Goal: Submit feedback/report problem

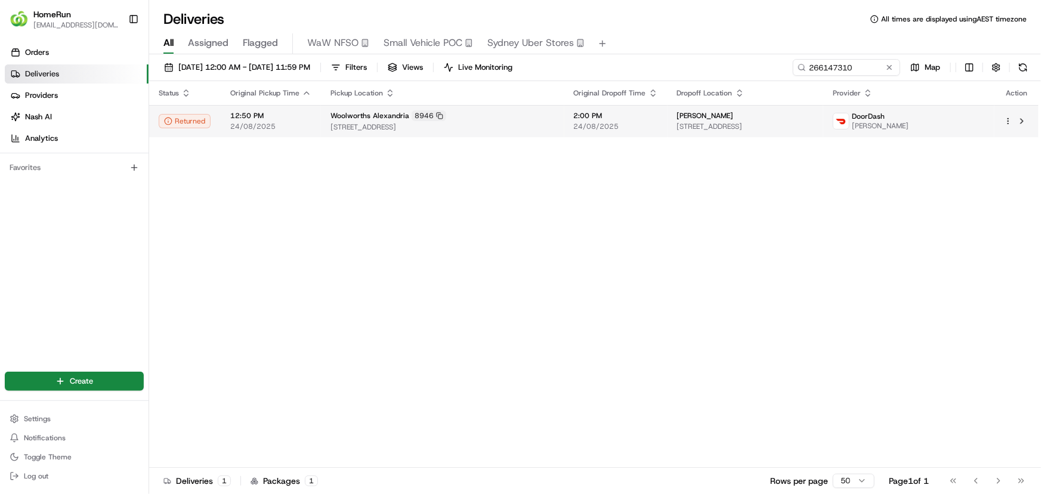
click at [487, 135] on td "Woolworths Alexandria 8946 10 Fountain St, Alexandria, NSW 2015, AU" at bounding box center [442, 121] width 243 height 32
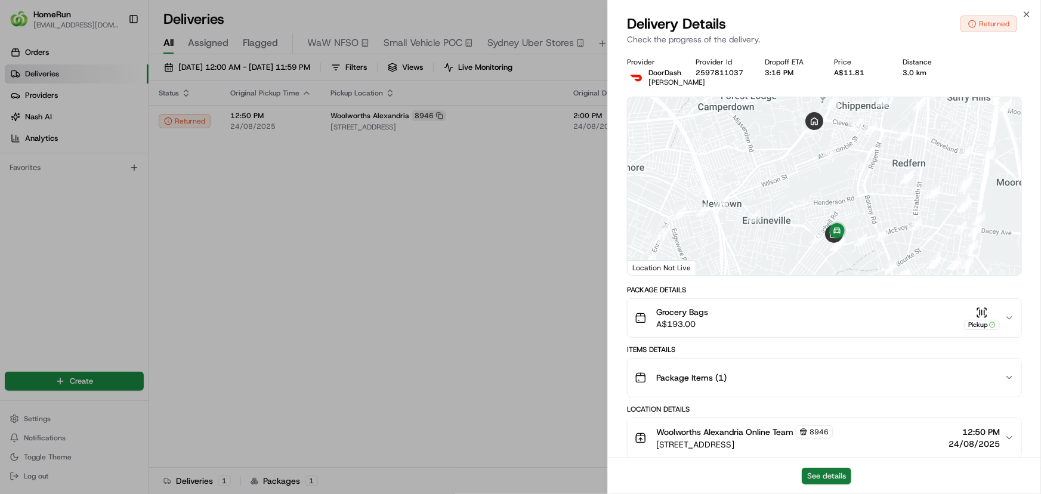
click at [813, 471] on button "See details" at bounding box center [827, 476] width 50 height 17
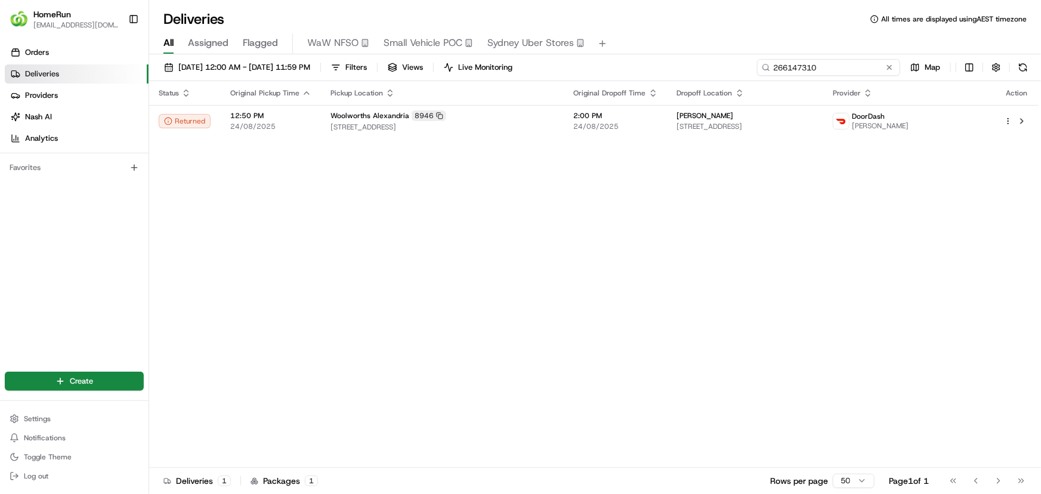
drag, startPoint x: 866, startPoint y: 67, endPoint x: 591, endPoint y: 65, distance: 275.0
click at [595, 66] on div "01/08/2025 12:00 AM - 31/08/2025 11:59 PM Filters Views Live Monitoring 2661473…" at bounding box center [595, 70] width 892 height 22
paste input "09868"
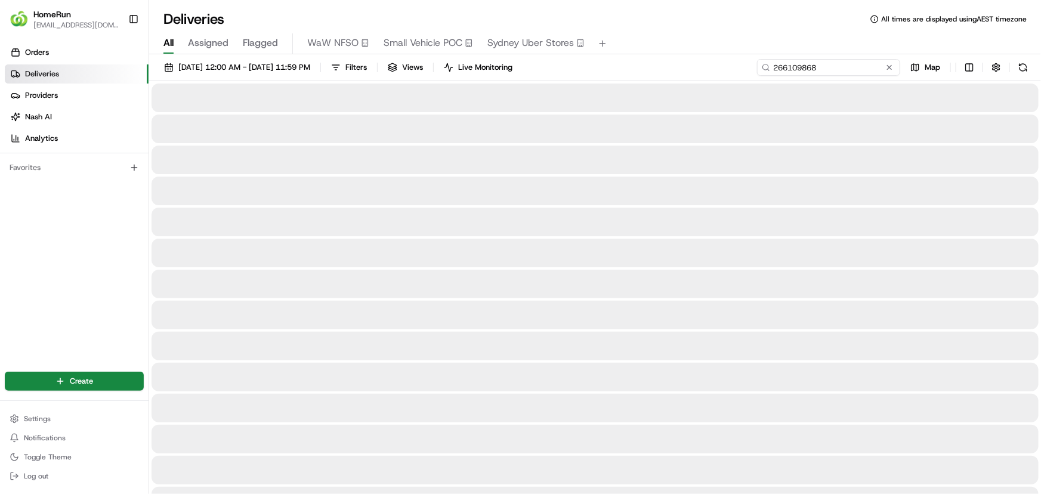
click at [864, 69] on input "266109868" at bounding box center [828, 67] width 143 height 17
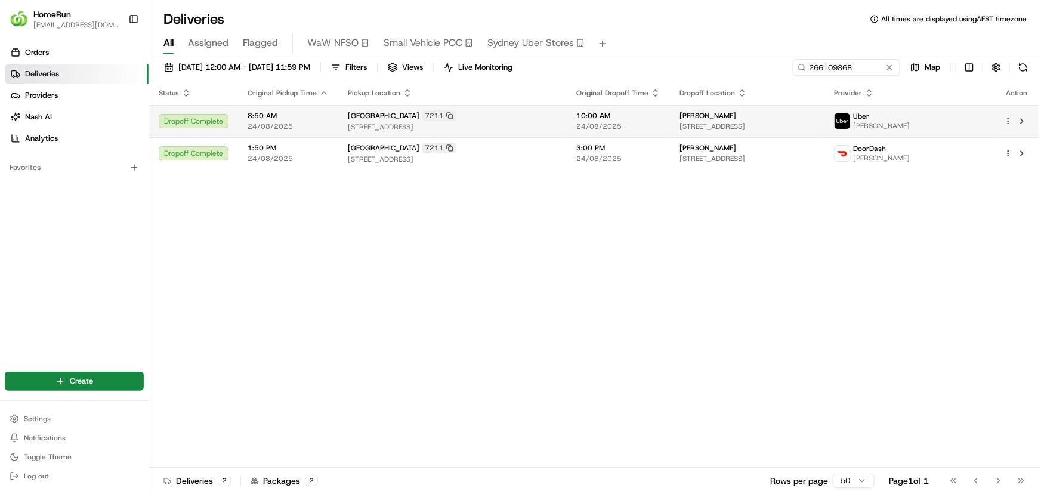
click at [548, 125] on span "230 Mount Street, Upper Burnie, TAS 7320, AU" at bounding box center [452, 127] width 209 height 10
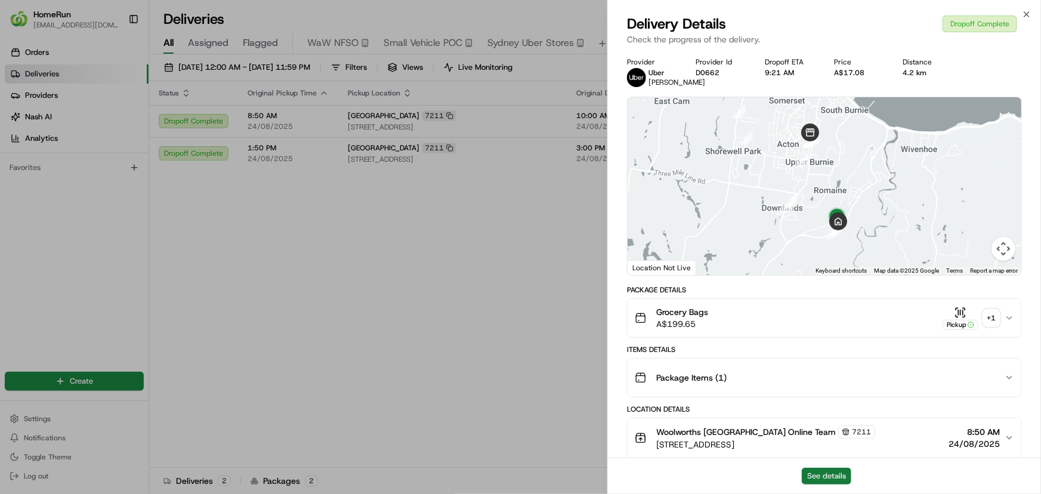
click at [830, 477] on button "See details" at bounding box center [827, 476] width 50 height 17
drag, startPoint x: 386, startPoint y: 286, endPoint x: 398, endPoint y: 304, distance: 22.0
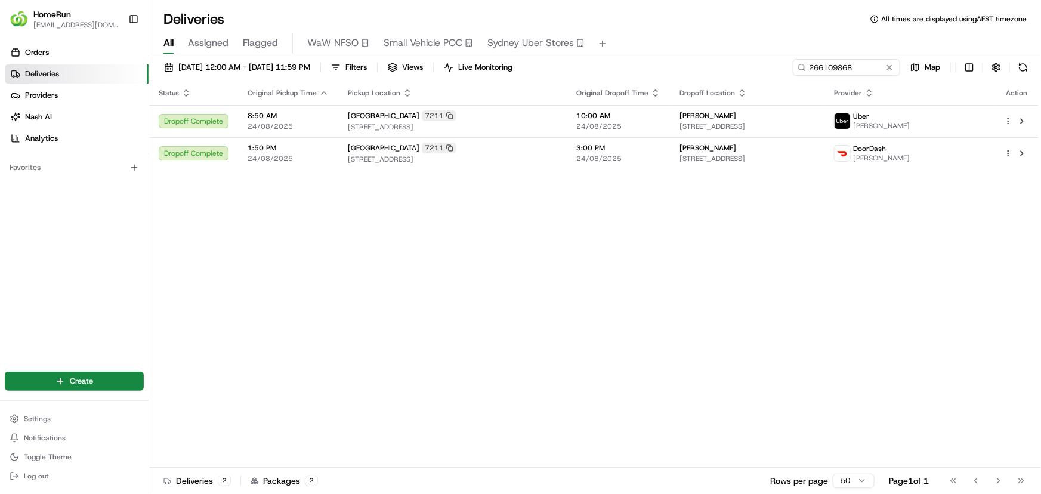
click at [462, 339] on div "Status Original Pickup Time Pickup Location Original Dropoff Time Dropoff Locat…" at bounding box center [593, 274] width 889 height 387
drag, startPoint x: 863, startPoint y: 67, endPoint x: 608, endPoint y: 55, distance: 254.4
click at [608, 55] on div "01/08/2025 12:00 AM - 31/08/2025 11:59 PM Filters Views Live Monitoring 2661098…" at bounding box center [595, 275] width 892 height 442
paste input "091952"
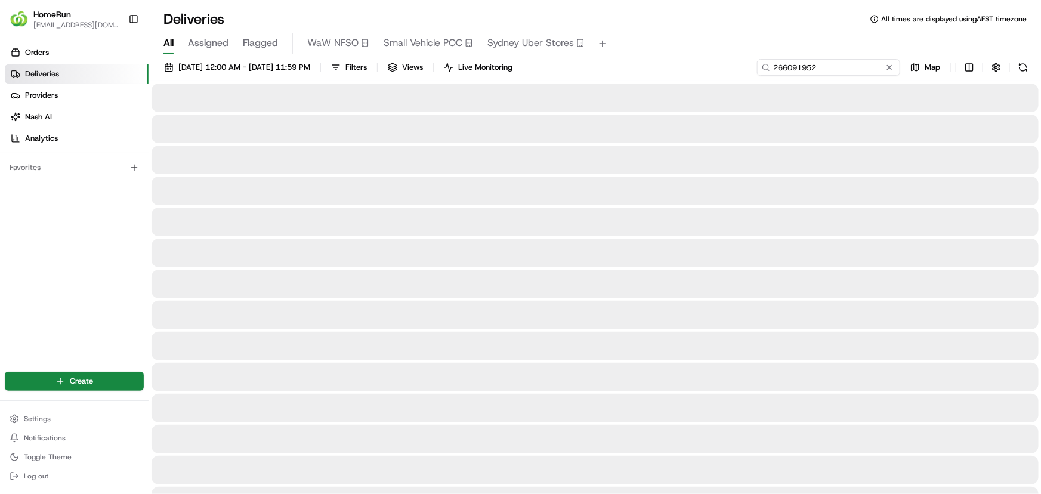
drag, startPoint x: 841, startPoint y: 63, endPoint x: 817, endPoint y: 70, distance: 24.9
click at [840, 63] on input "266091952" at bounding box center [828, 67] width 143 height 17
click at [835, 66] on input "266091952" at bounding box center [828, 67] width 143 height 17
click at [820, 68] on input "266091952" at bounding box center [828, 67] width 143 height 17
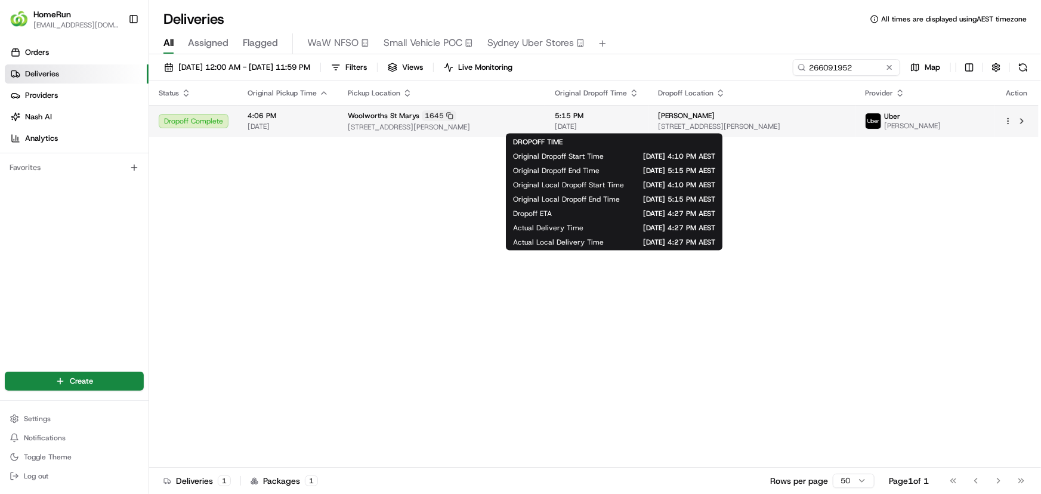
click at [570, 123] on td "5:15 PM 23/08/2025" at bounding box center [596, 121] width 103 height 32
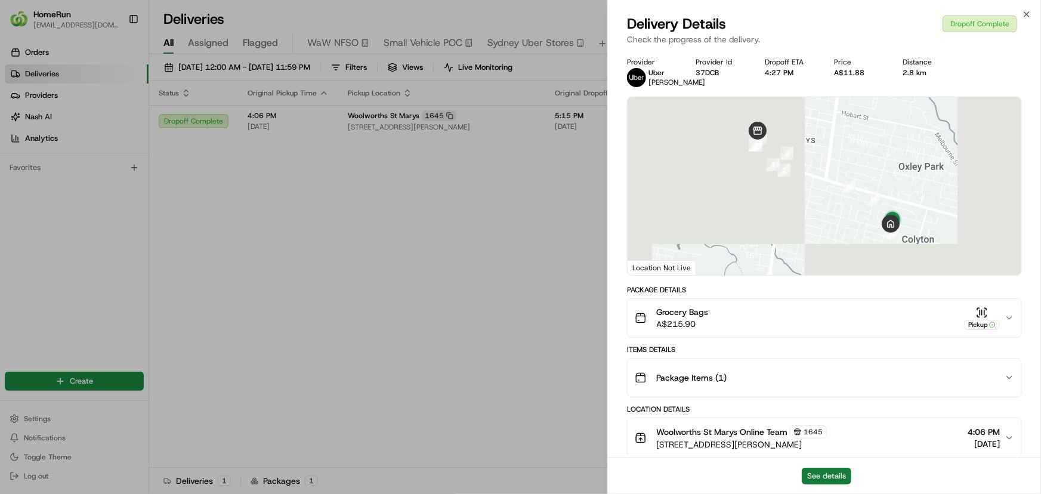
click at [823, 476] on button "See details" at bounding box center [827, 476] width 50 height 17
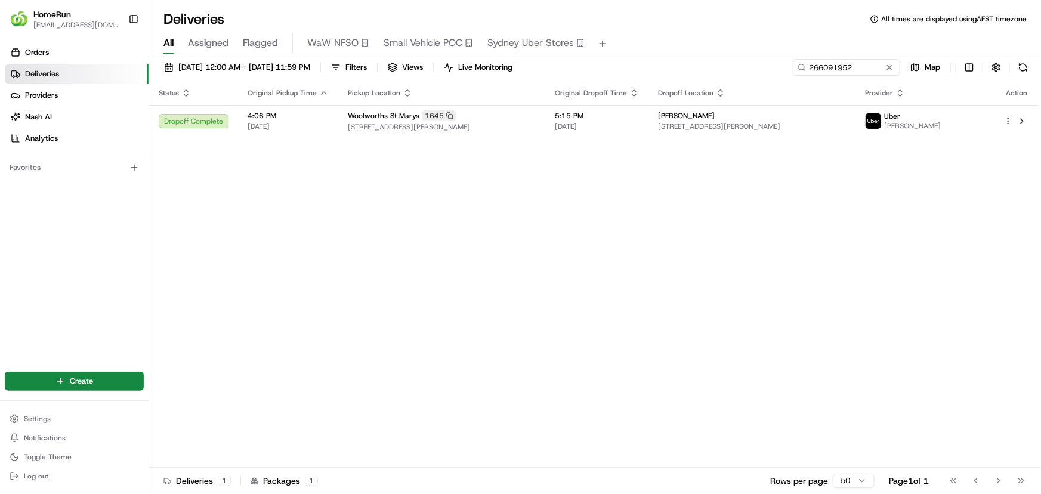
click at [648, 191] on div "Status Original Pickup Time Pickup Location Original Dropoff Time Dropoff Locat…" at bounding box center [593, 274] width 889 height 387
click at [585, 182] on div "Status Original Pickup Time Pickup Location Original Dropoff Time Dropoff Locat…" at bounding box center [593, 274] width 889 height 387
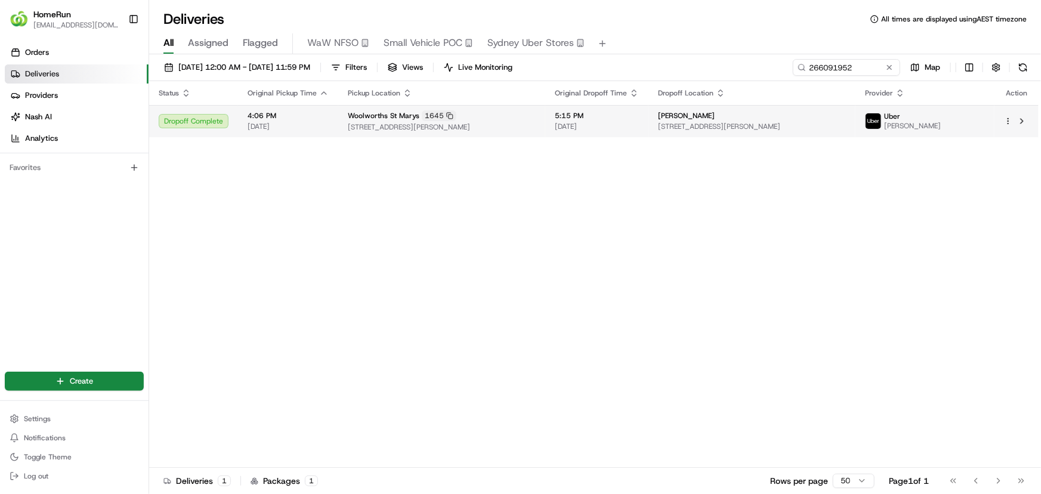
click at [536, 112] on div "Woolworths St Marys 1645" at bounding box center [442, 115] width 188 height 11
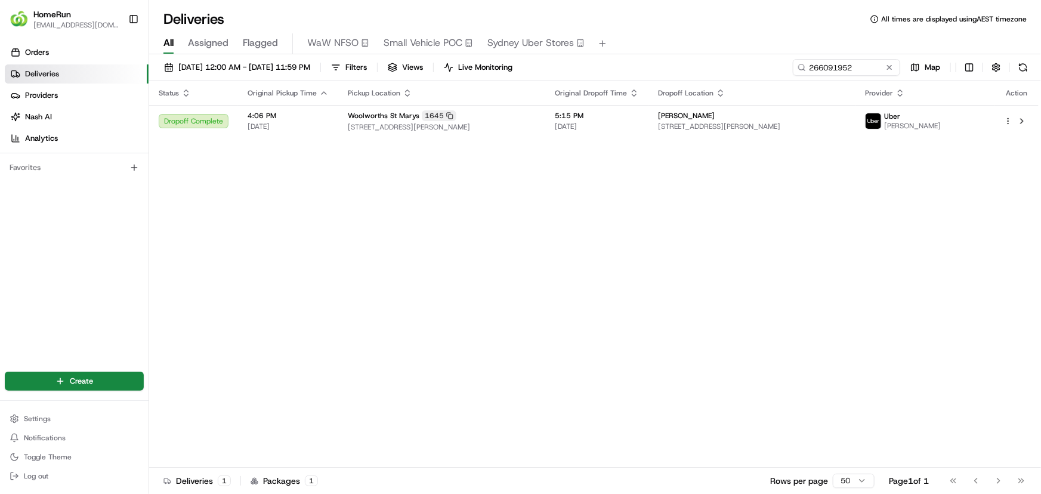
click at [653, 216] on div "Status Original Pickup Time Pickup Location Original Dropoff Time Dropoff Locat…" at bounding box center [593, 274] width 889 height 387
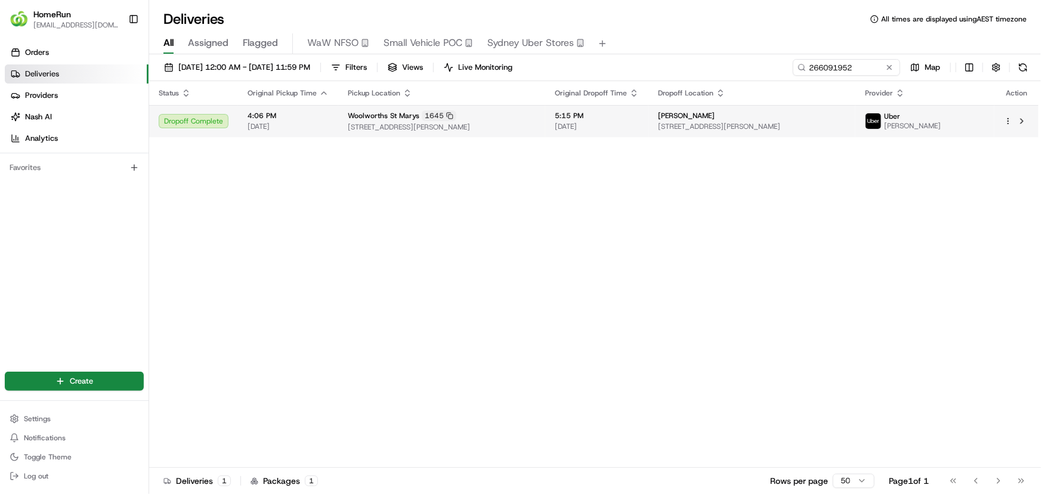
click at [614, 125] on span "[DATE]" at bounding box center [597, 127] width 84 height 10
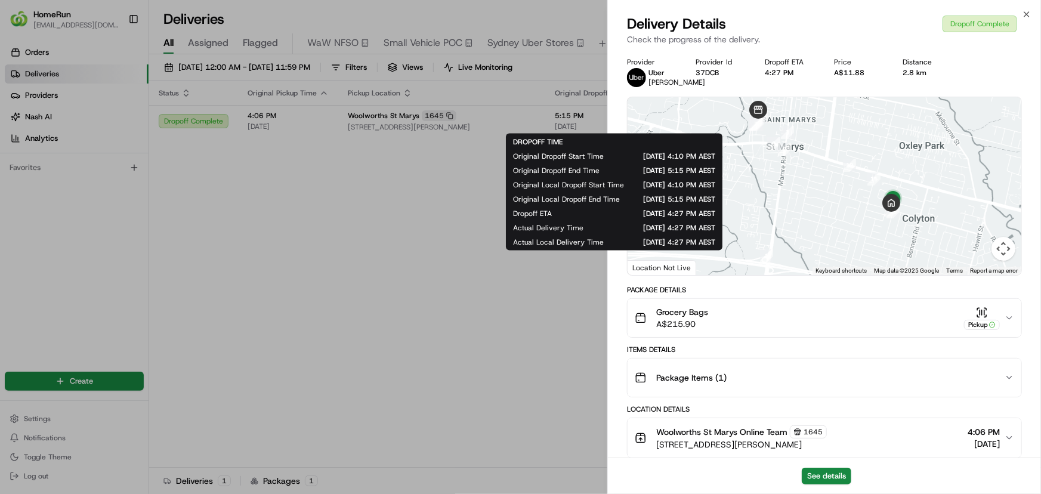
drag, startPoint x: 427, startPoint y: 315, endPoint x: 10, endPoint y: 351, distance: 418.5
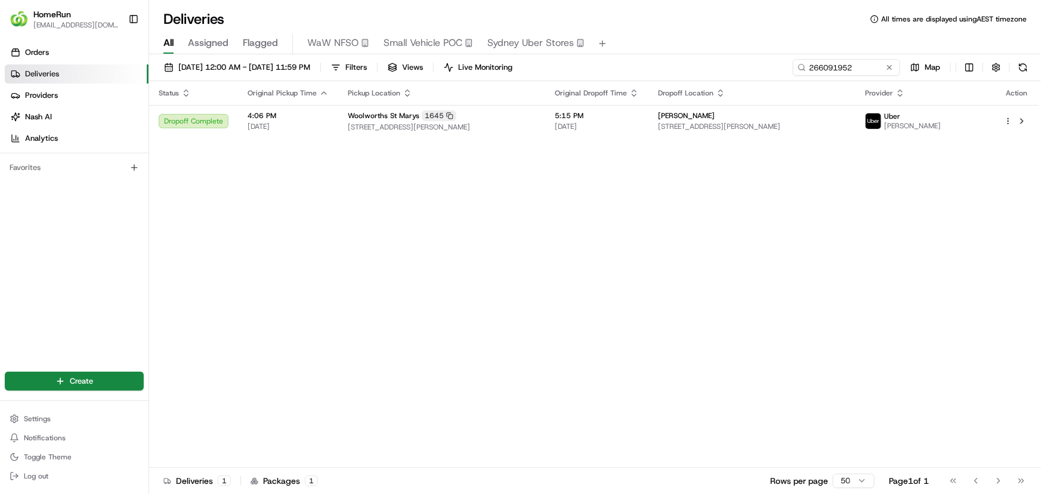
click at [805, 274] on div "Status Original Pickup Time Pickup Location Original Dropoff Time Dropoff Locat…" at bounding box center [593, 274] width 889 height 387
drag, startPoint x: 673, startPoint y: 253, endPoint x: 668, endPoint y: 265, distance: 13.1
click at [668, 265] on div "Status Original Pickup Time Pickup Location Original Dropoff Time Dropoff Locat…" at bounding box center [593, 274] width 889 height 387
click at [662, 225] on div "Status Original Pickup Time Pickup Location Original Dropoff Time Dropoff Locat…" at bounding box center [593, 274] width 889 height 387
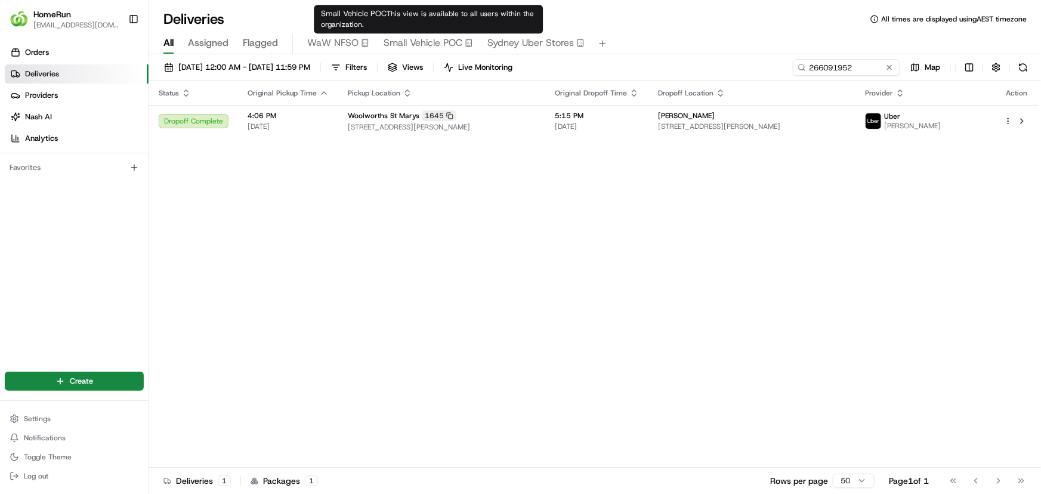
click at [409, 296] on div "Status Original Pickup Time Pickup Location Original Dropoff Time Dropoff Locat…" at bounding box center [593, 274] width 889 height 387
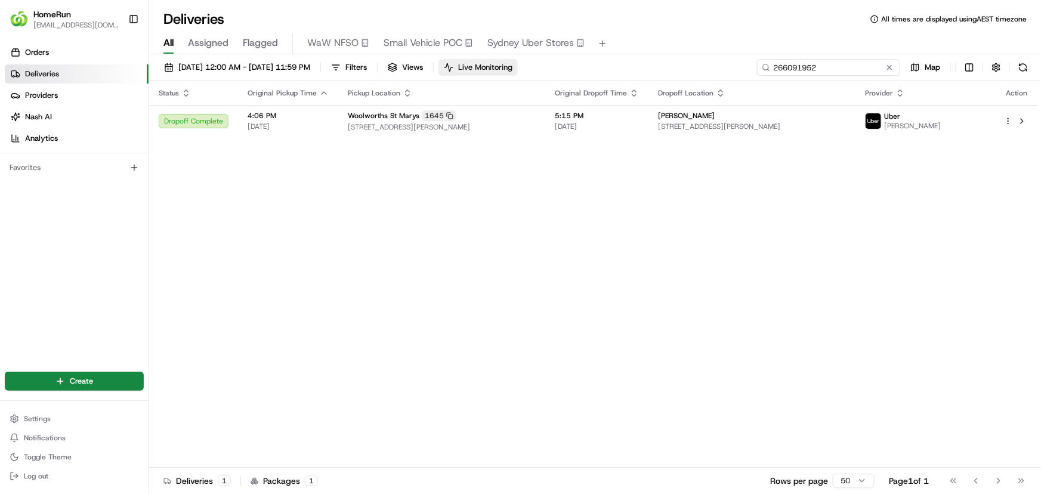
drag, startPoint x: 602, startPoint y: 69, endPoint x: 527, endPoint y: 67, distance: 75.8
click at [530, 64] on div "01/08/2025 12:00 AM - 31/08/2025 11:59 PM Filters Views Live Monitoring 2660919…" at bounding box center [595, 70] width 892 height 22
paste input "124524"
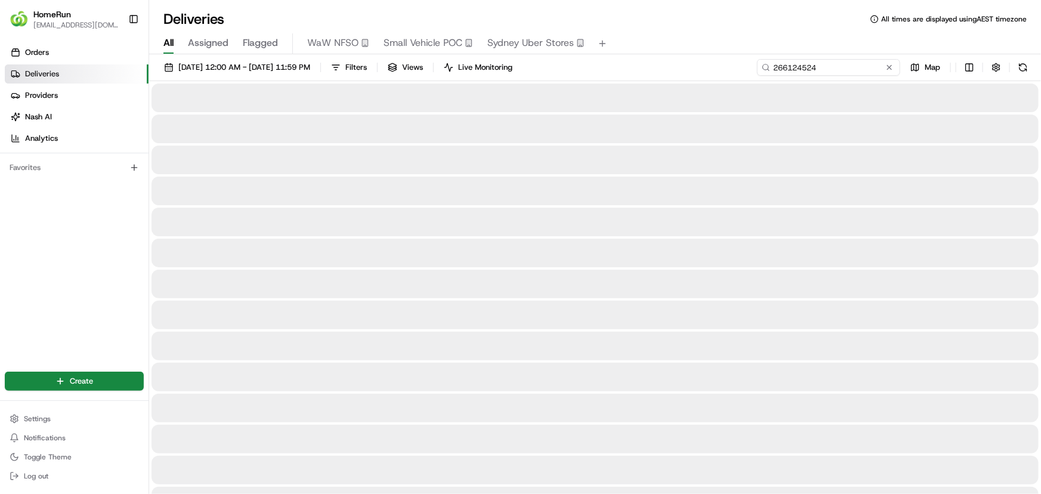
click at [837, 66] on input "266124524" at bounding box center [828, 67] width 143 height 17
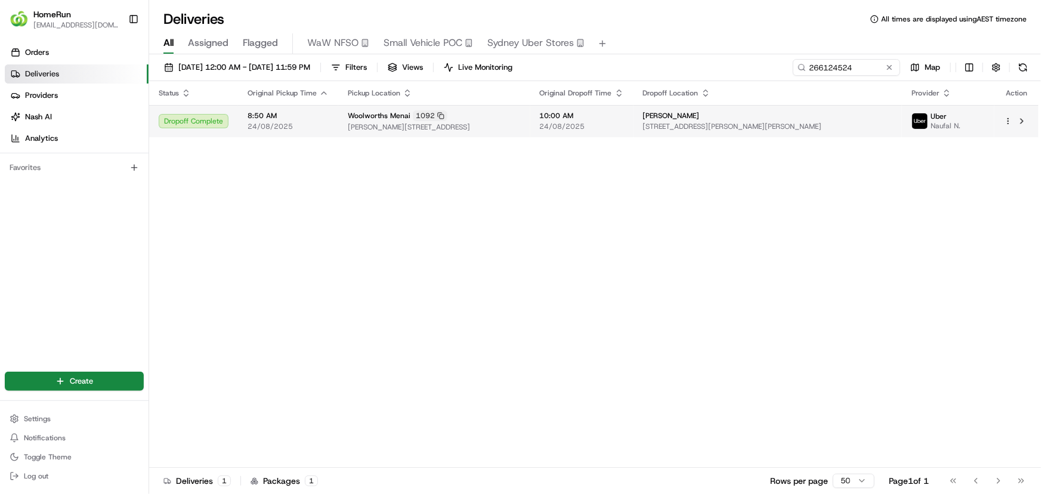
click at [594, 119] on span "10:00 AM" at bounding box center [582, 116] width 84 height 10
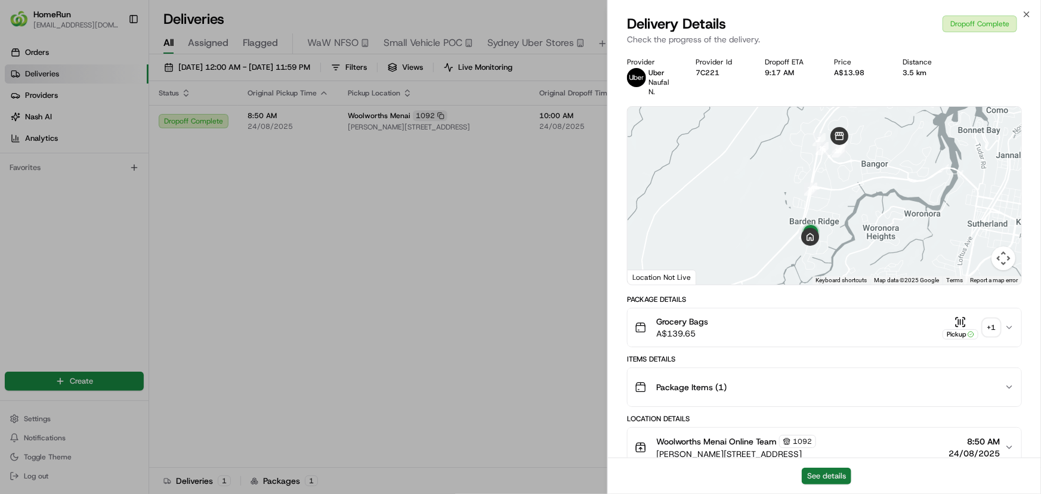
click at [835, 478] on button "See details" at bounding box center [827, 476] width 50 height 17
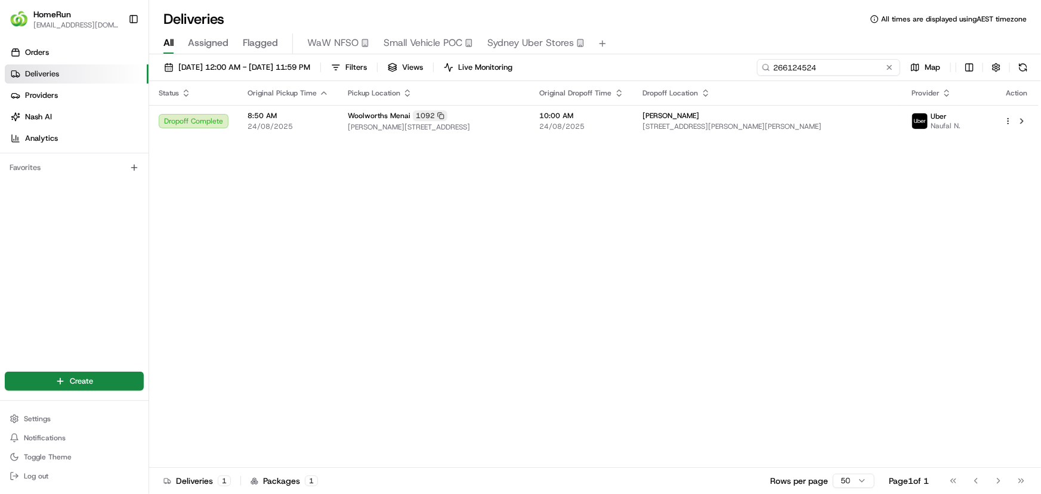
drag, startPoint x: 871, startPoint y: 70, endPoint x: 747, endPoint y: 72, distance: 124.7
click at [747, 72] on div "01/08/2025 12:00 AM - 31/08/2025 11:59 PM Filters Views Live Monitoring 2661245…" at bounding box center [595, 70] width 892 height 22
paste input "5995069"
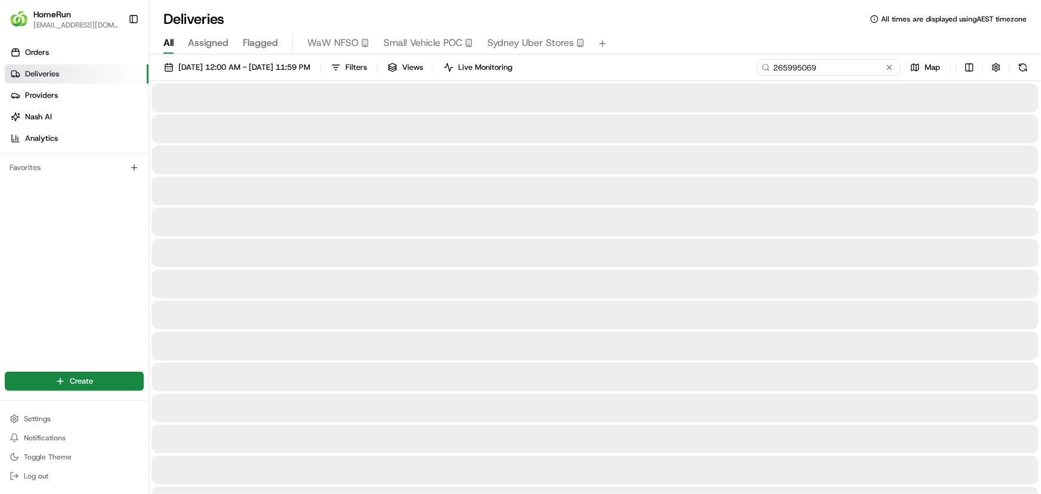
drag, startPoint x: 862, startPoint y: 70, endPoint x: 864, endPoint y: 59, distance: 10.9
click at [862, 70] on input "265995069" at bounding box center [828, 67] width 143 height 17
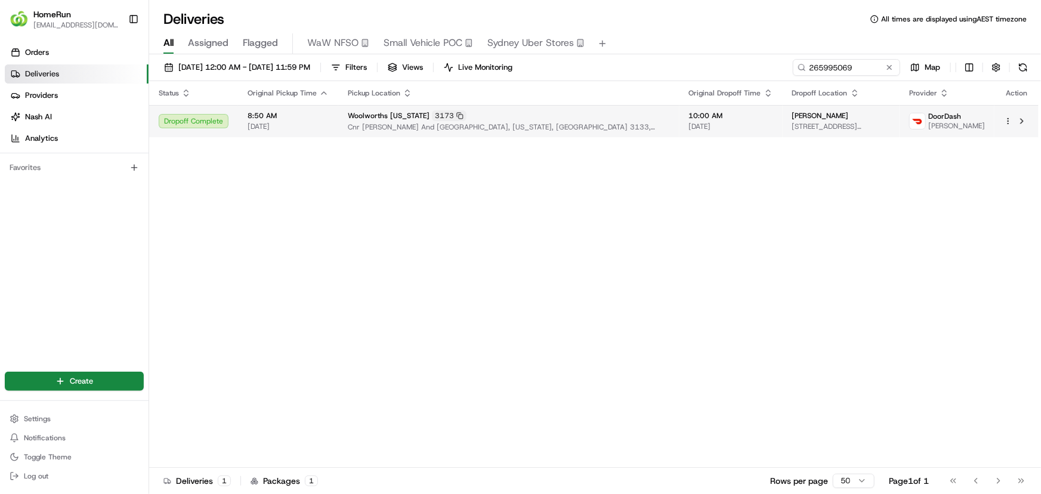
click at [548, 125] on span "Cnr Stevens And Canterbury Roads, Vermont, VIC 3133, AU" at bounding box center [509, 127] width 322 height 10
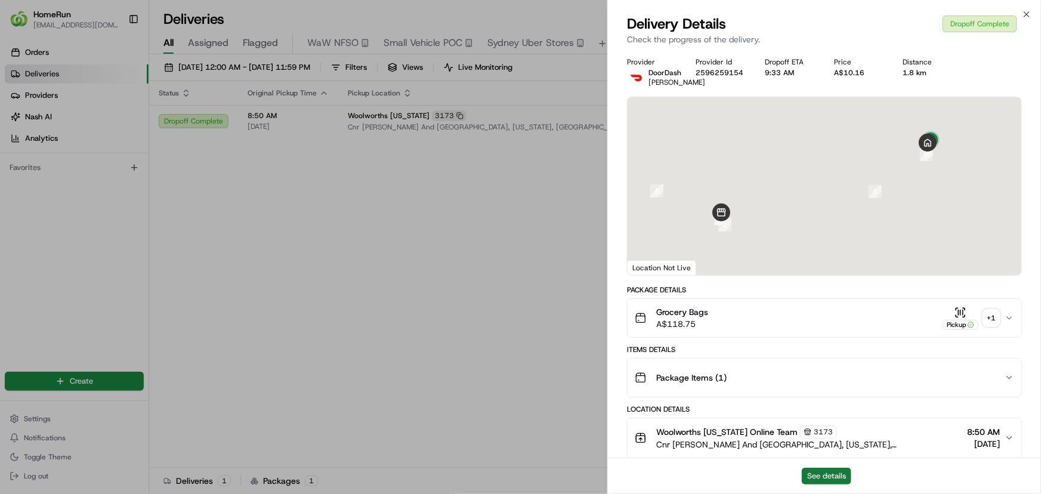
click at [828, 473] on button "See details" at bounding box center [827, 476] width 50 height 17
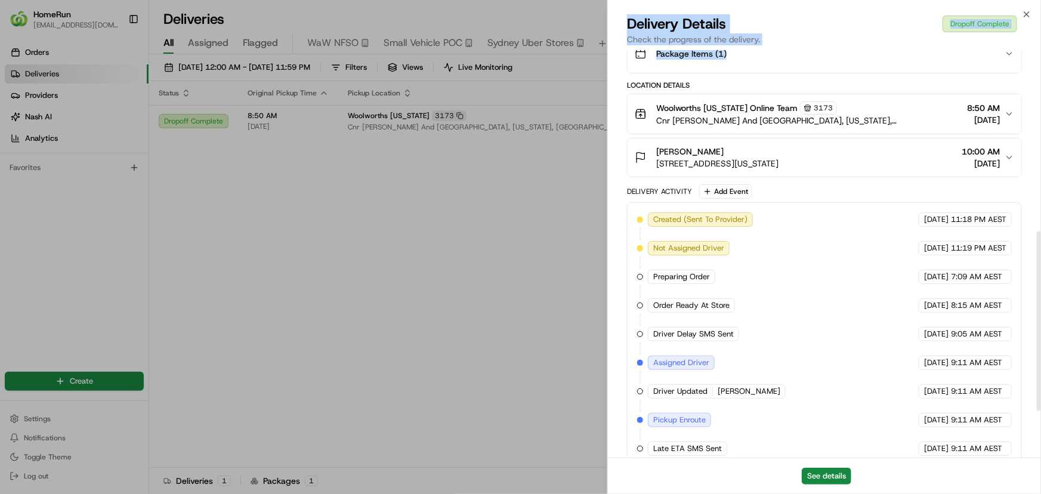
scroll to position [517, 0]
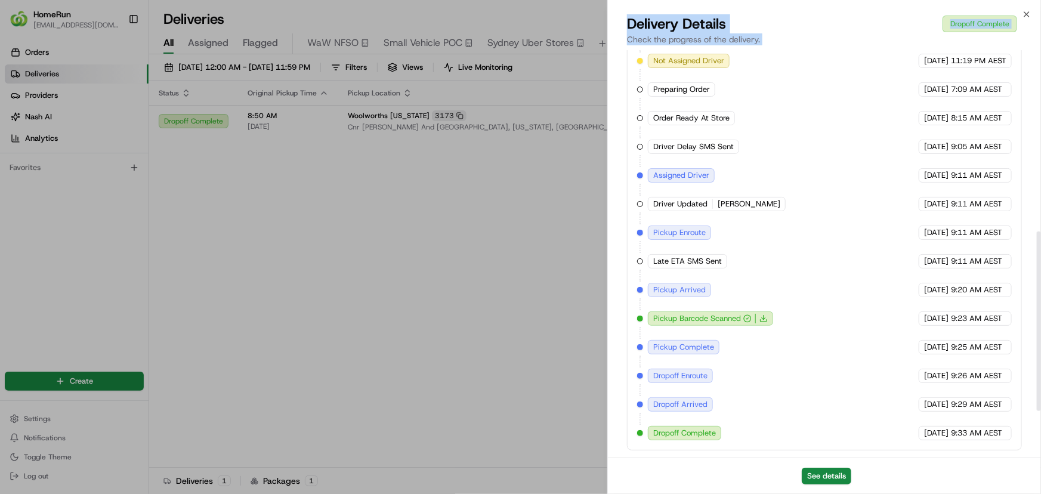
drag, startPoint x: 1025, startPoint y: 436, endPoint x: 1018, endPoint y: 517, distance: 80.8
click at [1018, 493] on html "HomeRun plenati@woolworths.com.au Toggle Sidebar Orders Deliveries Providers Na…" at bounding box center [520, 247] width 1041 height 494
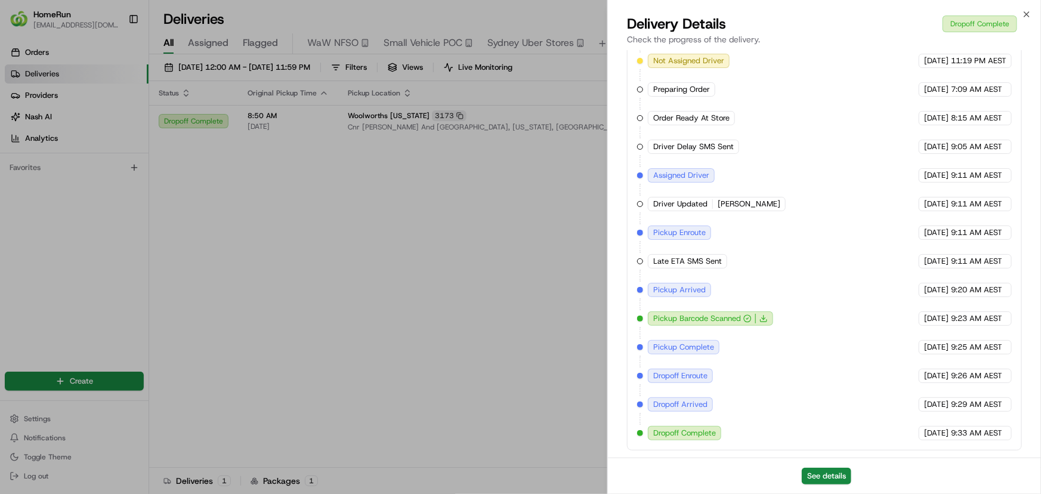
drag, startPoint x: 442, startPoint y: 293, endPoint x: 463, endPoint y: 295, distance: 21.5
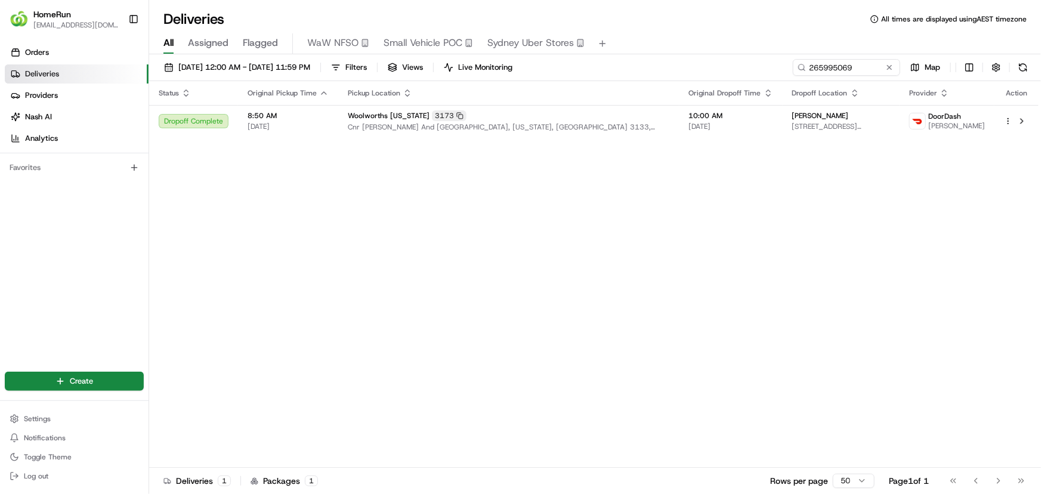
click at [445, 272] on div "Status Original Pickup Time Pickup Location Original Dropoff Time Dropoff Locat…" at bounding box center [593, 274] width 889 height 387
drag, startPoint x: 764, startPoint y: 70, endPoint x: 599, endPoint y: 76, distance: 165.3
click at [620, 74] on div "01/08/2025 12:00 AM - 31/08/2025 11:59 PM Filters Views Live Monitoring 2659950…" at bounding box center [595, 70] width 892 height 22
paste input "621901"
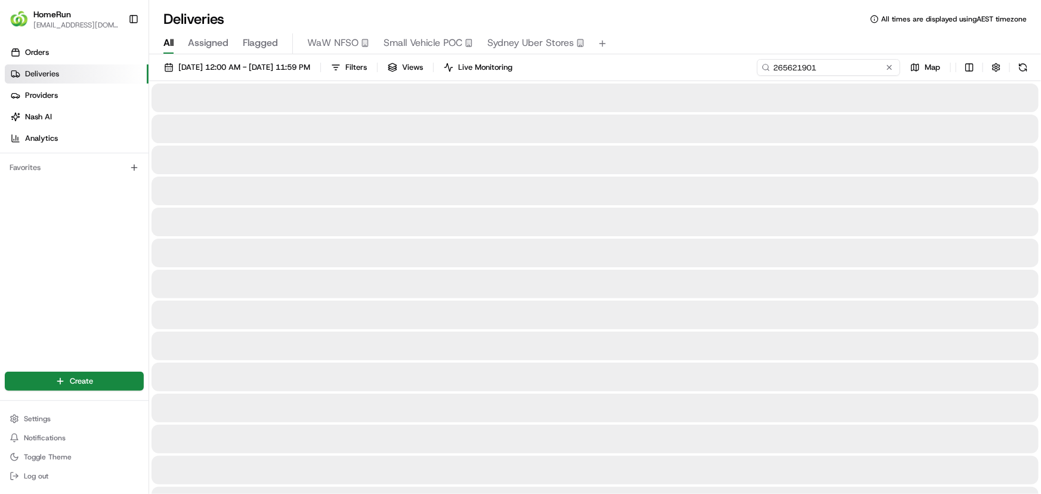
click at [834, 61] on input "265621901" at bounding box center [828, 67] width 143 height 17
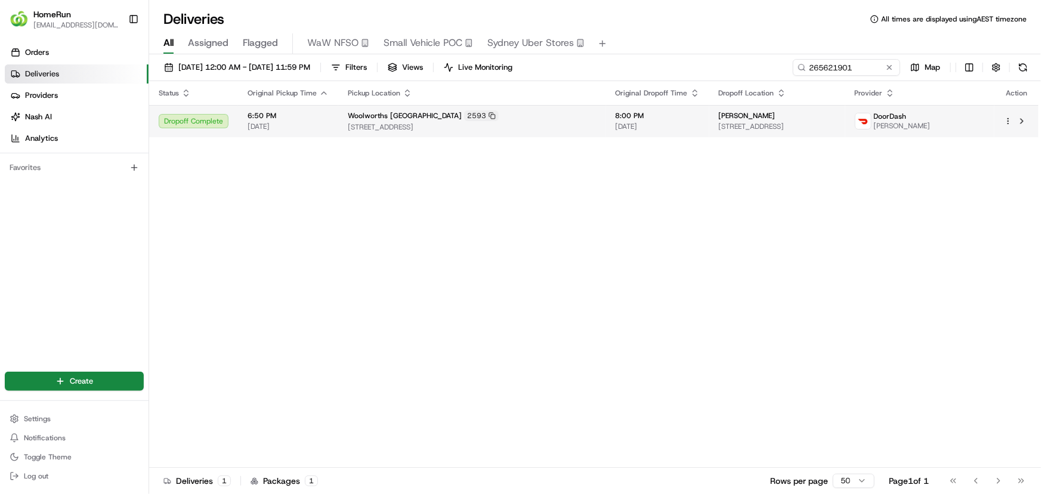
click at [676, 122] on span "[DATE]" at bounding box center [658, 127] width 84 height 10
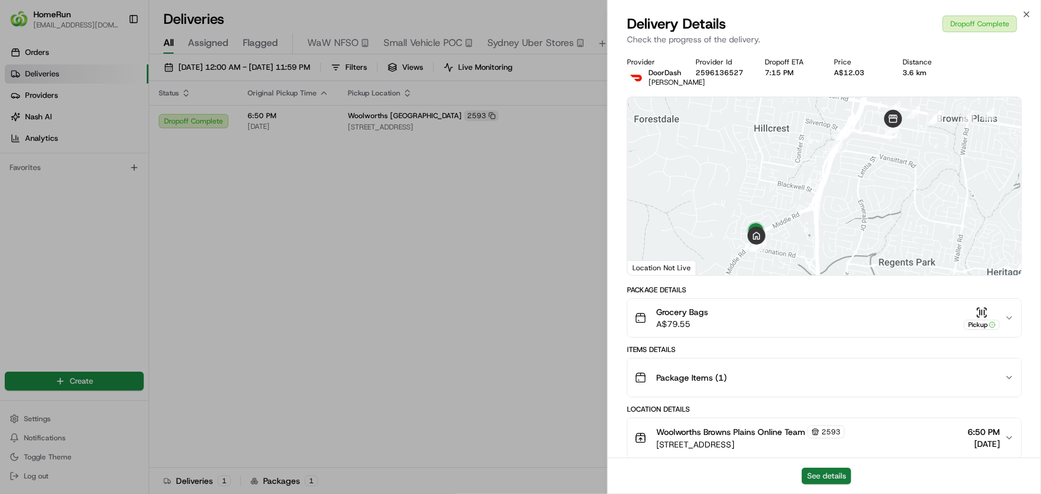
click at [832, 477] on button "See details" at bounding box center [827, 476] width 50 height 17
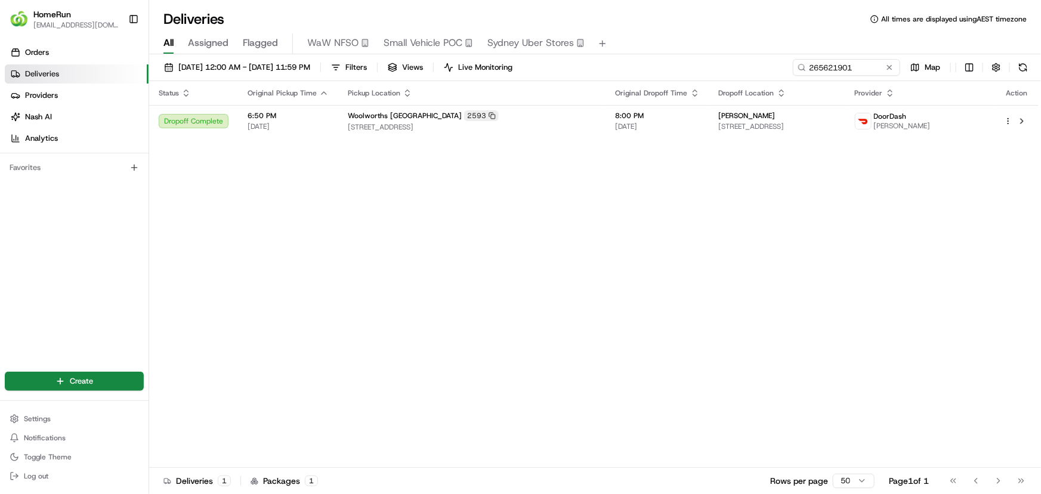
click at [399, 339] on div "Status Original Pickup Time Pickup Location Original Dropoff Time Dropoff Locat…" at bounding box center [593, 274] width 889 height 387
click at [647, 71] on div "01/08/2025 12:00 AM - 31/08/2025 11:59 PM Filters Views Live Monitoring 2656219…" at bounding box center [595, 70] width 892 height 22
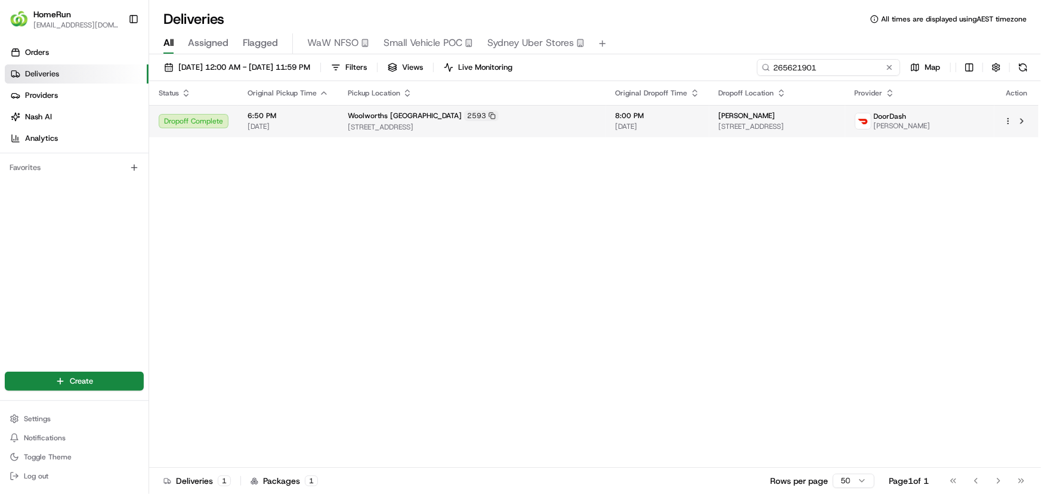
paste input "6215457"
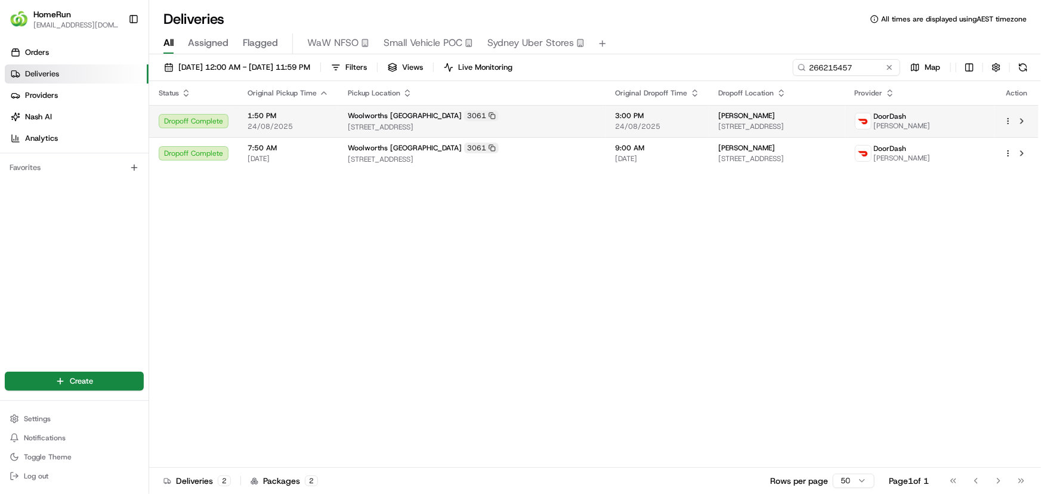
drag, startPoint x: 640, startPoint y: 249, endPoint x: 616, endPoint y: 131, distance: 120.5
click at [639, 250] on div "Status Original Pickup Time Pickup Location Original Dropoff Time Dropoff Locat…" at bounding box center [593, 274] width 889 height 387
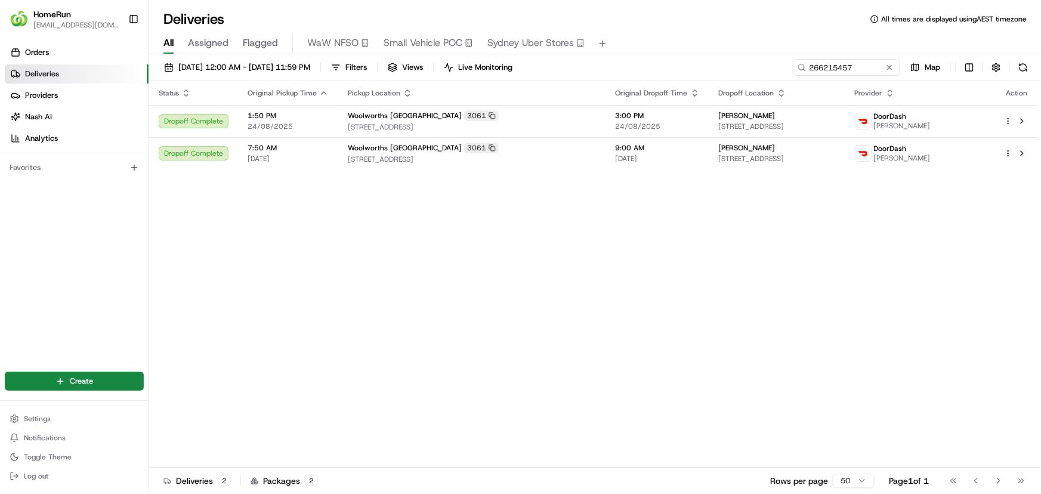
drag, startPoint x: 626, startPoint y: 233, endPoint x: 634, endPoint y: 240, distance: 10.6
click at [626, 234] on div "Status Original Pickup Time Pickup Location Original Dropoff Time Dropoff Locat…" at bounding box center [593, 274] width 889 height 387
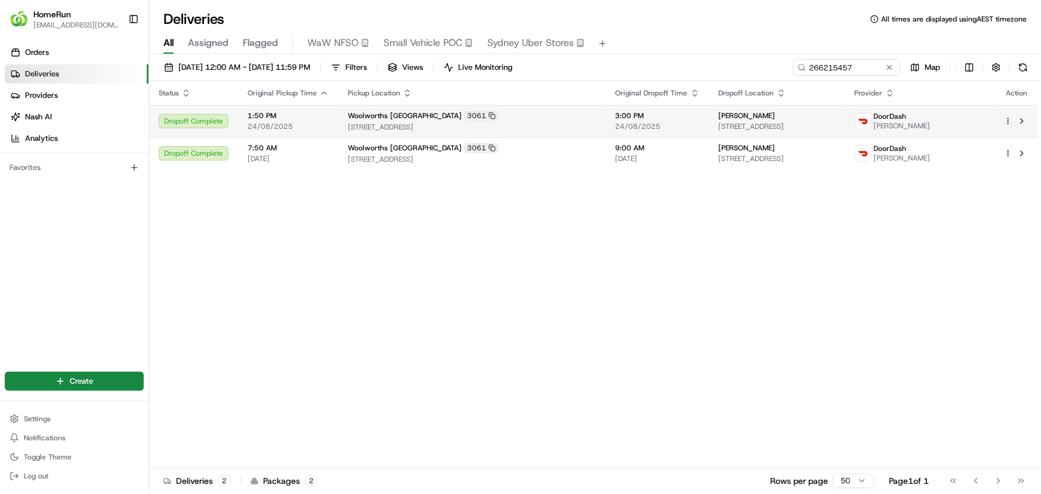
click at [616, 113] on span "3:00 PM" at bounding box center [658, 116] width 84 height 10
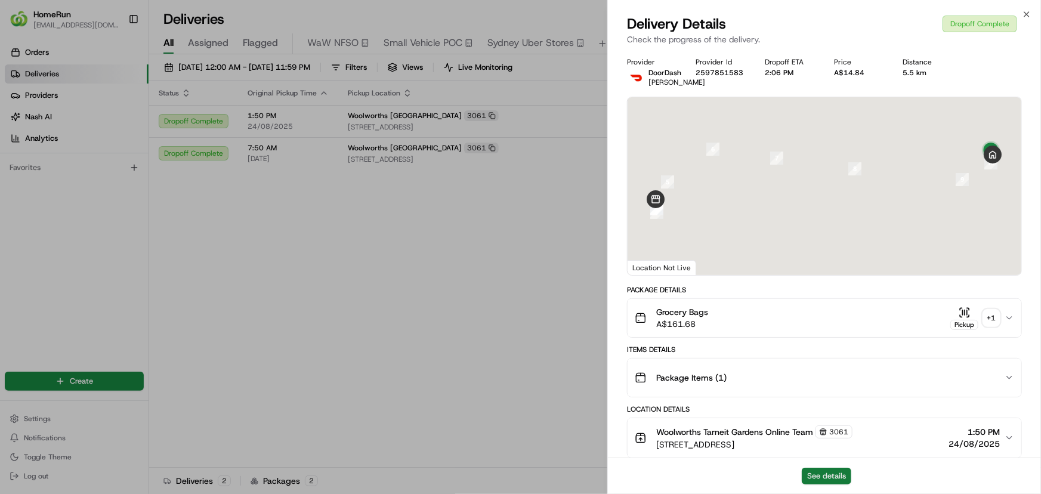
click at [832, 478] on button "See details" at bounding box center [827, 476] width 50 height 17
click at [991, 318] on div "+ 1" at bounding box center [991, 318] width 17 height 17
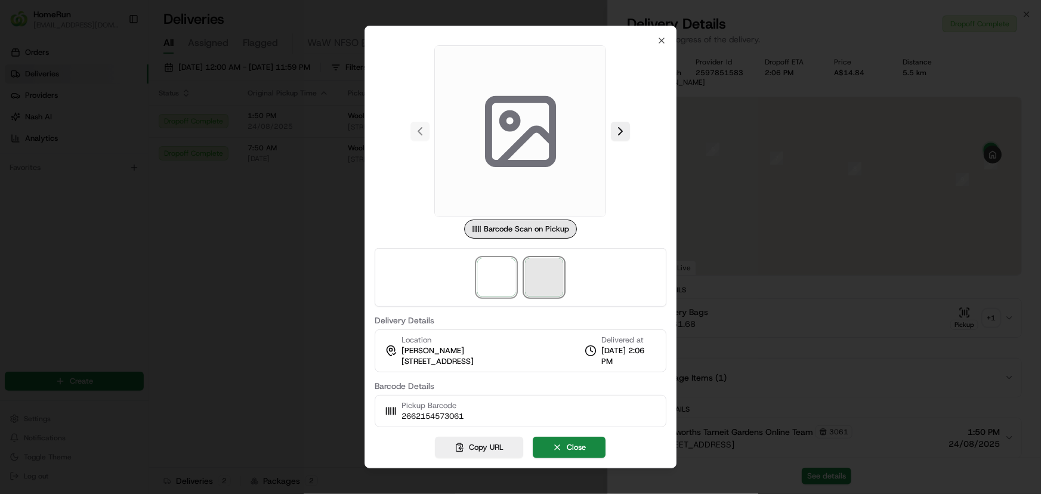
click at [536, 267] on span at bounding box center [545, 277] width 38 height 38
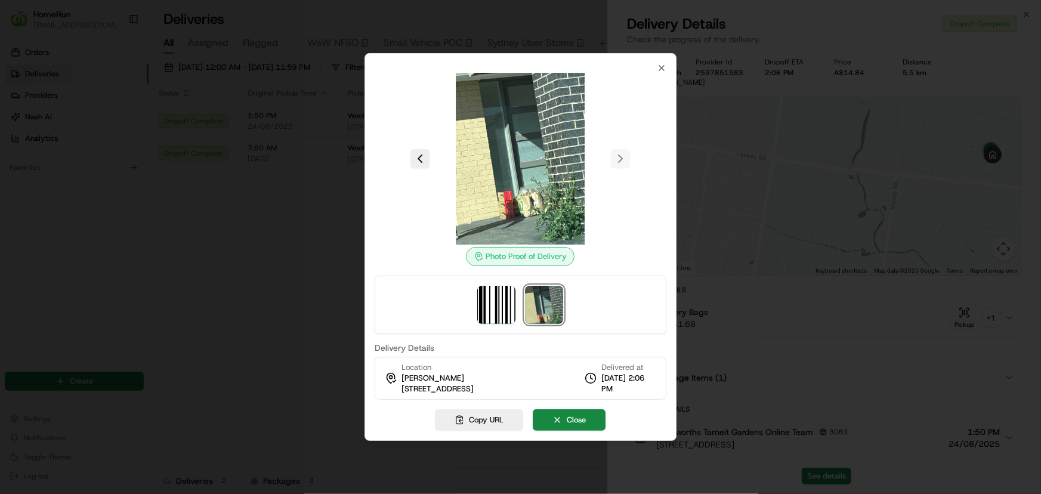
click at [551, 312] on img at bounding box center [545, 305] width 38 height 38
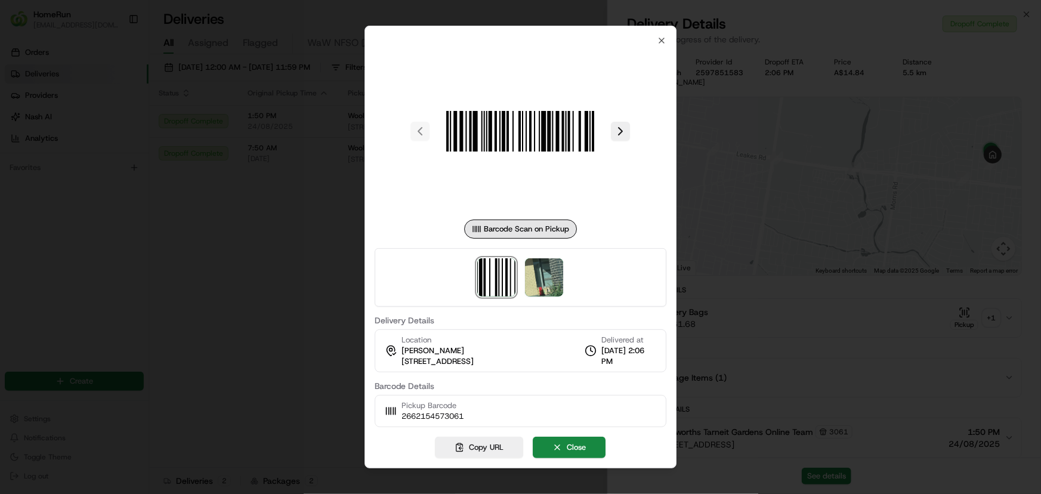
click at [279, 274] on div at bounding box center [520, 247] width 1041 height 494
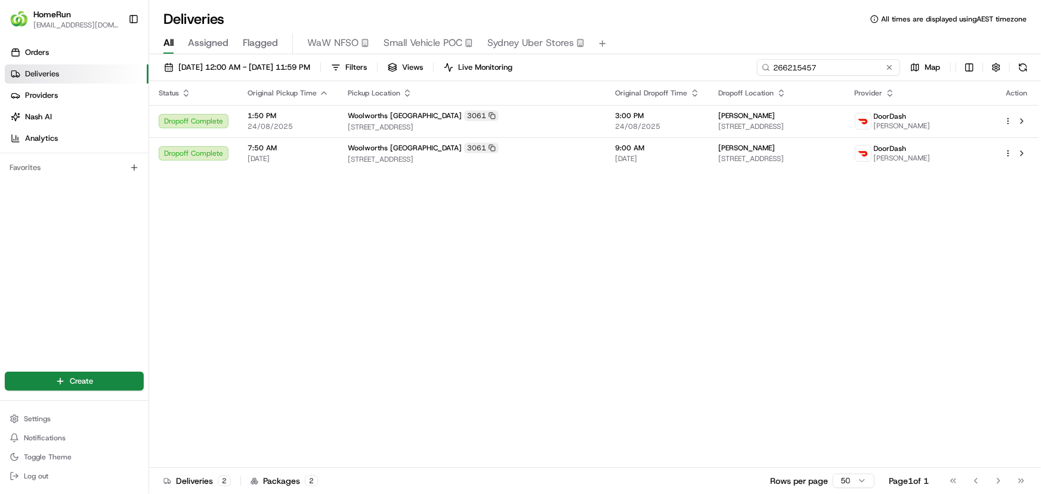
drag, startPoint x: 861, startPoint y: 71, endPoint x: 752, endPoint y: 65, distance: 109.3
click at [770, 65] on input "266215457" at bounding box center [828, 67] width 143 height 17
paste input "196855"
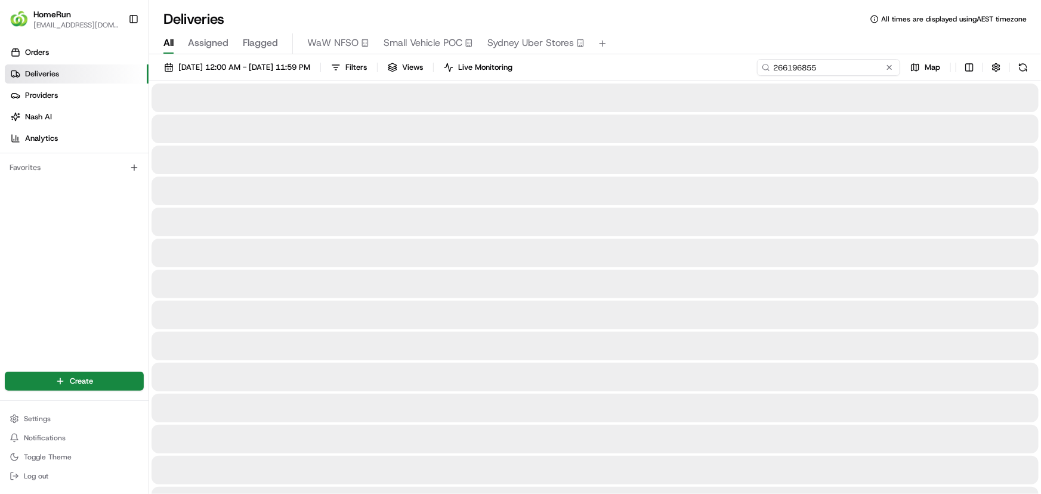
click at [808, 73] on input "266196855" at bounding box center [828, 67] width 143 height 17
click at [830, 67] on input "266196855" at bounding box center [828, 67] width 143 height 17
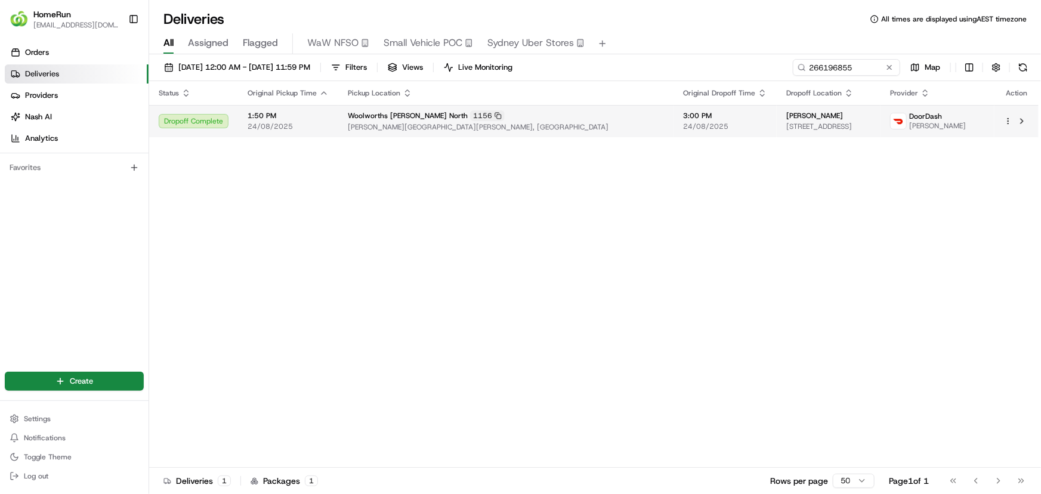
click at [683, 120] on div "3:00 PM 24/08/2025" at bounding box center [725, 121] width 84 height 20
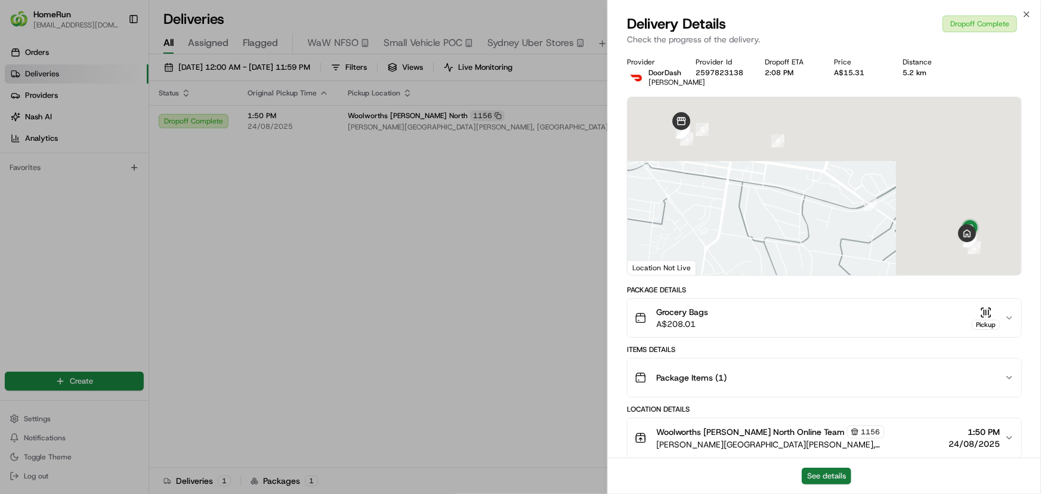
click at [833, 475] on button "See details" at bounding box center [827, 476] width 50 height 17
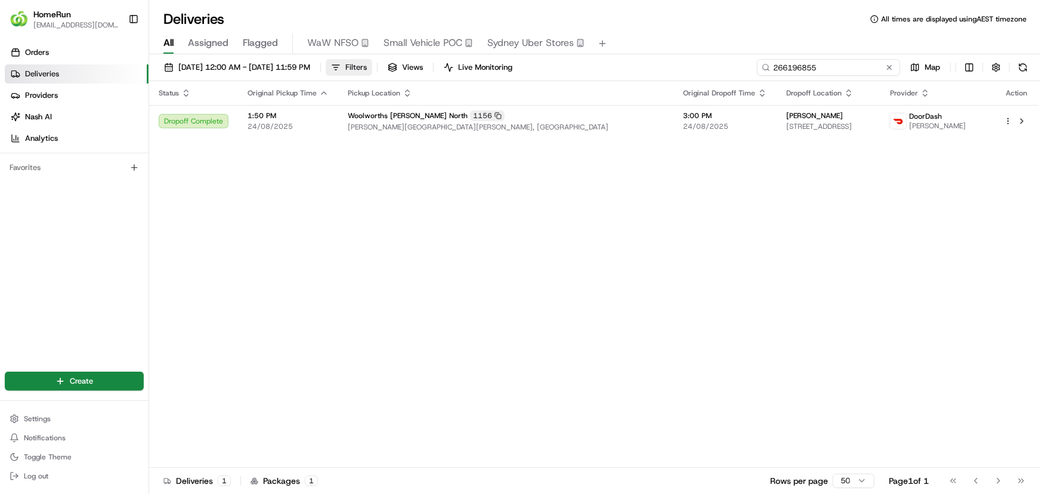
drag, startPoint x: 865, startPoint y: 65, endPoint x: 382, endPoint y: 66, distance: 483.2
click at [441, 48] on div "Deliveries All times are displayed using AEST timezone All Assigned Flagged WaW…" at bounding box center [595, 247] width 892 height 494
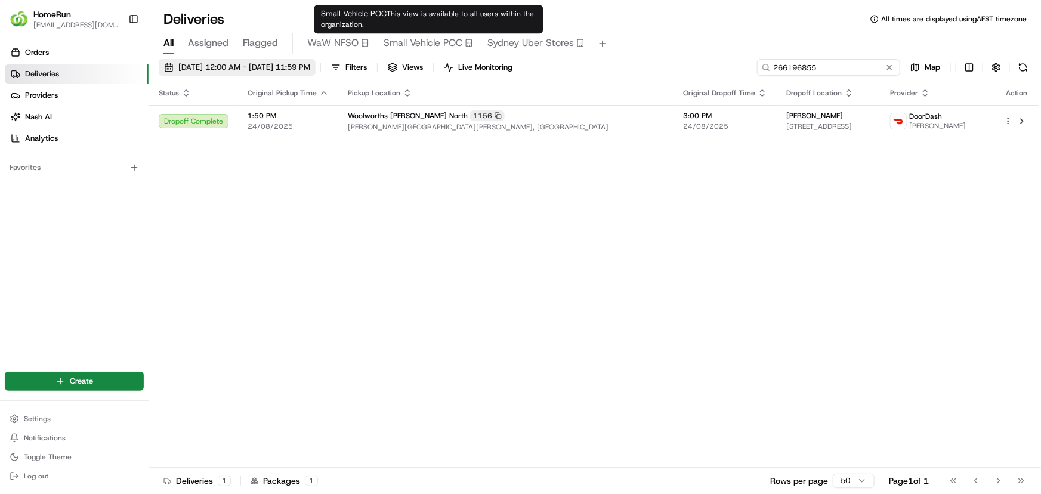
paste input "245117"
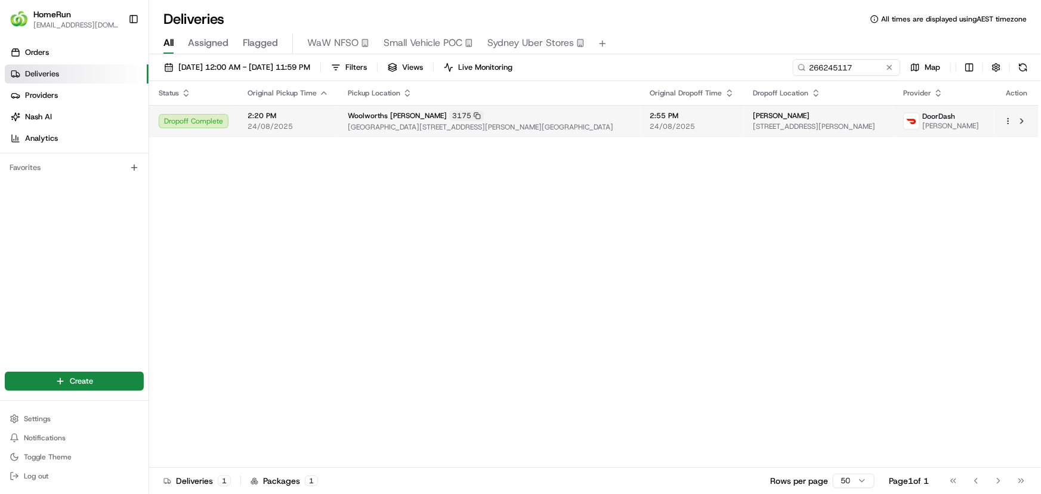
click at [720, 119] on td "2:55 PM 24/08/2025" at bounding box center [692, 121] width 103 height 32
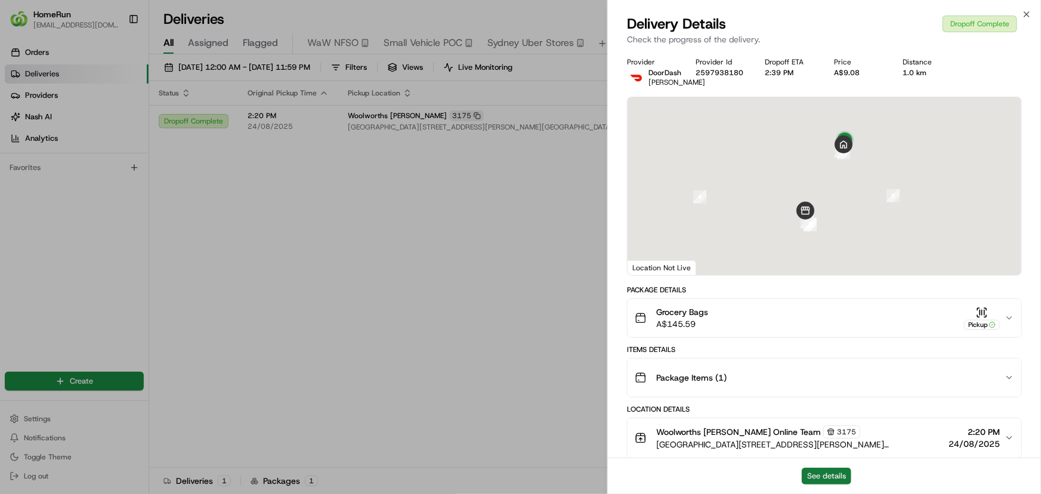
click at [831, 484] on button "See details" at bounding box center [827, 476] width 50 height 17
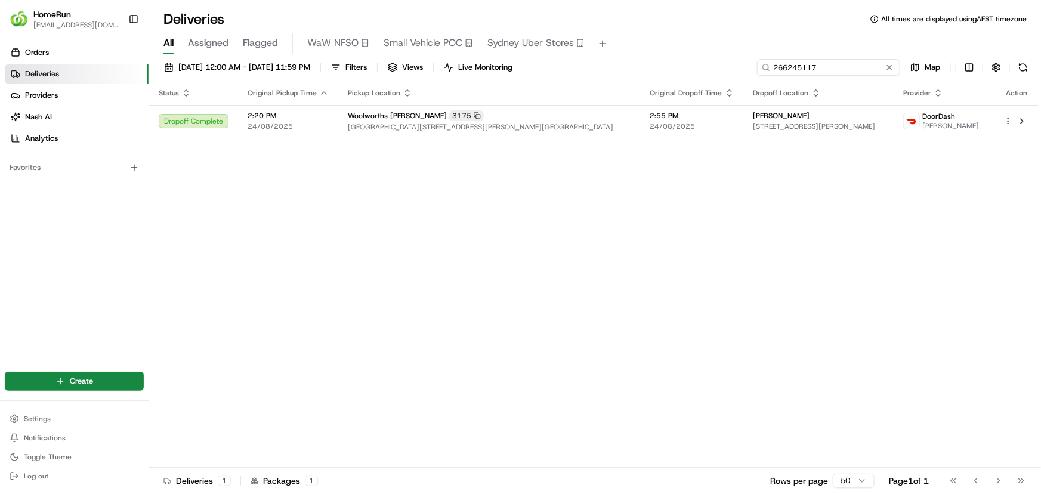
drag, startPoint x: 865, startPoint y: 72, endPoint x: 722, endPoint y: 61, distance: 143.0
click at [722, 61] on div "01/08/2025 12:00 AM - 31/08/2025 11:59 PM Filters Views Live Monitoring 2662451…" at bounding box center [595, 70] width 892 height 22
paste input "066669"
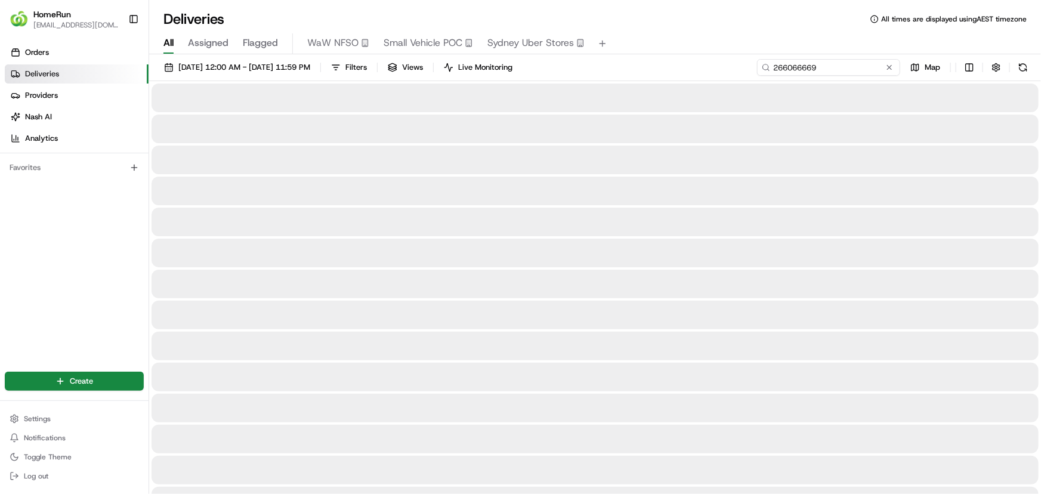
click at [845, 66] on input "266066669" at bounding box center [828, 67] width 143 height 17
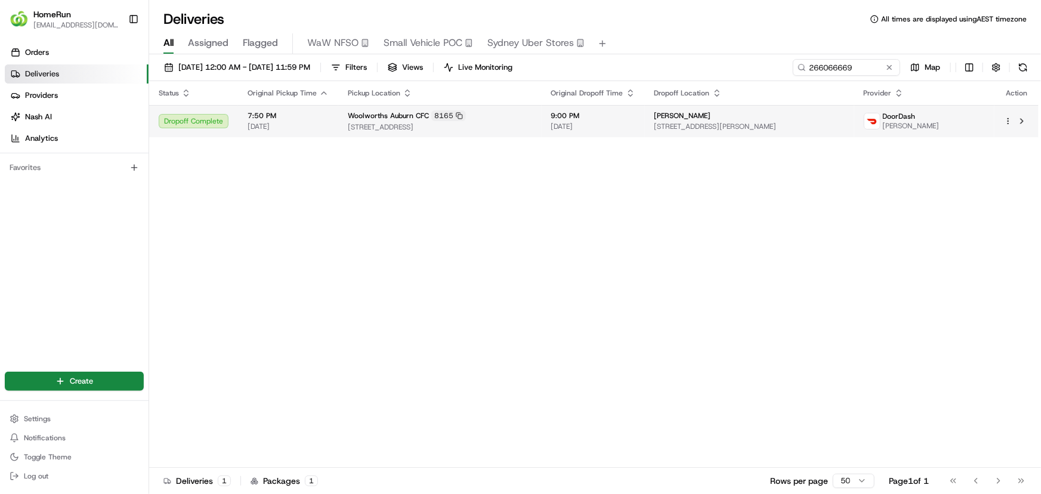
drag, startPoint x: 601, startPoint y: 121, endPoint x: 607, endPoint y: 128, distance: 8.9
click at [607, 128] on span "[DATE]" at bounding box center [593, 127] width 84 height 10
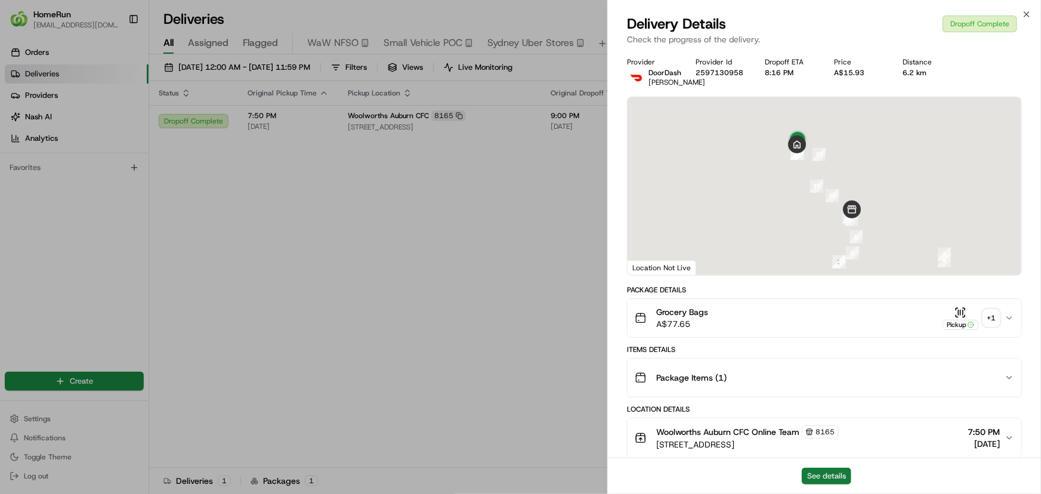
click at [835, 473] on button "See details" at bounding box center [827, 476] width 50 height 17
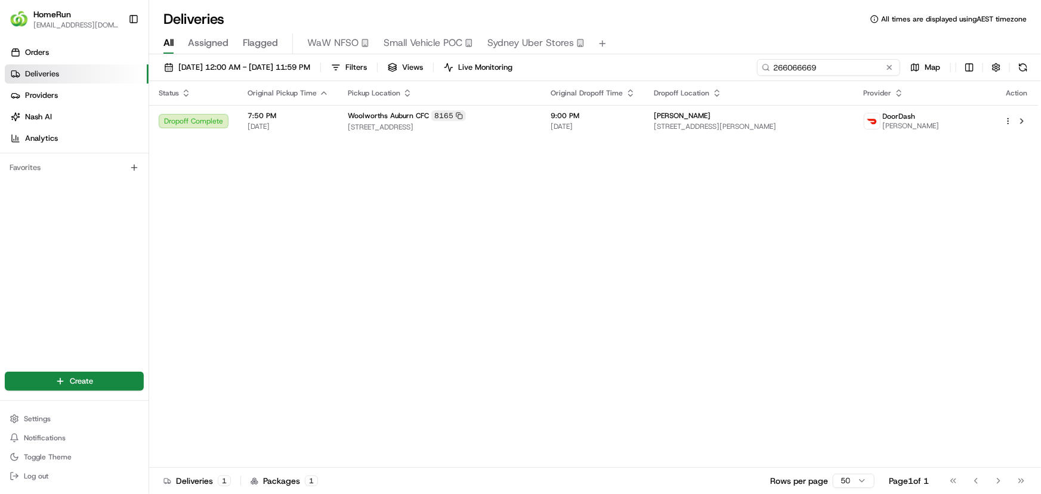
drag, startPoint x: 871, startPoint y: 65, endPoint x: 684, endPoint y: 63, distance: 187.9
click at [694, 64] on div "01/08/2025 12:00 AM - 31/08/2025 11:59 PM Filters Views Live Monitoring 2660666…" at bounding box center [595, 70] width 892 height 22
paste input "82073"
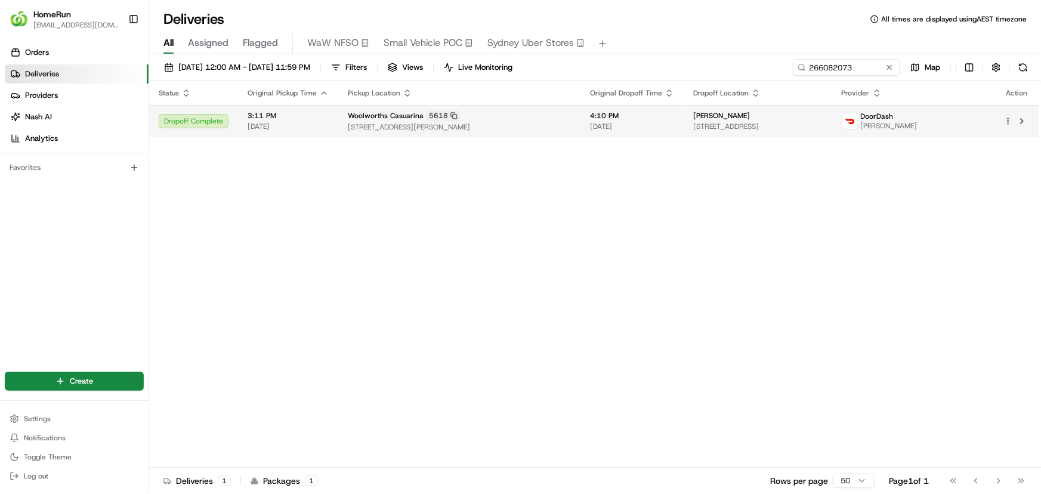
click at [693, 119] on span "SAMANTHA FOLVIG" at bounding box center [721, 116] width 57 height 10
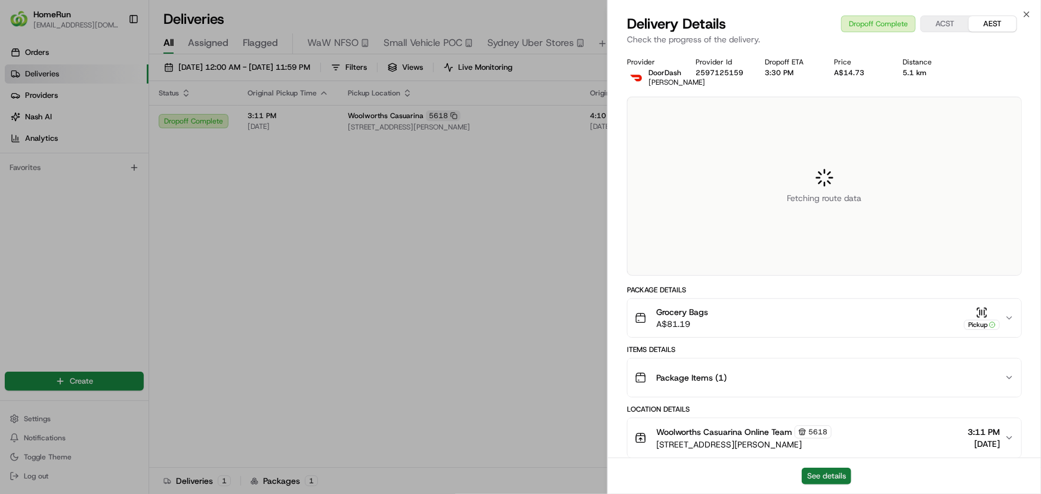
click at [821, 477] on button "See details" at bounding box center [827, 476] width 50 height 17
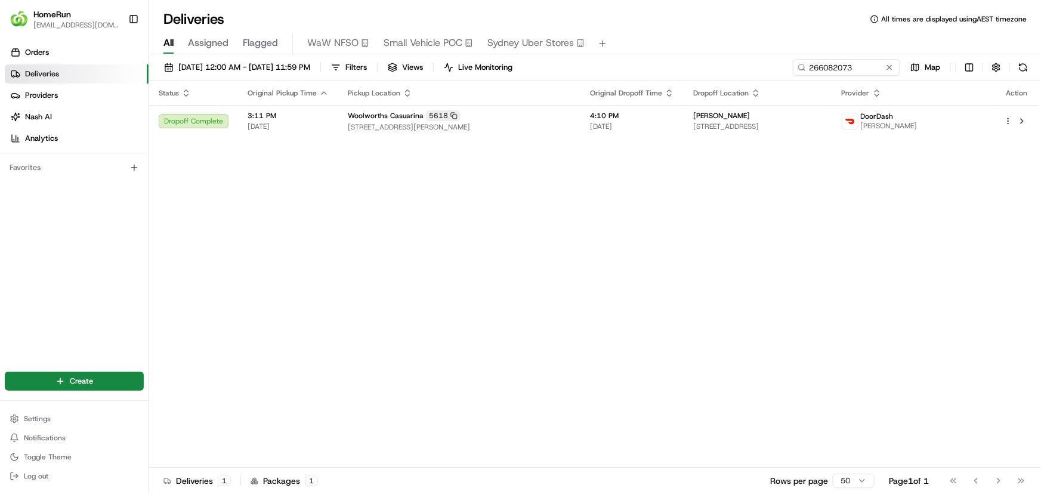
drag, startPoint x: 512, startPoint y: 211, endPoint x: 784, endPoint y: 128, distance: 285.1
click at [532, 35] on body "HomeRun plenati@woolworths.com.au Toggle Sidebar Orders Deliveries Providers Na…" at bounding box center [520, 247] width 1041 height 494
paste input "207591"
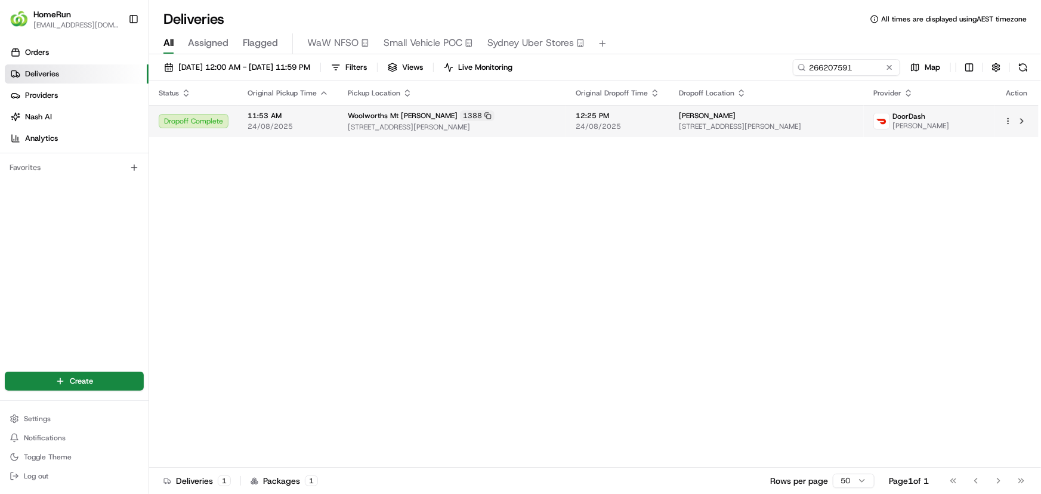
click at [576, 119] on span "12:25 PM" at bounding box center [618, 116] width 84 height 10
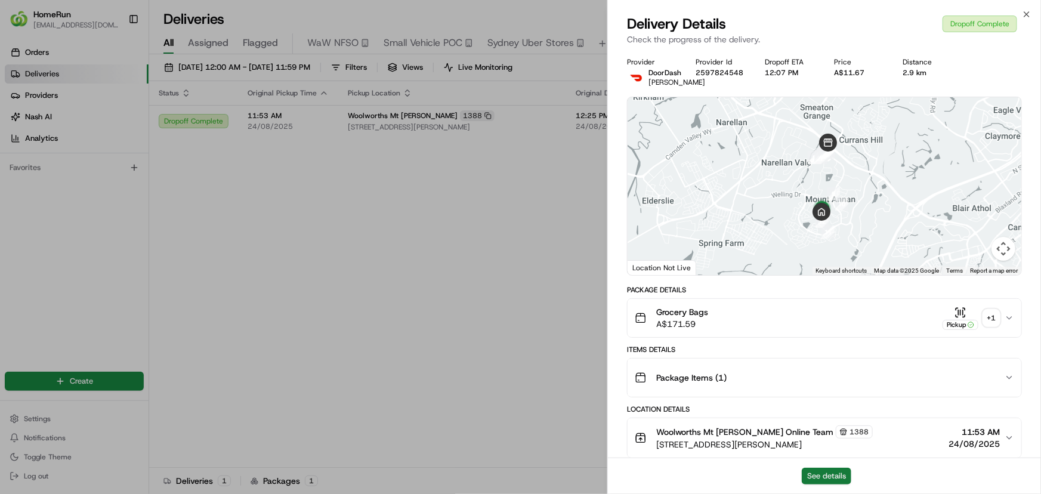
click at [833, 475] on button "See details" at bounding box center [827, 476] width 50 height 17
drag, startPoint x: 393, startPoint y: 187, endPoint x: 793, endPoint y: 119, distance: 406.1
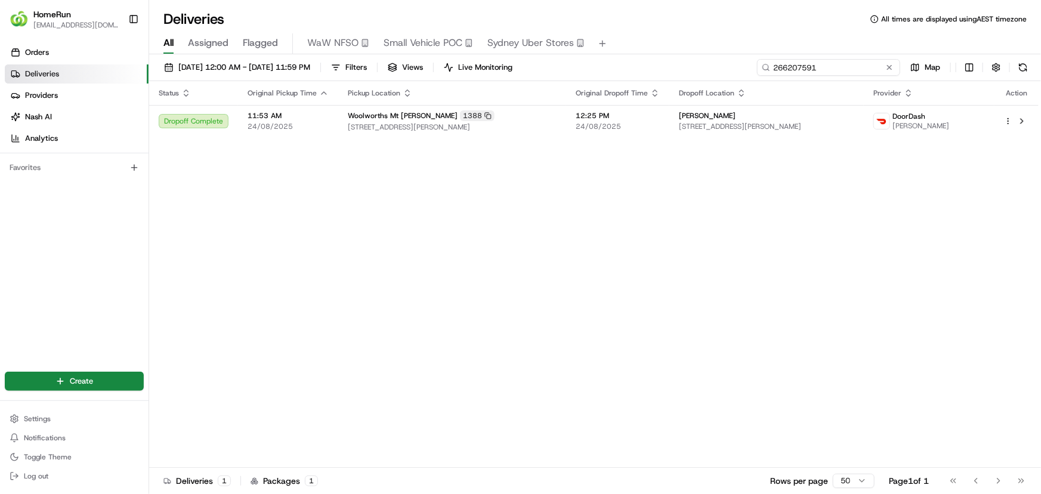
drag, startPoint x: 835, startPoint y: 74, endPoint x: 734, endPoint y: 66, distance: 101.7
click at [734, 66] on div "01/08/2025 12:00 AM - 31/08/2025 11:59 PM Filters Views Live Monitoring 2662075…" at bounding box center [595, 70] width 892 height 22
paste input "17060"
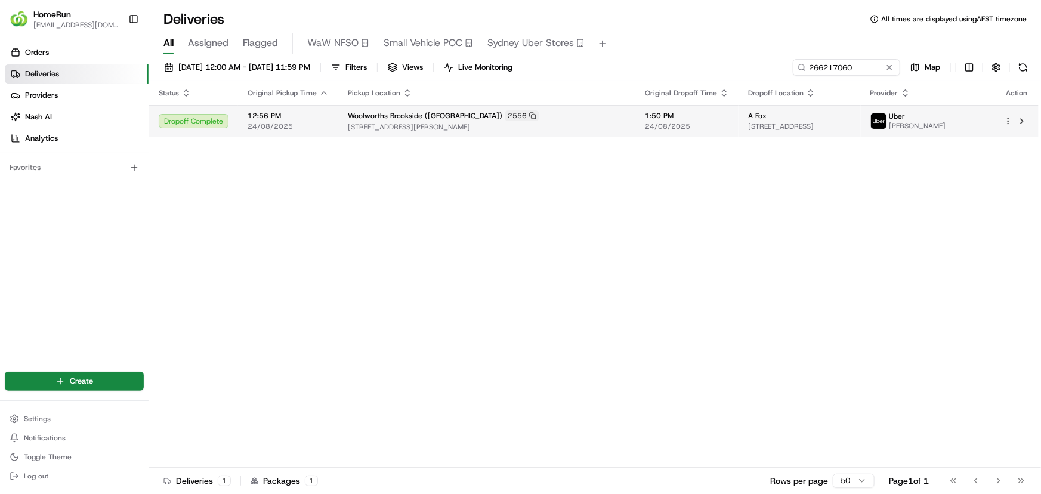
click at [459, 130] on span "159 Osborne Road, Mitchelton, QLD 4053, AU" at bounding box center [487, 127] width 278 height 10
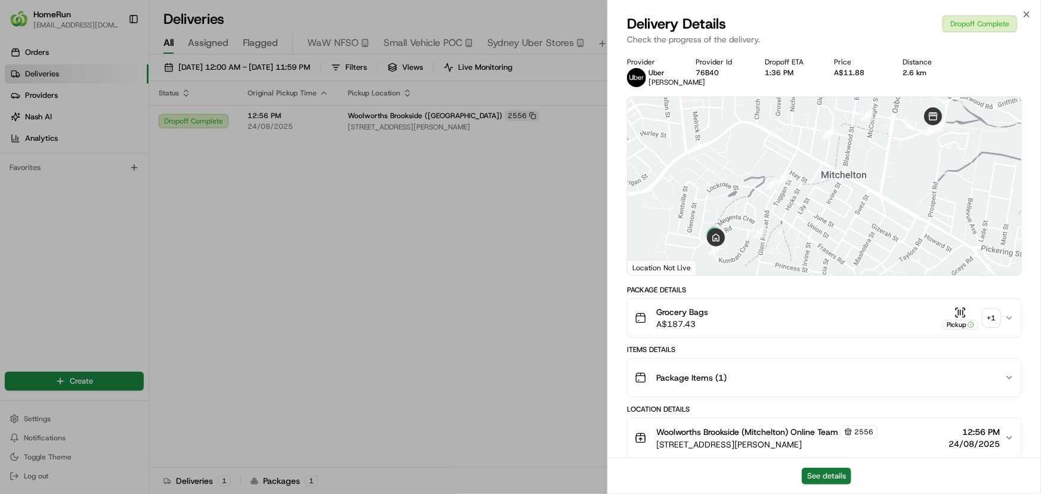
click at [837, 471] on button "See details" at bounding box center [827, 476] width 50 height 17
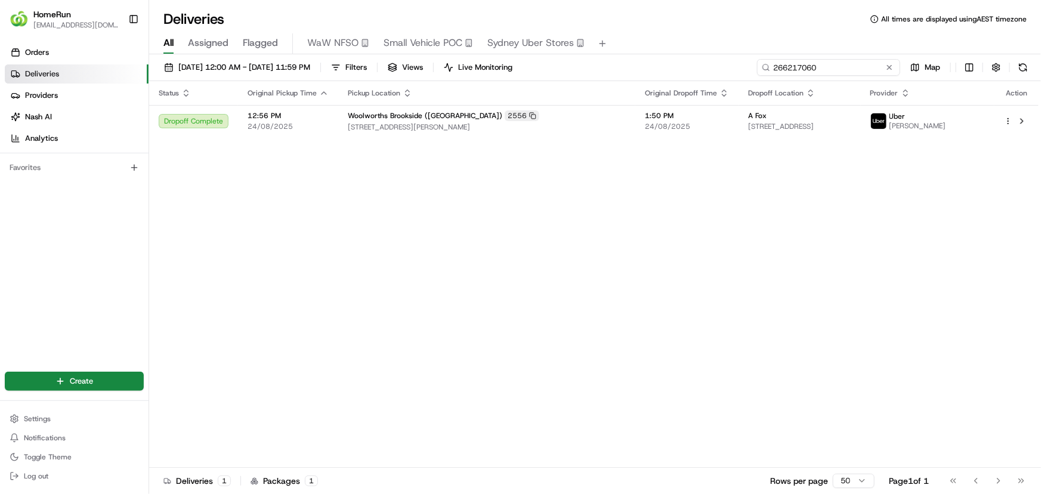
drag, startPoint x: 857, startPoint y: 69, endPoint x: 510, endPoint y: 36, distance: 348.7
click at [512, 47] on div "Deliveries All times are displayed using AEST timezone All Assigned Flagged WaW…" at bounding box center [595, 247] width 892 height 494
paste input "19565"
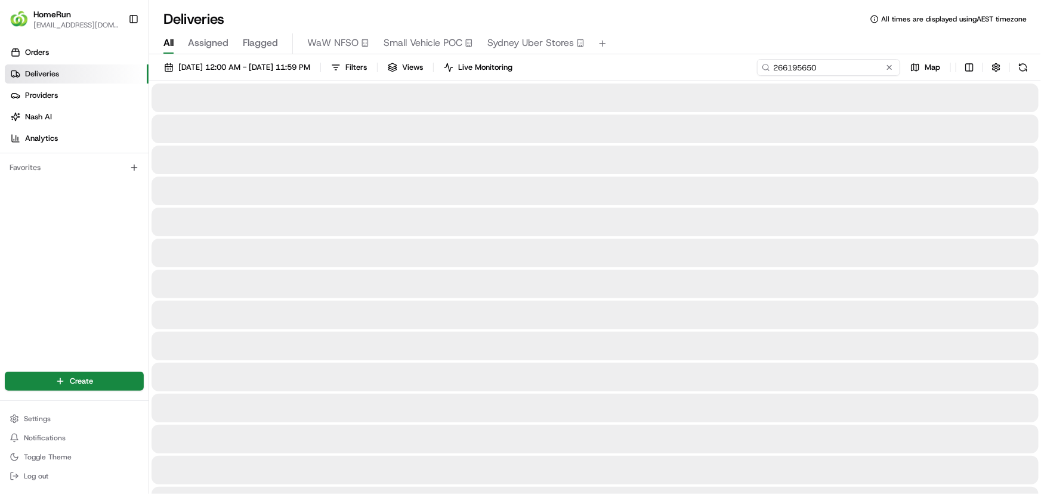
click at [823, 69] on input "266195650" at bounding box center [828, 67] width 143 height 17
click at [779, 76] on div "01/08/2025 12:00 AM - 31/08/2025 11:59 PM Filters Views Live Monitoring 2661956…" at bounding box center [595, 70] width 892 height 22
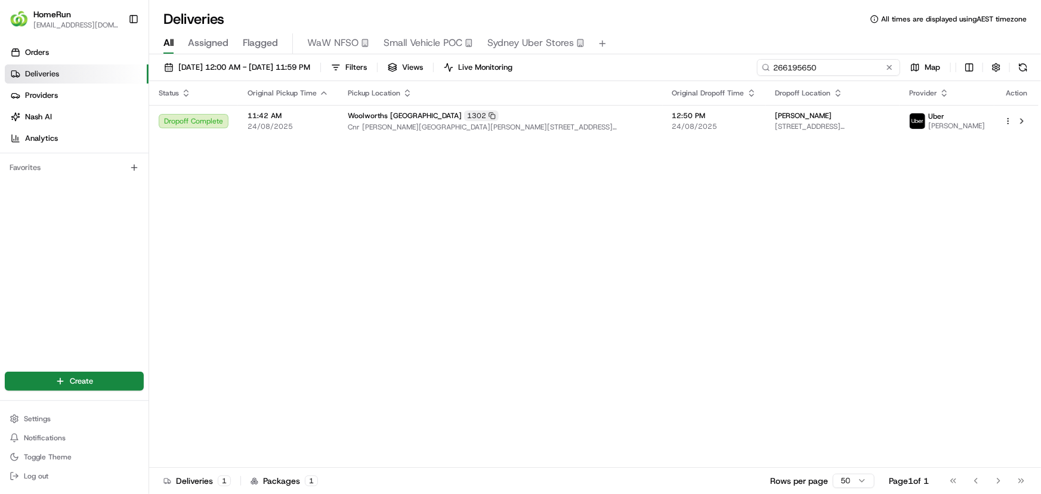
click at [856, 66] on input "266195650" at bounding box center [828, 67] width 143 height 17
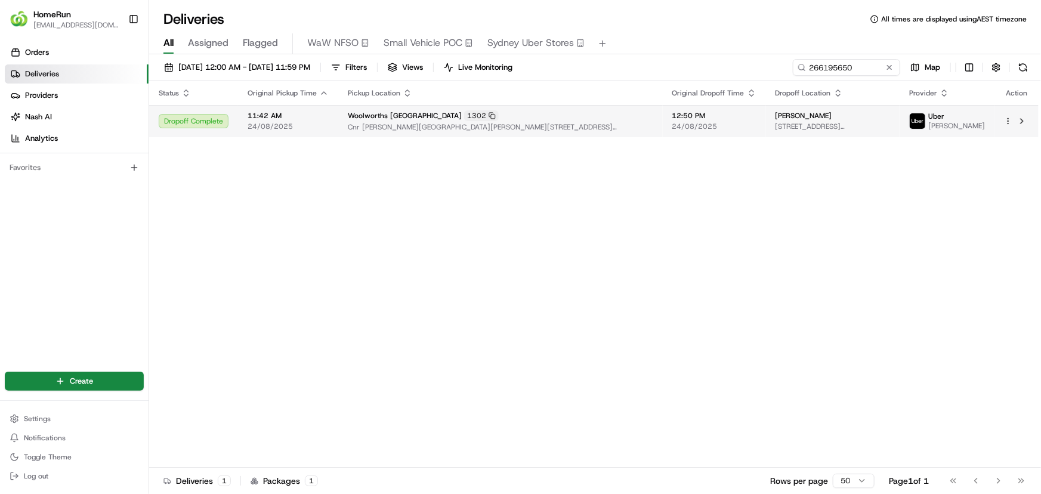
click at [552, 120] on div "Woolworths Albion Park 1302" at bounding box center [500, 115] width 305 height 11
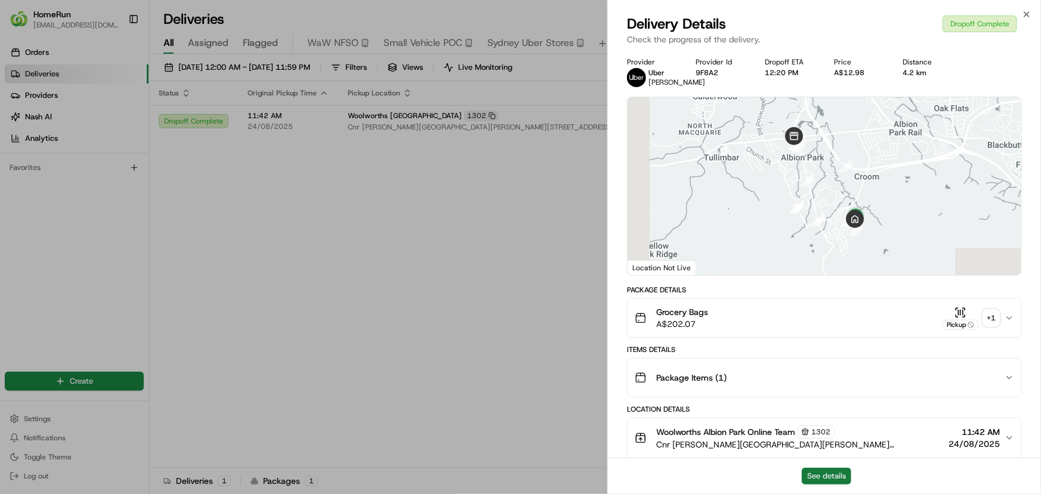
click at [832, 476] on button "See details" at bounding box center [827, 476] width 50 height 17
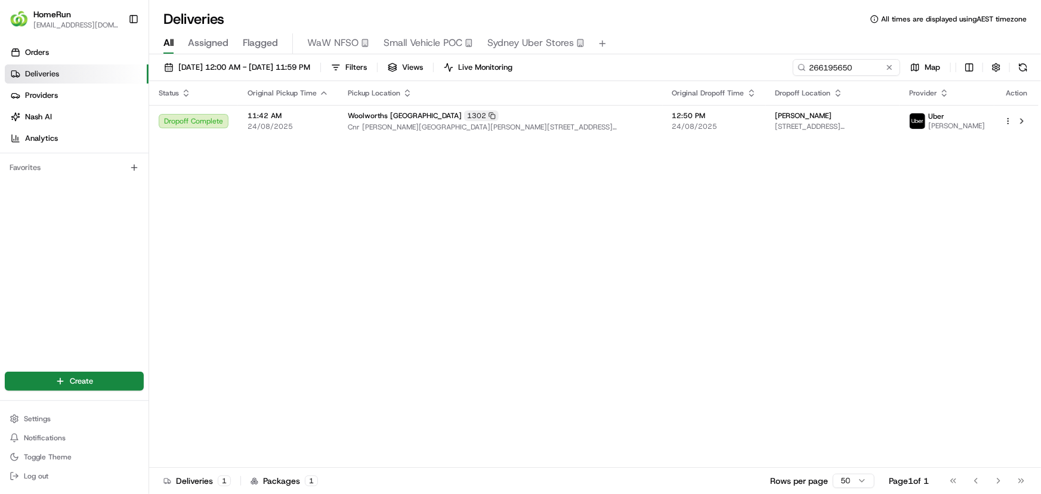
click at [783, 267] on div "Status Original Pickup Time Pickup Location Original Dropoff Time Dropoff Locat…" at bounding box center [593, 274] width 889 height 387
click at [495, 224] on div "Status Original Pickup Time Pickup Location Original Dropoff Time Dropoff Locat…" at bounding box center [593, 274] width 889 height 387
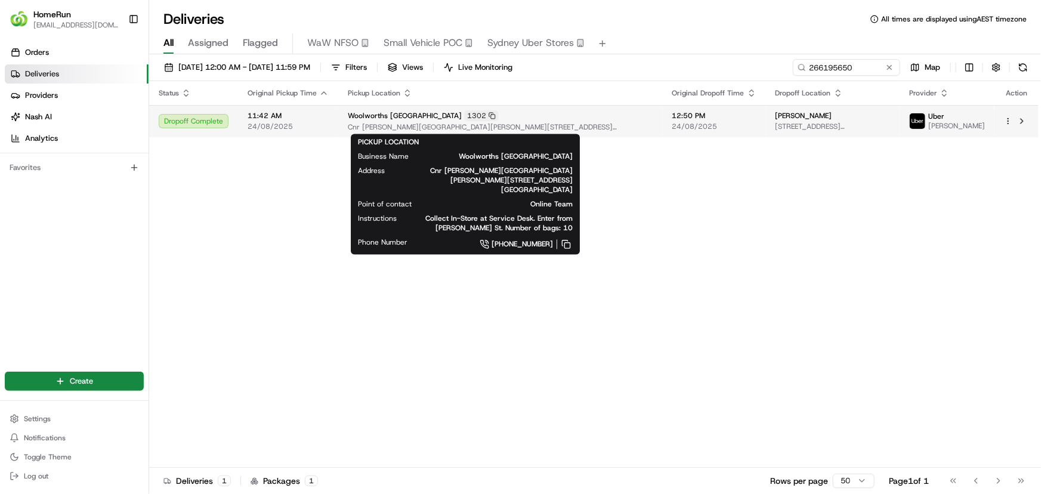
click at [571, 125] on span "Cnr Terry & Russell Street, Albion Park, NSW 2527, AU" at bounding box center [500, 127] width 305 height 10
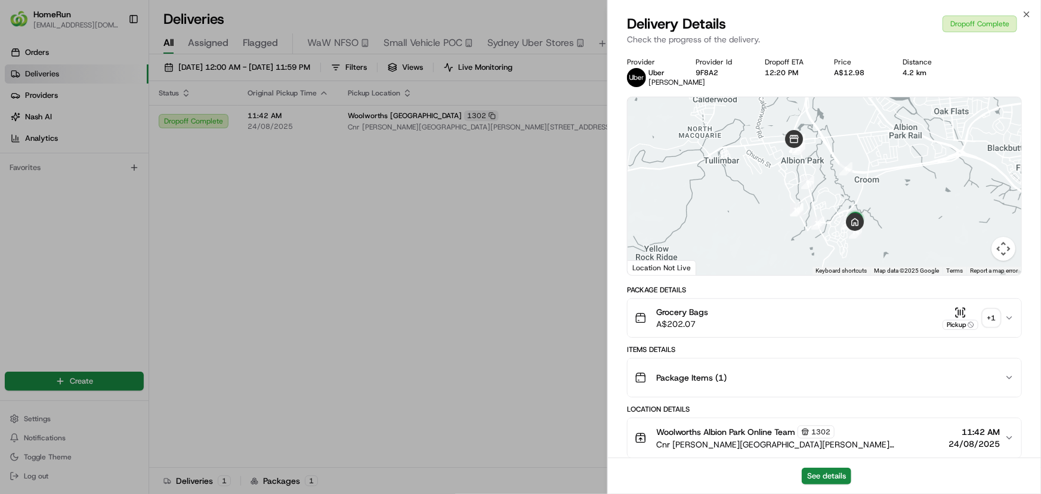
drag, startPoint x: 447, startPoint y: 227, endPoint x: 628, endPoint y: 195, distance: 183.5
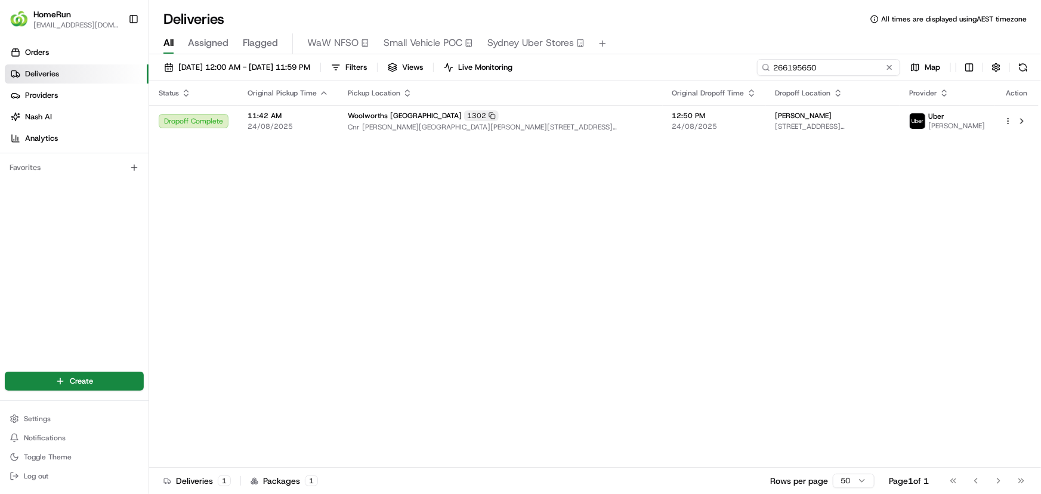
drag, startPoint x: 854, startPoint y: 70, endPoint x: 687, endPoint y: 47, distance: 168.6
click at [687, 47] on div "Deliveries All times are displayed using AEST timezone All Assigned Flagged WaW…" at bounding box center [595, 247] width 892 height 494
paste input "077931"
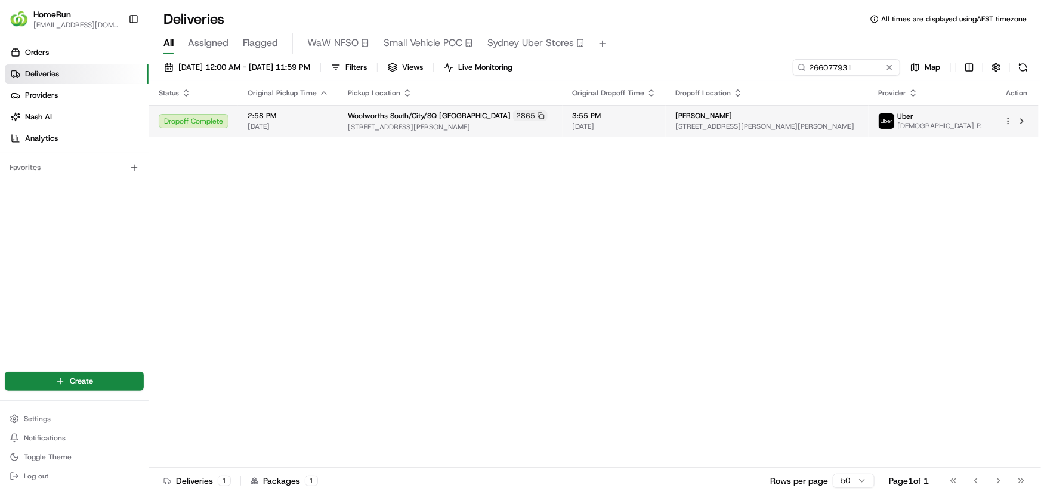
click at [648, 119] on span "3:55 PM" at bounding box center [614, 116] width 84 height 10
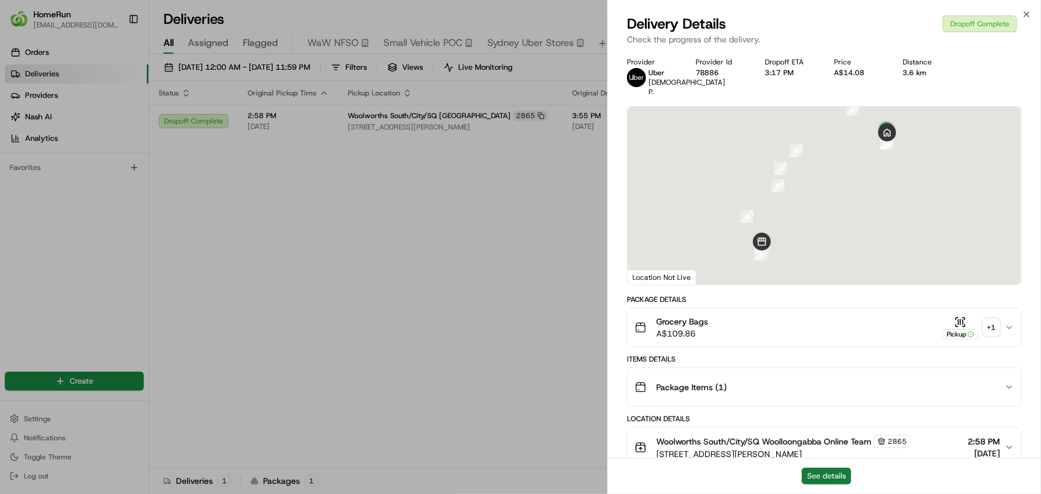
click at [821, 474] on button "See details" at bounding box center [827, 476] width 50 height 17
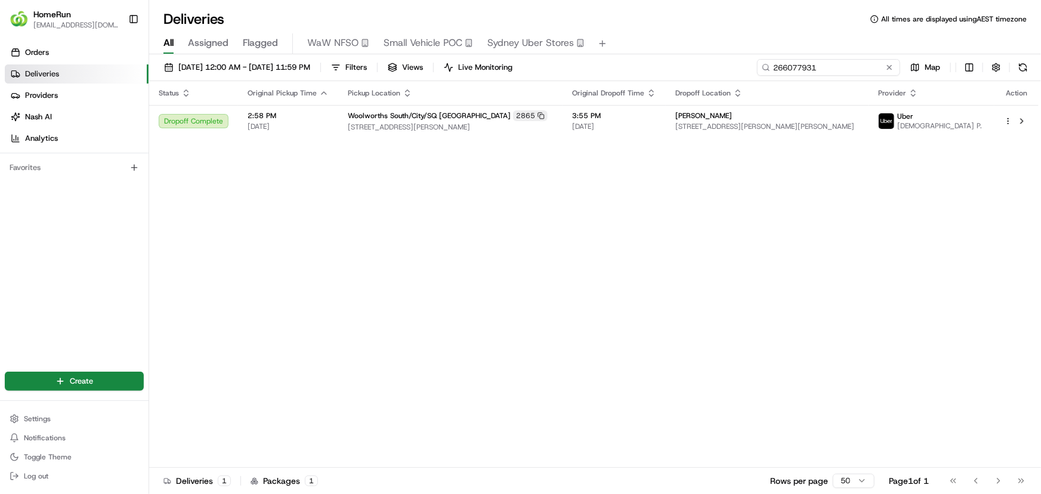
click at [585, 35] on body "HomeRun plenati@woolworths.com.au Toggle Sidebar Orders Deliveries Providers Na…" at bounding box center [520, 247] width 1041 height 494
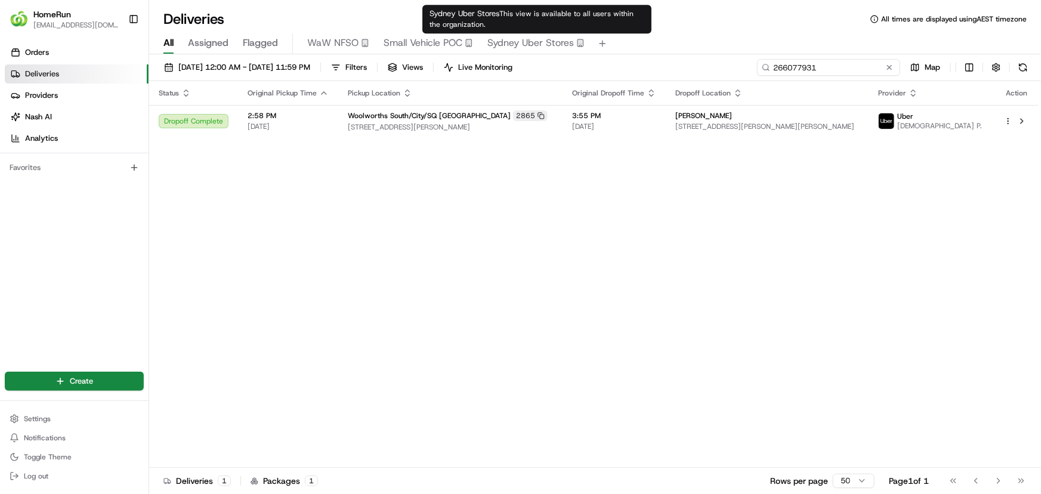
paste input "3996795"
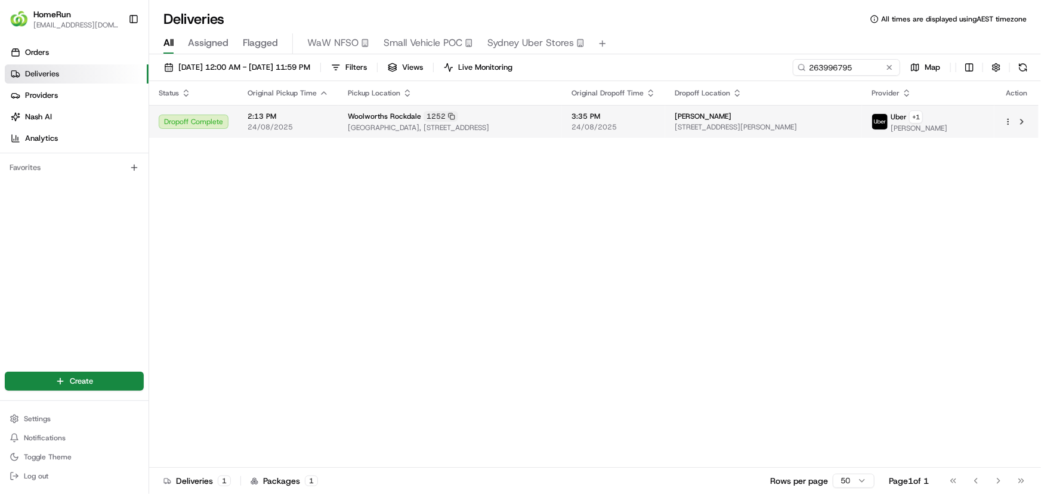
click at [546, 123] on span "Rockdale Plaza, 1 Rockdale Plaza Drive, Rockdale, NSW 2216, AU" at bounding box center [450, 128] width 205 height 10
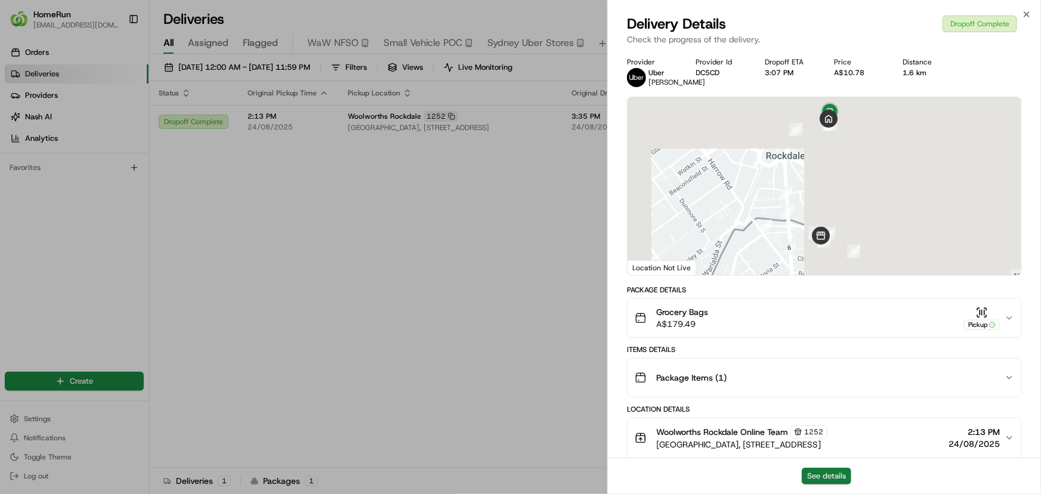
click at [839, 477] on button "See details" at bounding box center [827, 476] width 50 height 17
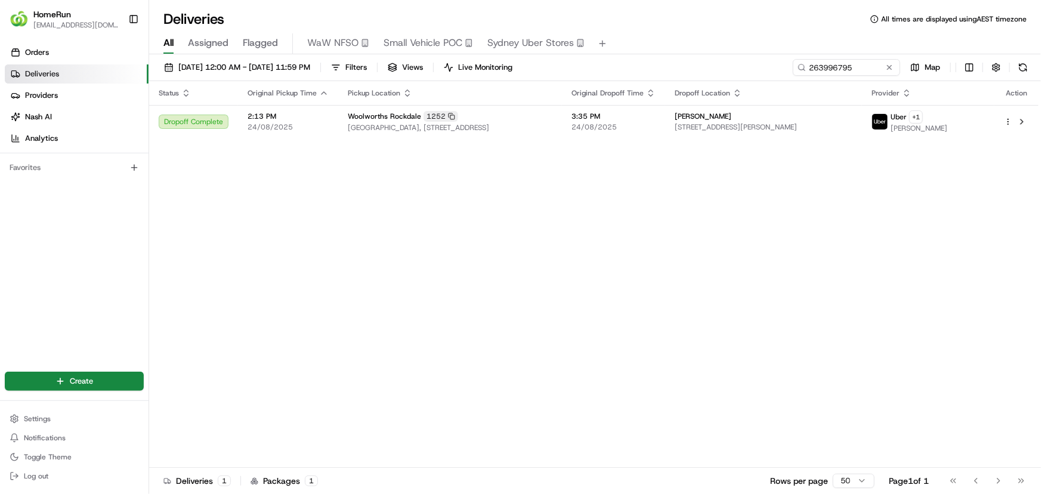
drag, startPoint x: 524, startPoint y: 324, endPoint x: 873, endPoint y: 225, distance: 362.9
drag, startPoint x: 869, startPoint y: 69, endPoint x: 619, endPoint y: 50, distance: 250.0
click at [622, 49] on div "Deliveries All times are displayed using AEST timezone All Assigned Flagged WaW…" at bounding box center [595, 247] width 892 height 494
paste input "5762449"
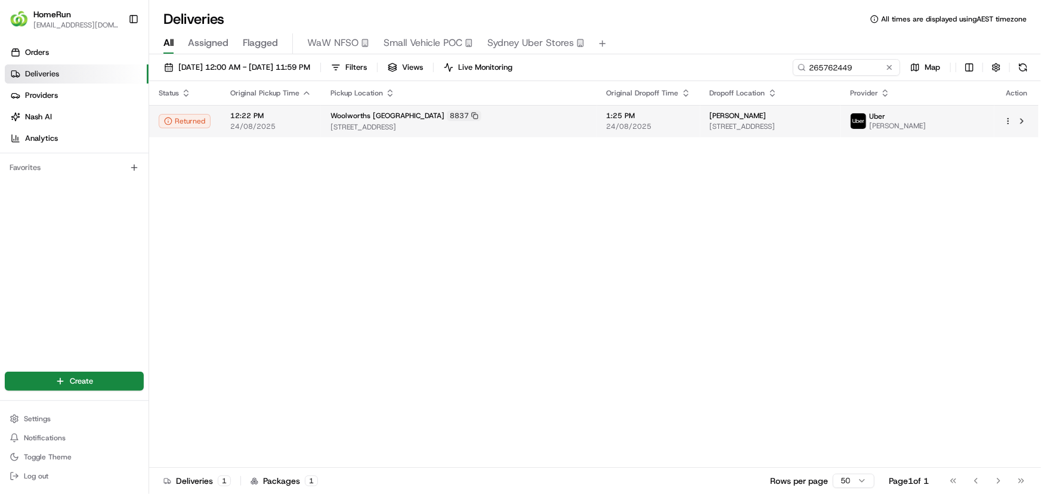
click at [631, 135] on td "1:25 PM 24/08/2025" at bounding box center [648, 121] width 103 height 32
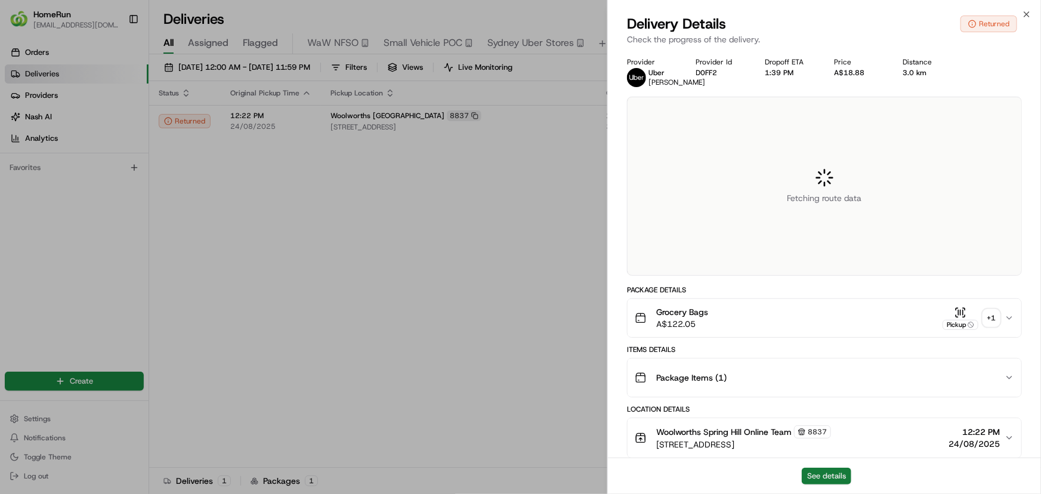
click at [823, 472] on button "See details" at bounding box center [827, 476] width 50 height 17
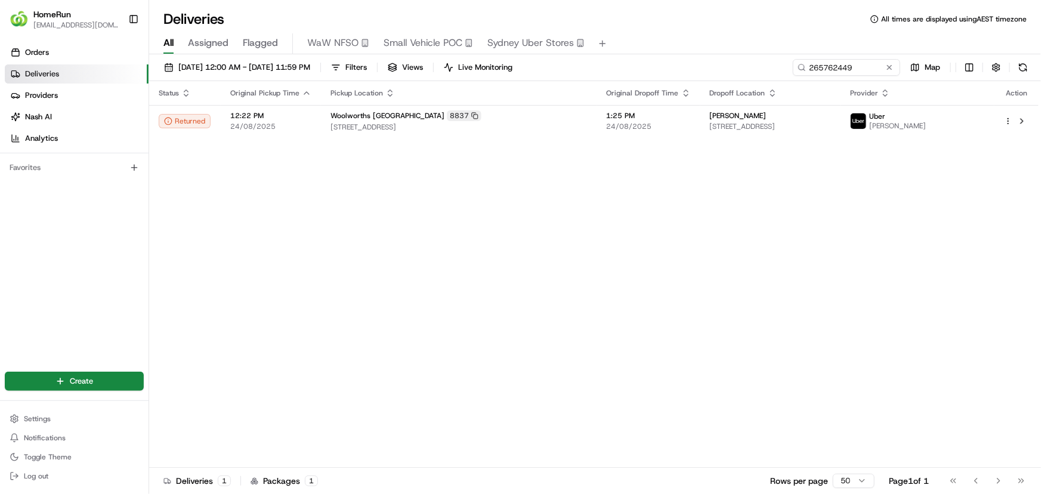
click at [468, 286] on div "Status Original Pickup Time Pickup Location Original Dropoff Time Dropoff Locat…" at bounding box center [593, 274] width 889 height 387
drag, startPoint x: 871, startPoint y: 69, endPoint x: 607, endPoint y: 64, distance: 264.9
click at [607, 64] on div "01/08/2025 12:00 AM - 31/08/2025 11:59 PM Filters Views Live Monitoring 2657624…" at bounding box center [595, 70] width 892 height 22
paste input "60065"
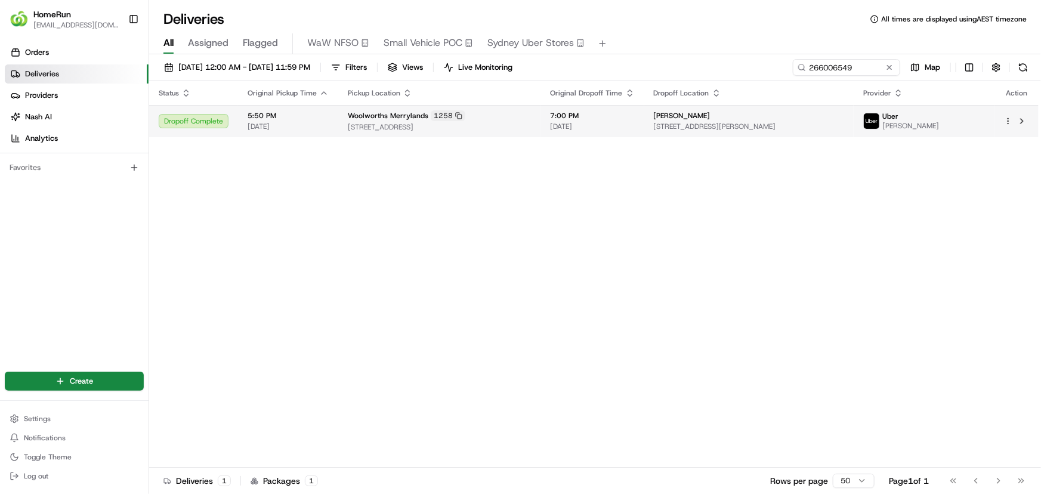
click at [667, 125] on span "47A Robertson St, Guildford West, NSW 2161, AU" at bounding box center [749, 127] width 191 height 10
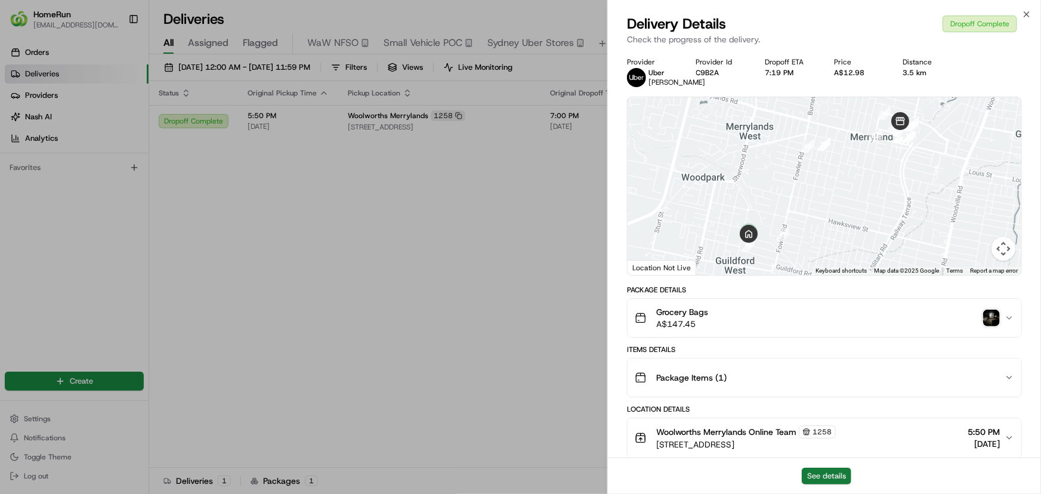
click at [835, 469] on button "See details" at bounding box center [827, 476] width 50 height 17
click at [992, 314] on img "button" at bounding box center [991, 318] width 17 height 17
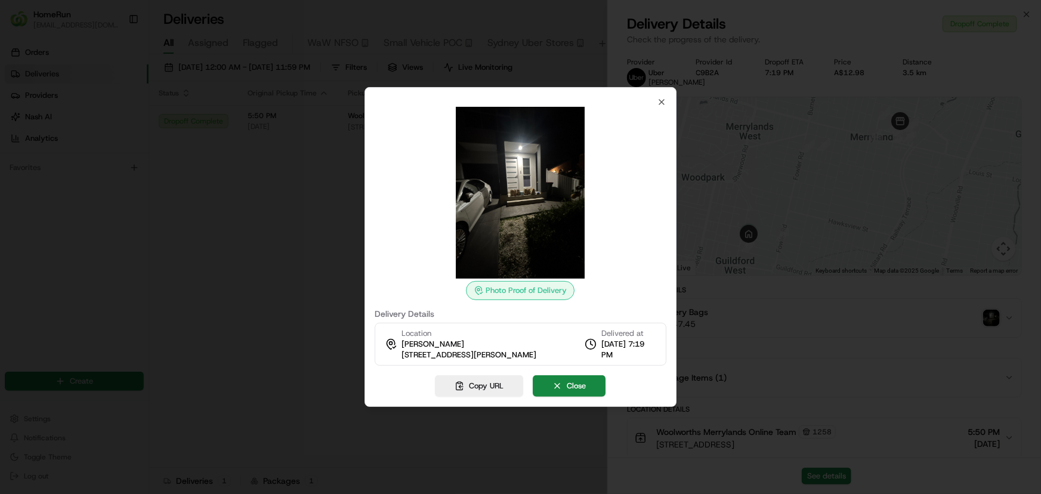
click at [280, 339] on div at bounding box center [520, 247] width 1041 height 494
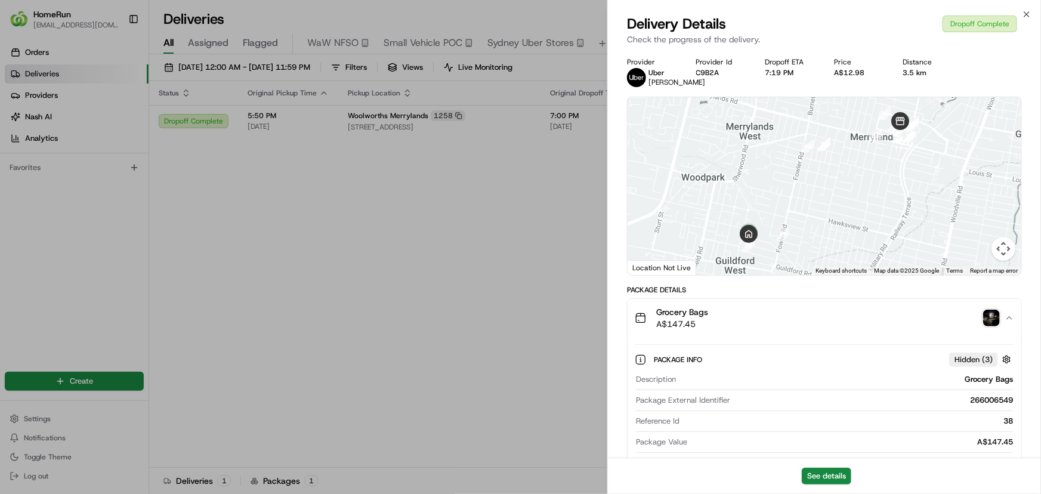
drag, startPoint x: 436, startPoint y: 278, endPoint x: 592, endPoint y: 227, distance: 163.9
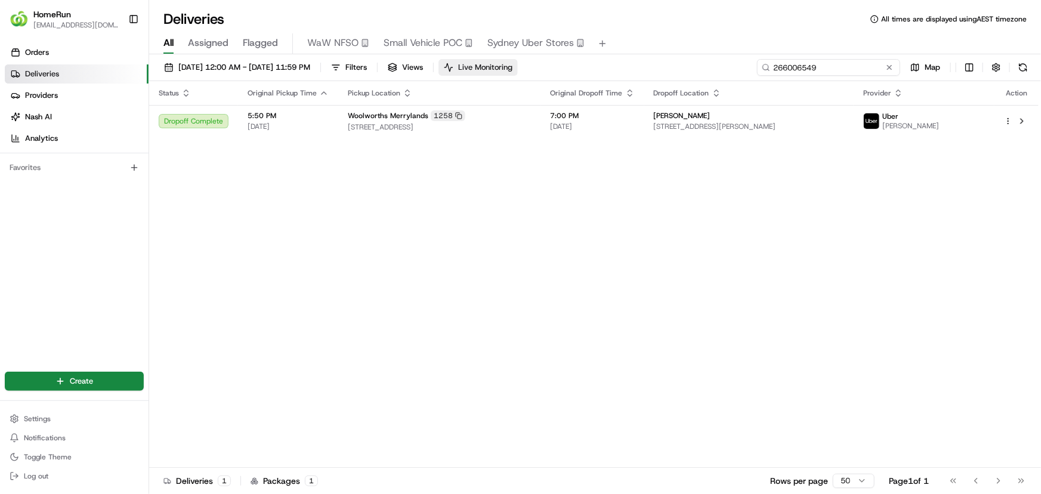
drag, startPoint x: 872, startPoint y: 64, endPoint x: 552, endPoint y: 70, distance: 319.8
click at [696, 70] on div "01/08/2025 12:00 AM - 31/08/2025 11:59 PM Filters Views Live Monitoring 2660065…" at bounding box center [595, 70] width 892 height 22
paste input "65425"
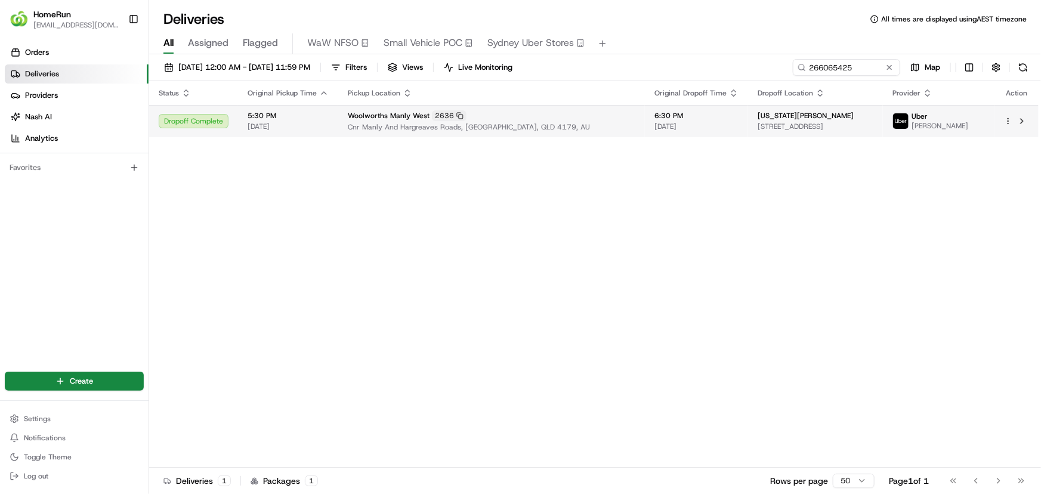
click at [685, 112] on span "6:30 PM" at bounding box center [696, 116] width 84 height 10
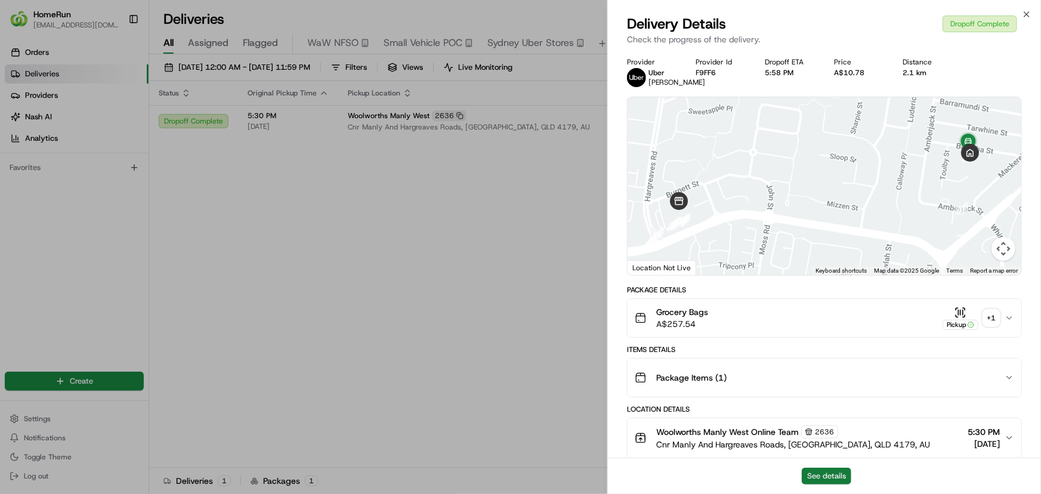
click at [837, 475] on button "See details" at bounding box center [827, 476] width 50 height 17
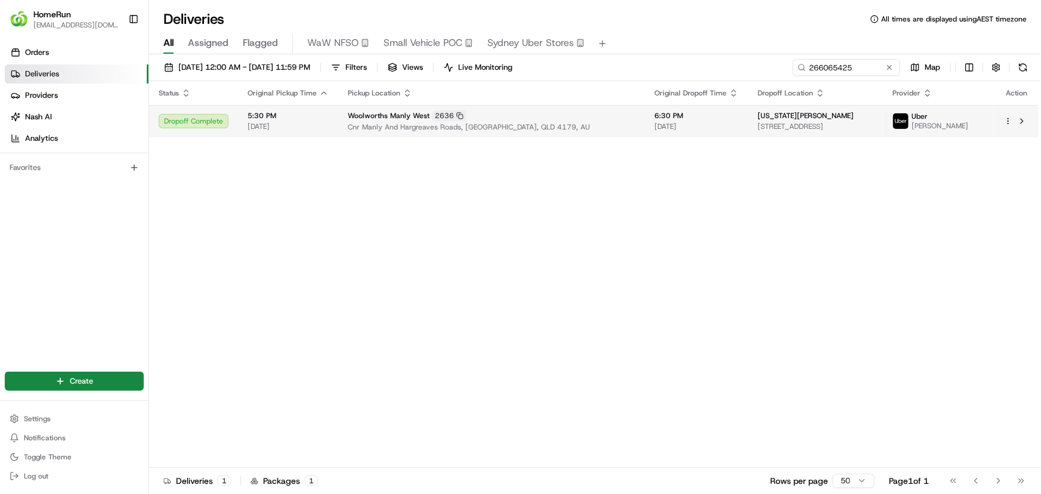
click at [571, 116] on div "Woolworths Manly West 2636" at bounding box center [492, 115] width 288 height 11
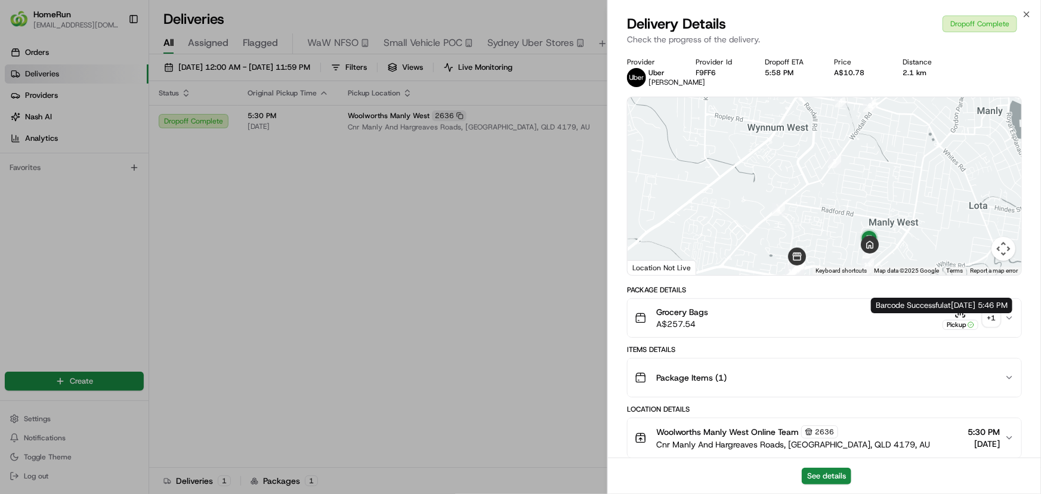
click at [988, 324] on div "+ 1" at bounding box center [991, 318] width 17 height 17
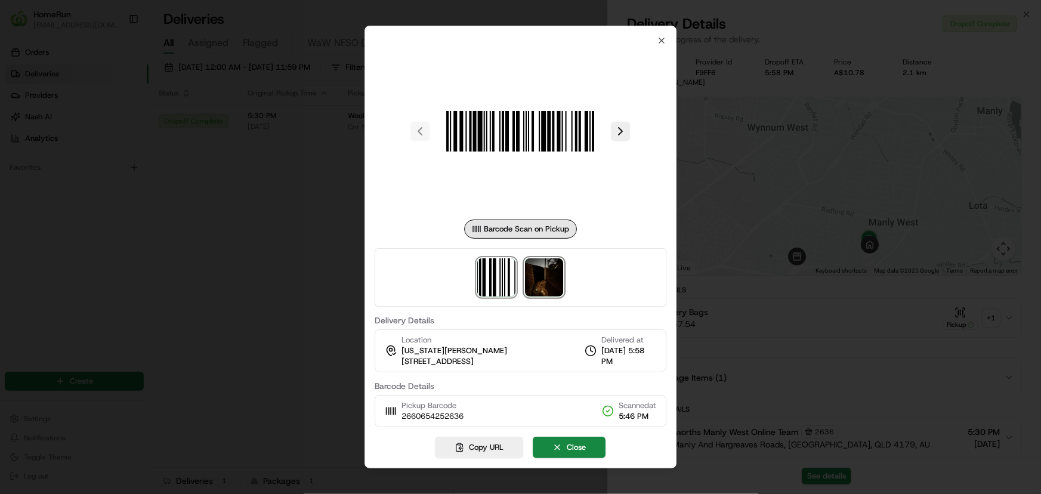
click at [557, 288] on img at bounding box center [545, 277] width 38 height 38
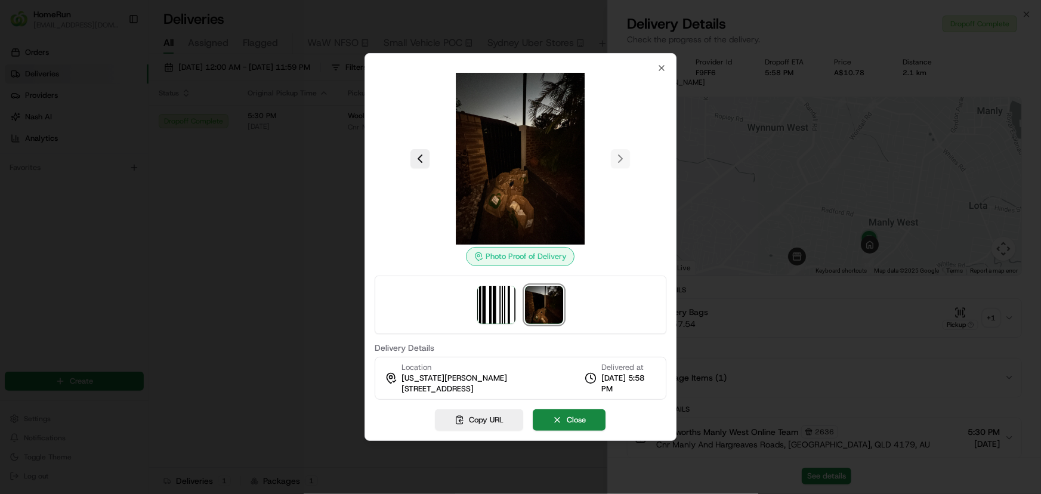
click at [307, 350] on div at bounding box center [520, 247] width 1041 height 494
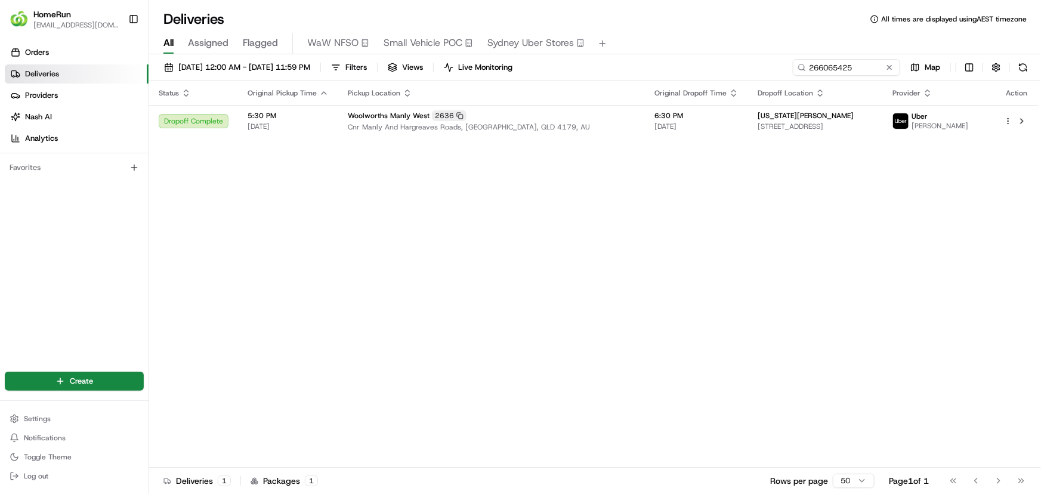
drag, startPoint x: 506, startPoint y: 251, endPoint x: 871, endPoint y: 129, distance: 384.8
click at [507, 252] on div "Status Original Pickup Time Pickup Location Original Dropoff Time Dropoff Locat…" at bounding box center [593, 274] width 889 height 387
drag, startPoint x: 854, startPoint y: 72, endPoint x: 631, endPoint y: 73, distance: 223.1
click at [631, 73] on div "01/08/2025 12:00 AM - 31/08/2025 11:59 PM Filters Views Live Monitoring 2660654…" at bounding box center [595, 70] width 892 height 22
paste input "130386"
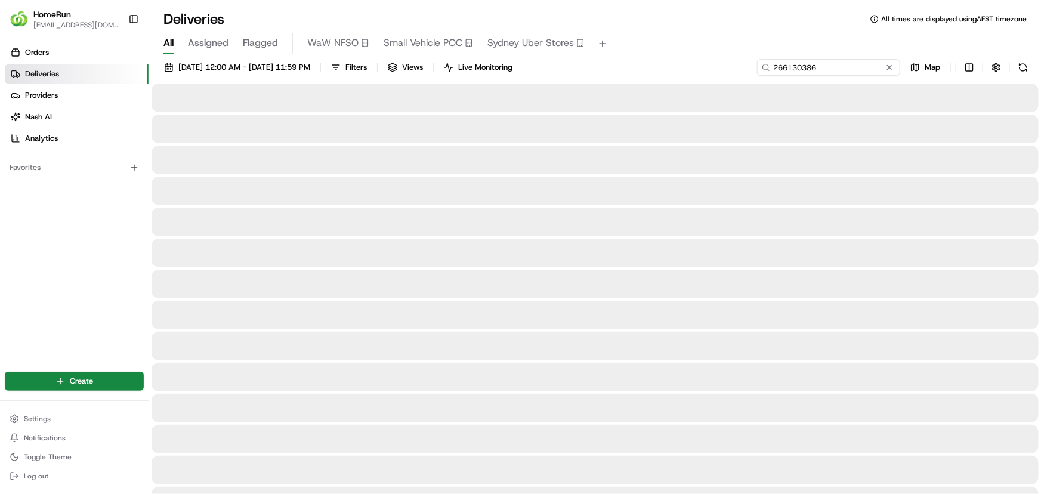
click at [836, 73] on input "266130386" at bounding box center [828, 67] width 143 height 17
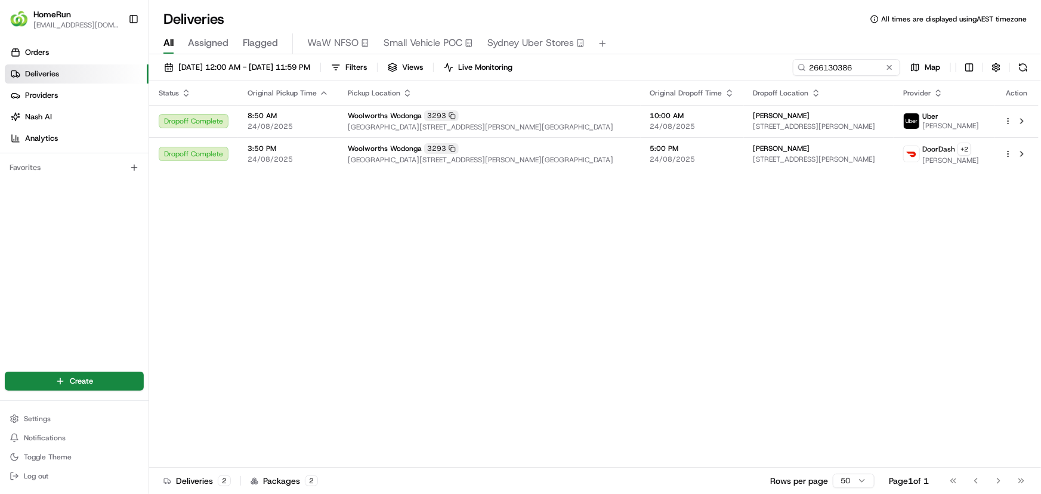
drag, startPoint x: 690, startPoint y: 268, endPoint x: 705, endPoint y: 252, distance: 21.5
click at [692, 267] on div "Status Original Pickup Time Pickup Location Original Dropoff Time Dropoff Locat…" at bounding box center [593, 274] width 889 height 387
click at [638, 214] on div "Status Original Pickup Time Pickup Location Original Dropoff Time Dropoff Locat…" at bounding box center [593, 274] width 889 height 387
click at [565, 120] on div "Woolworths Wodonga 3293 Cnr Elgin Blvd & Hume Street, Wodonga, VIC 3960, AU" at bounding box center [489, 120] width 283 height 21
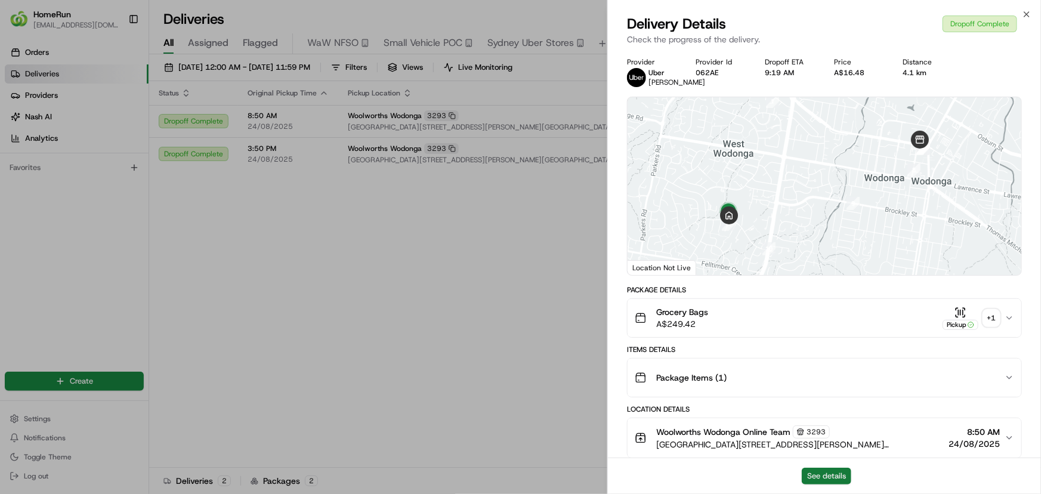
click at [826, 471] on button "See details" at bounding box center [827, 476] width 50 height 17
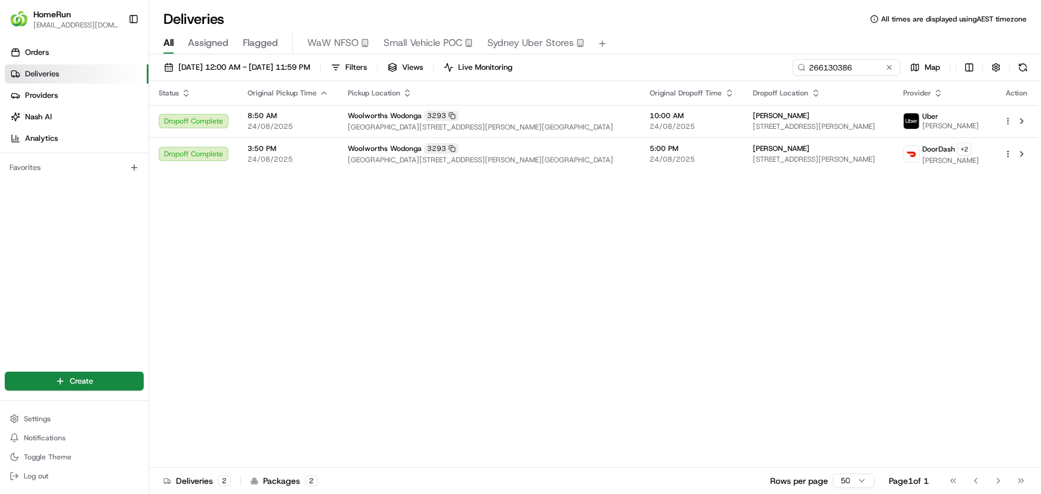
drag, startPoint x: 400, startPoint y: 183, endPoint x: 608, endPoint y: 126, distance: 216.3
click at [400, 184] on div "Status Original Pickup Time Pickup Location Original Dropoff Time Dropoff Locat…" at bounding box center [593, 274] width 889 height 387
drag, startPoint x: 877, startPoint y: 60, endPoint x: 745, endPoint y: 63, distance: 131.9
click at [745, 63] on div "01/08/2025 12:00 AM - 31/08/2025 11:59 PM Filters Views Live Monitoring 2661303…" at bounding box center [595, 70] width 892 height 22
paste input "29489"
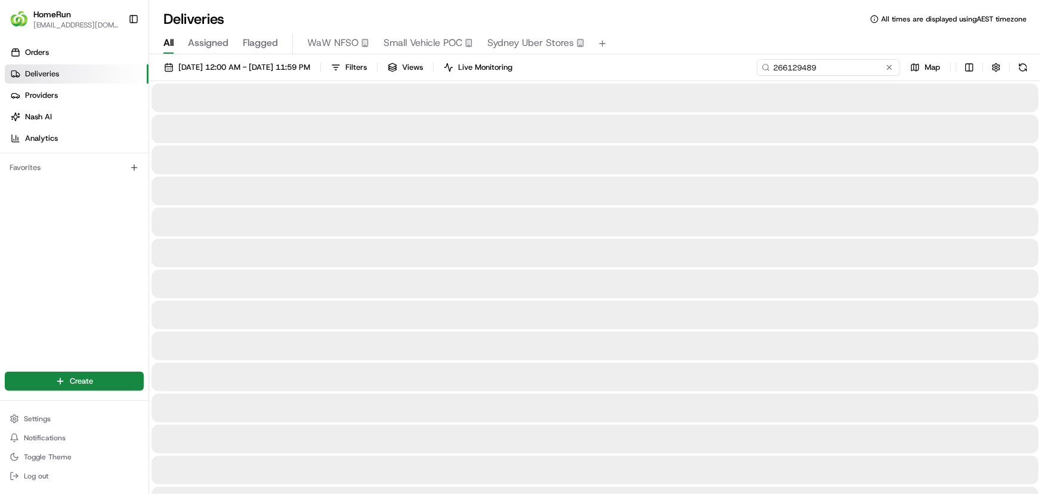
click at [829, 69] on input "266129489" at bounding box center [828, 67] width 143 height 17
drag, startPoint x: 839, startPoint y: 65, endPoint x: 817, endPoint y: 78, distance: 25.9
click at [837, 65] on input "266129489" at bounding box center [828, 67] width 143 height 17
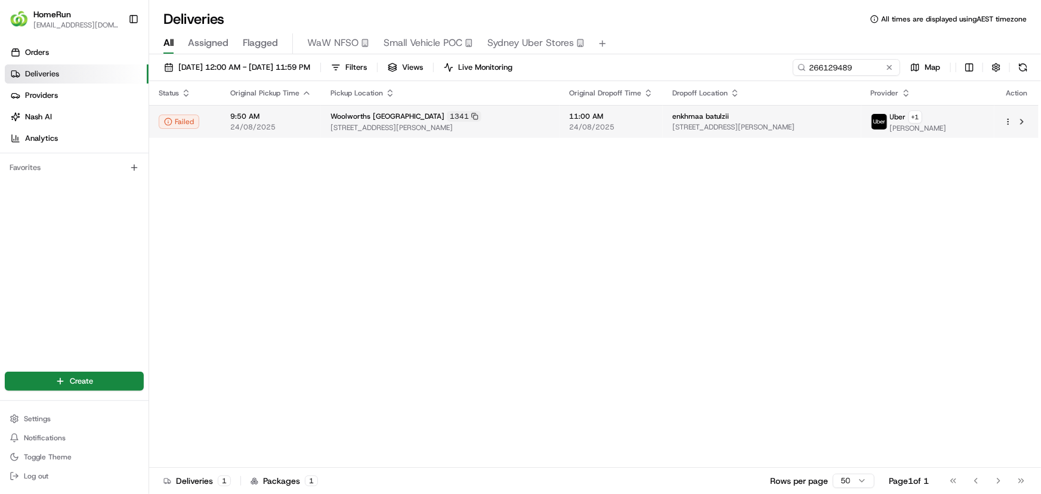
click at [488, 123] on span "14 Anthony Road, West Ryde, NSW 2114, AU" at bounding box center [440, 128] width 220 height 10
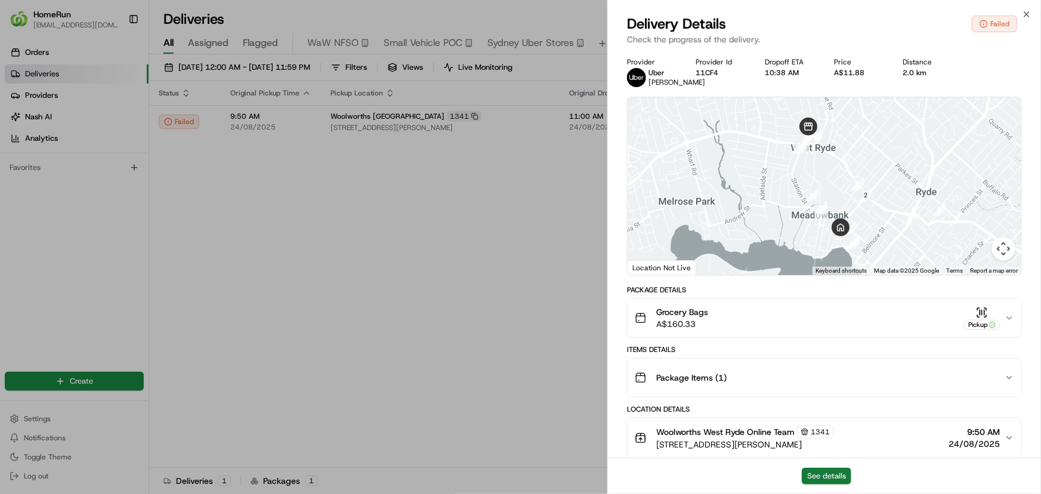
click at [814, 471] on button "See details" at bounding box center [827, 476] width 50 height 17
drag, startPoint x: 434, startPoint y: 332, endPoint x: 694, endPoint y: 249, distance: 273.5
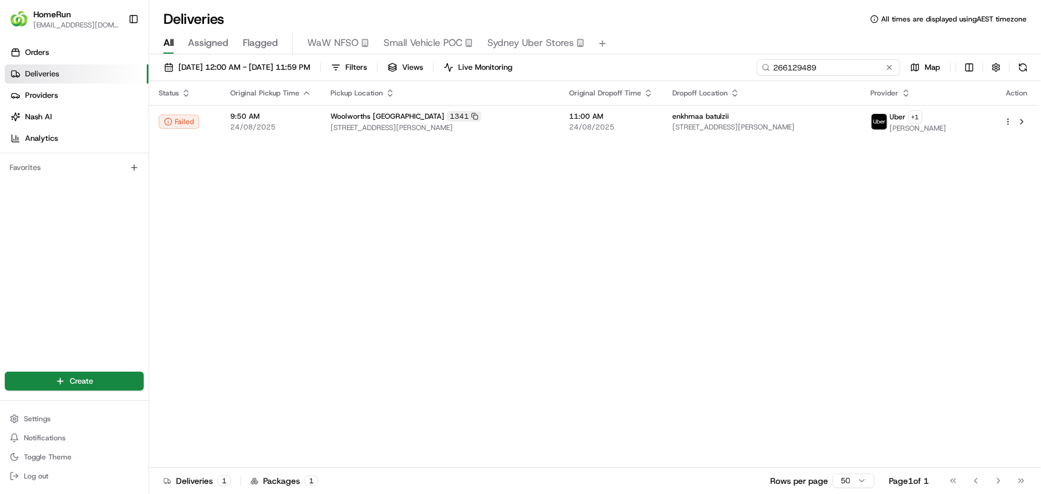
drag, startPoint x: 867, startPoint y: 62, endPoint x: 614, endPoint y: 57, distance: 253.0
click at [622, 57] on div "01/08/2025 12:00 AM - 31/08/2025 11:59 PM Filters Views Live Monitoring 2661294…" at bounding box center [595, 275] width 892 height 442
paste input "72111"
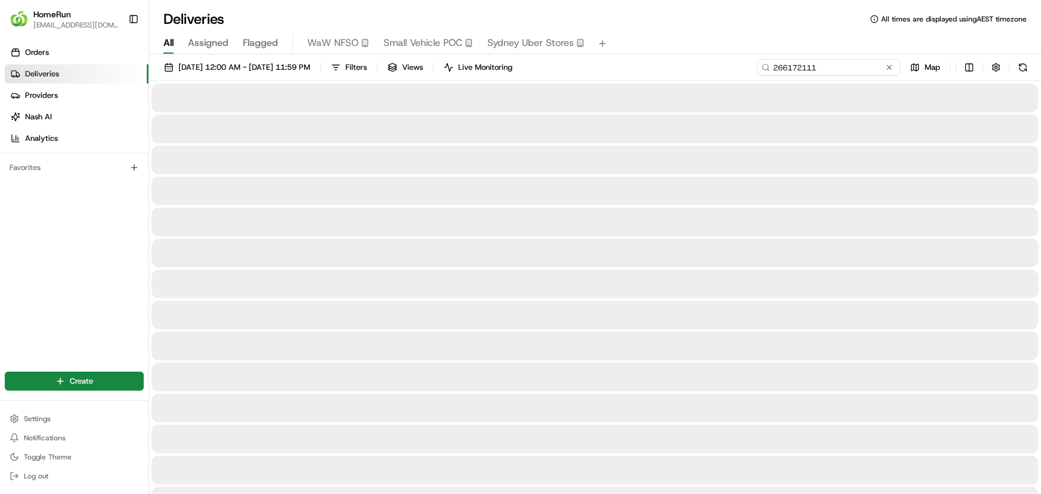
click at [845, 71] on input "266172111" at bounding box center [828, 67] width 143 height 17
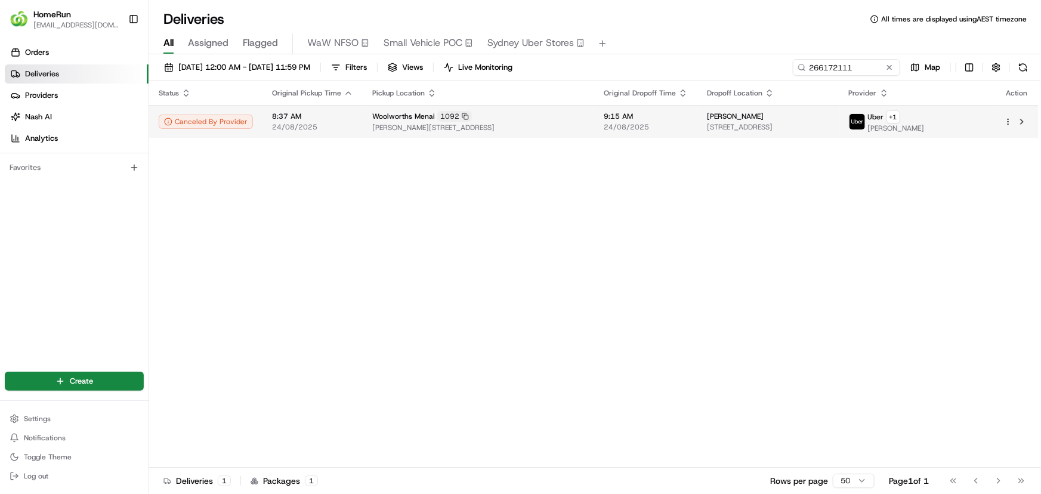
click at [453, 129] on span "Allison Crescent, Menai, NSW 2234, AU" at bounding box center [478, 128] width 212 height 10
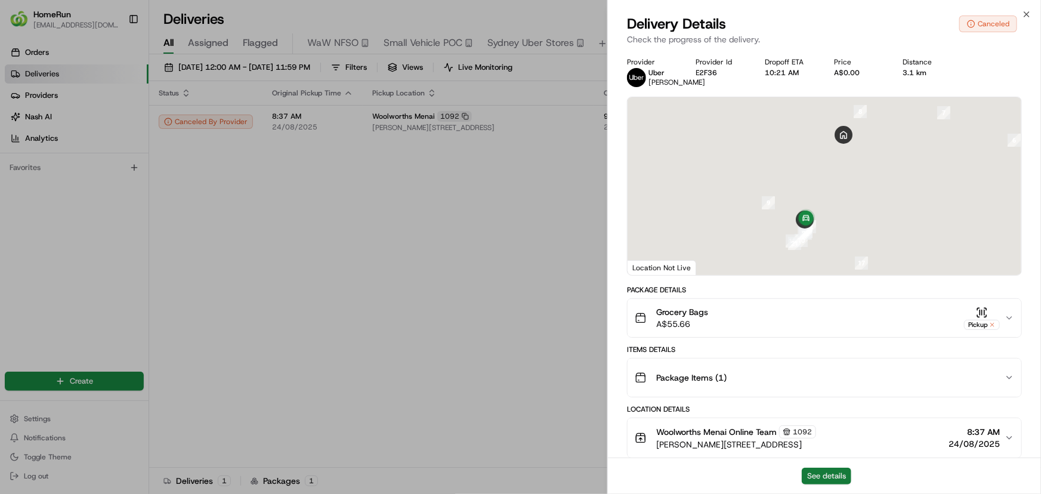
click at [821, 477] on button "See details" at bounding box center [827, 476] width 50 height 17
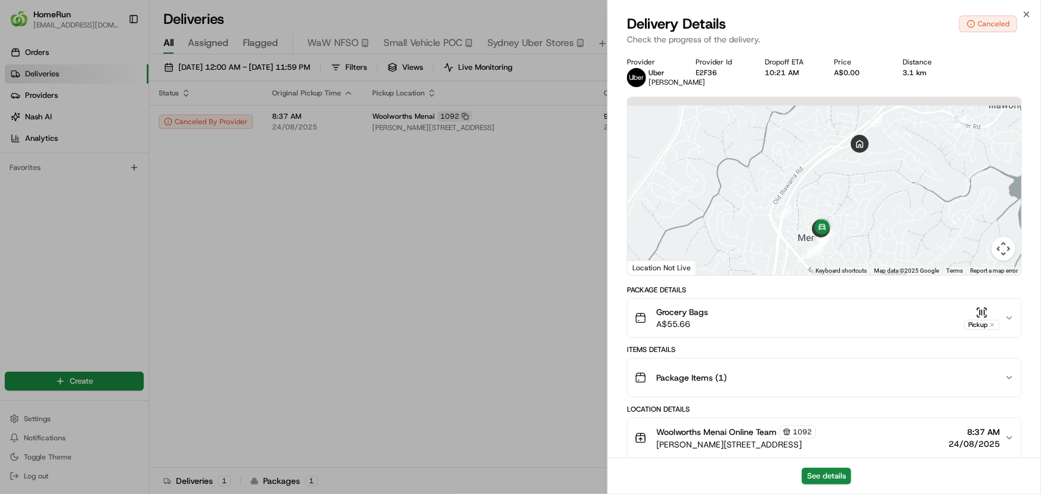
drag, startPoint x: 846, startPoint y: 251, endPoint x: 866, endPoint y: 261, distance: 22.4
click at [866, 261] on div at bounding box center [825, 186] width 394 height 178
click at [1002, 248] on button "Map camera controls" at bounding box center [1003, 249] width 24 height 24
click at [970, 187] on button "Zoom in" at bounding box center [974, 189] width 24 height 24
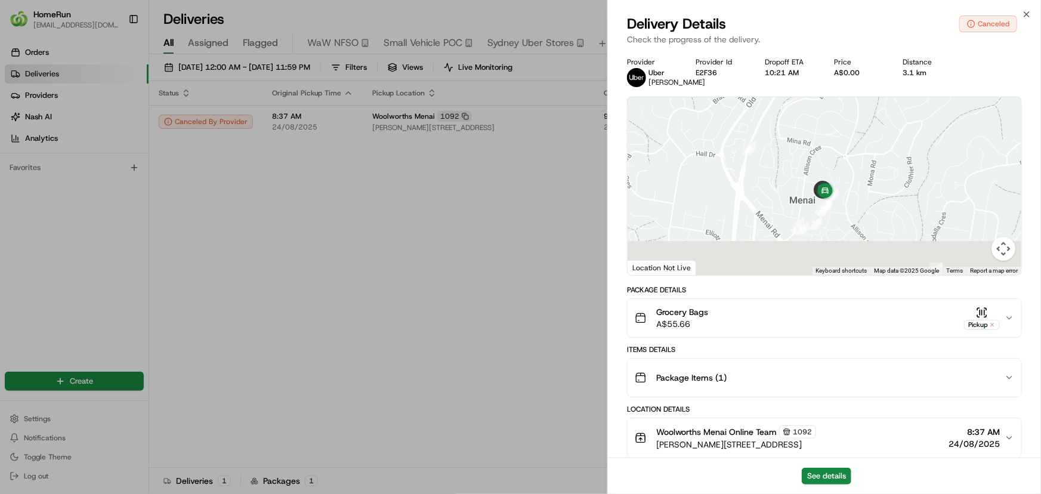
drag, startPoint x: 817, startPoint y: 218, endPoint x: 813, endPoint y: 125, distance: 93.1
click at [813, 125] on div at bounding box center [825, 186] width 394 height 178
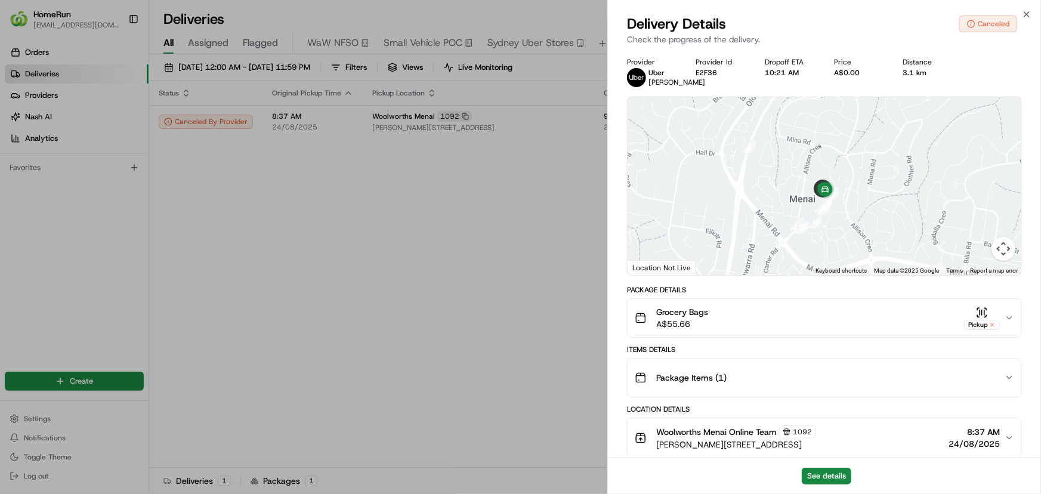
click at [1002, 249] on button "Map camera controls" at bounding box center [1003, 249] width 24 height 24
click at [978, 196] on button "Zoom in" at bounding box center [974, 189] width 24 height 24
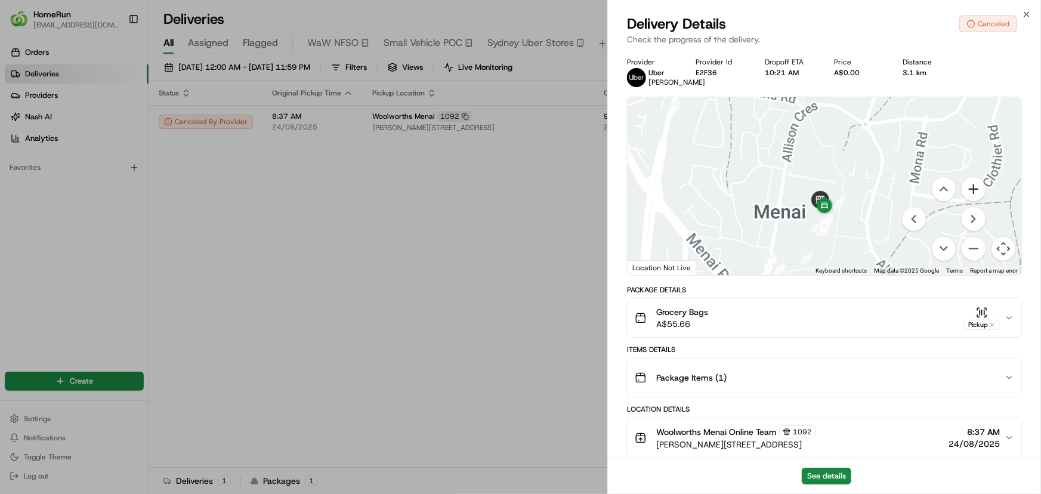
click at [978, 196] on button "Zoom in" at bounding box center [974, 189] width 24 height 24
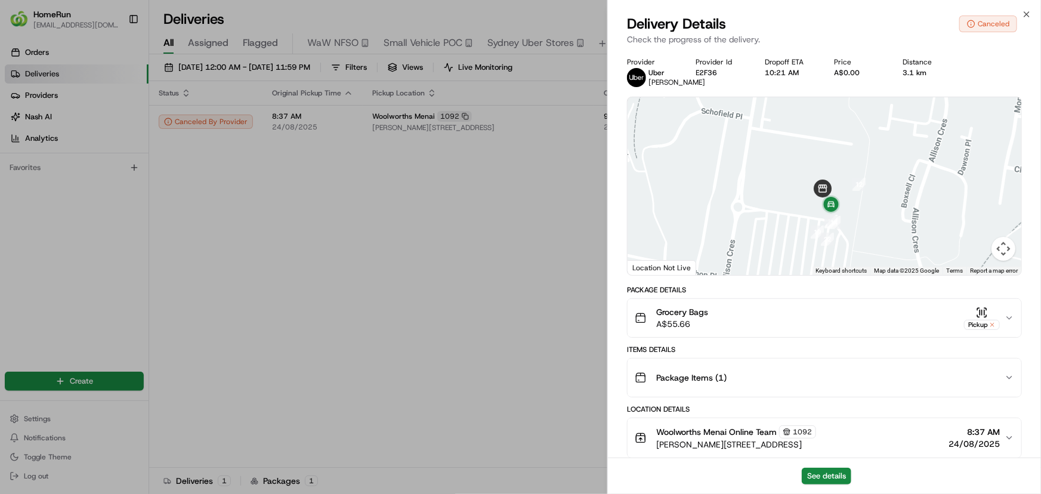
drag, startPoint x: 844, startPoint y: 233, endPoint x: 852, endPoint y: 196, distance: 37.2
click at [852, 196] on div at bounding box center [825, 186] width 394 height 178
click at [998, 250] on button "Map camera controls" at bounding box center [1003, 249] width 24 height 24
click at [975, 190] on button "Zoom in" at bounding box center [974, 189] width 24 height 24
click at [975, 189] on button "Zoom in" at bounding box center [974, 189] width 24 height 24
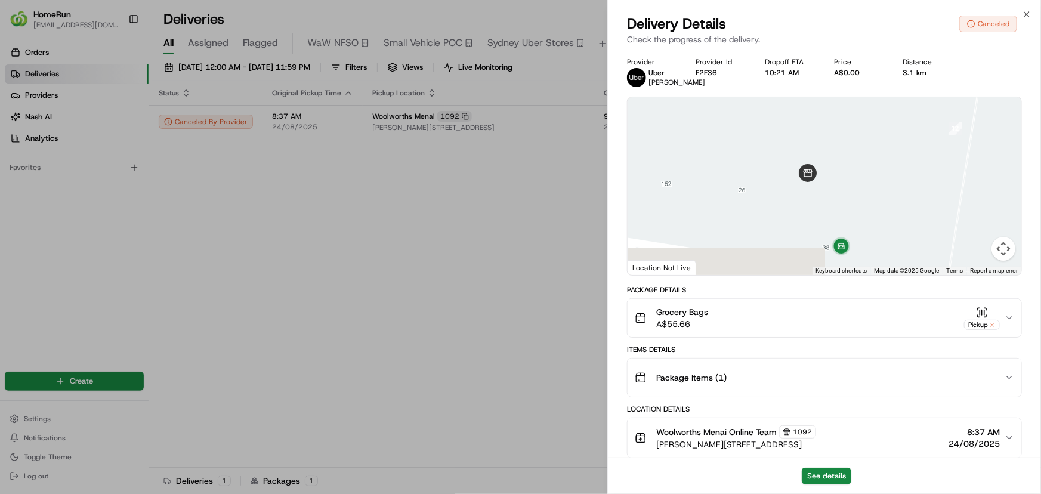
drag, startPoint x: 862, startPoint y: 197, endPoint x: 852, endPoint y: 145, distance: 52.8
click at [852, 145] on div at bounding box center [825, 186] width 394 height 178
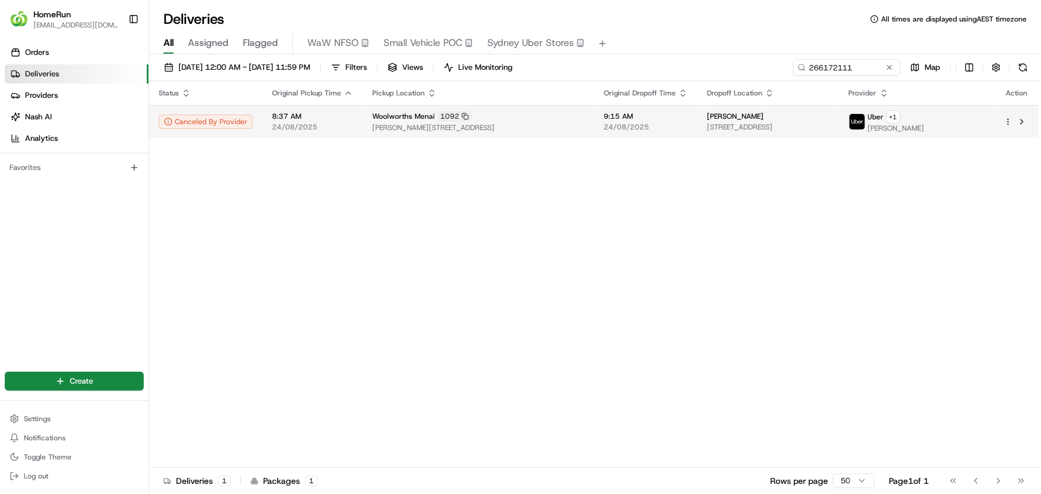
click at [697, 124] on td "Kylie Pollock 1 Jervis Dr, Illawong, NSW 2234, AU" at bounding box center [767, 121] width 141 height 33
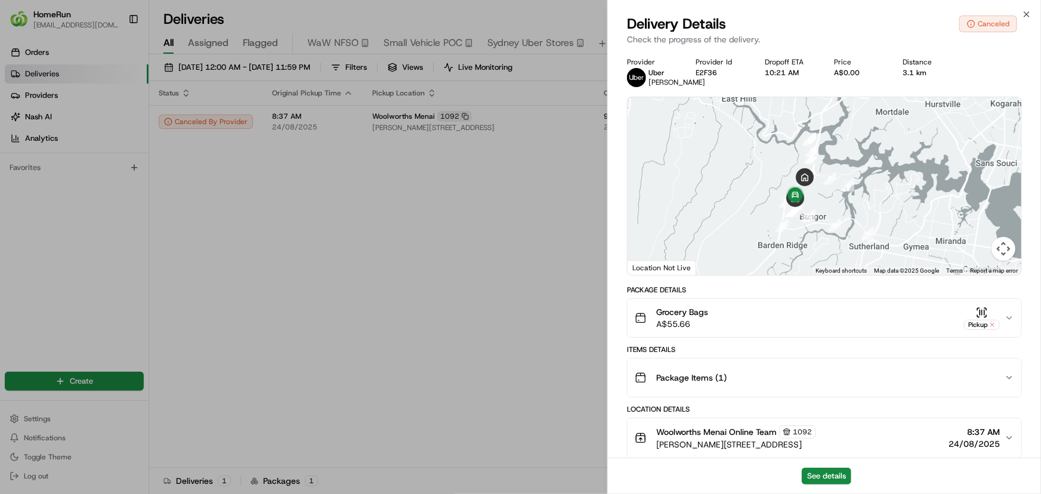
drag, startPoint x: 429, startPoint y: 258, endPoint x: 390, endPoint y: 191, distance: 78.1
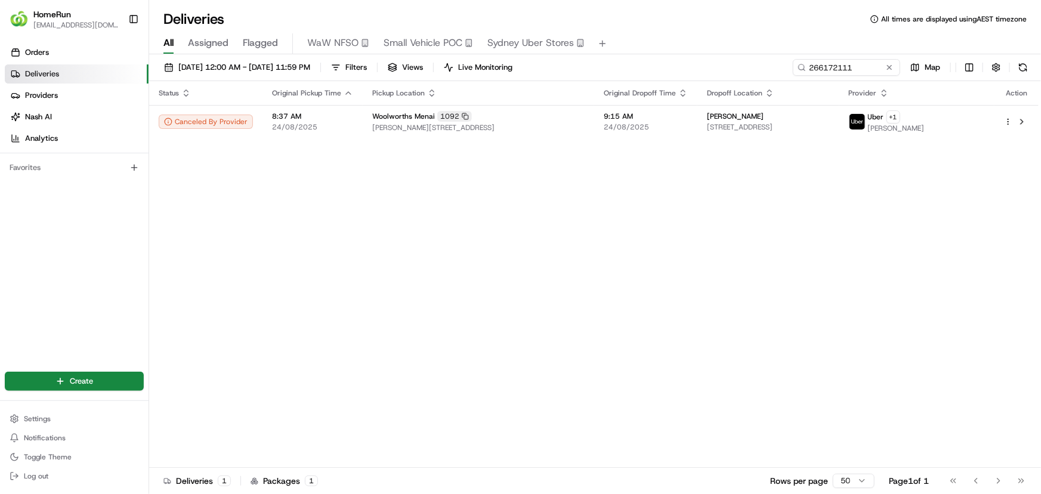
click at [438, 290] on div "Status Original Pickup Time Pickup Location Original Dropoff Time Dropoff Locat…" at bounding box center [593, 274] width 889 height 387
drag, startPoint x: 773, startPoint y: 63, endPoint x: 537, endPoint y: 51, distance: 236.5
click at [577, 55] on div "01/08/2025 12:00 AM - 31/08/2025 11:59 PM Filters Views Live Monitoring 2661721…" at bounding box center [595, 275] width 892 height 442
paste input "5808267"
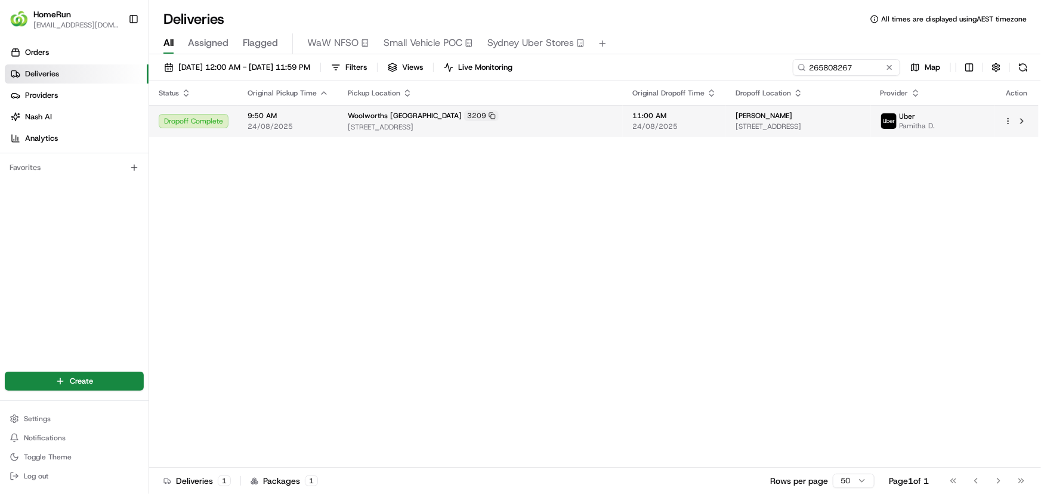
click at [795, 125] on span "13 Park Lane, Mount Waverley, VIC 3149, AU" at bounding box center [798, 127] width 126 height 10
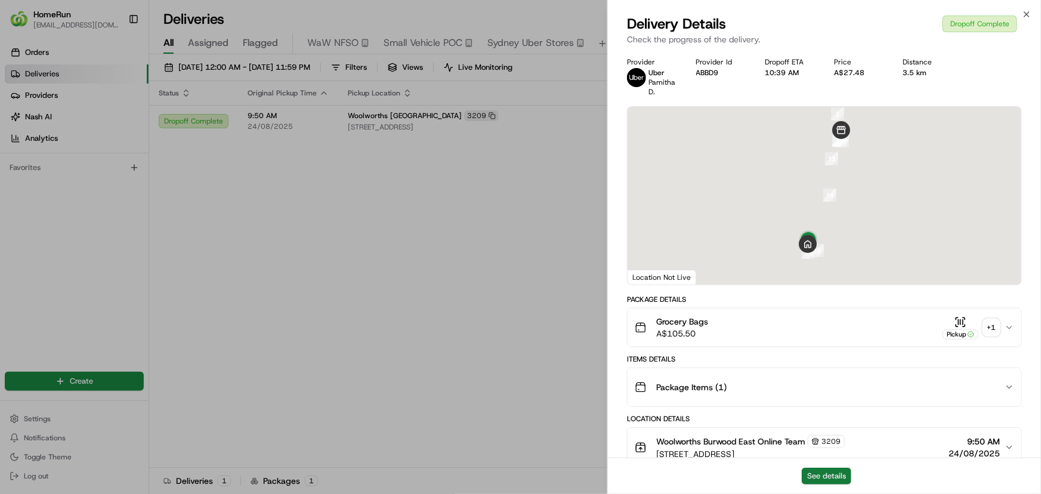
click at [841, 472] on button "See details" at bounding box center [827, 476] width 50 height 17
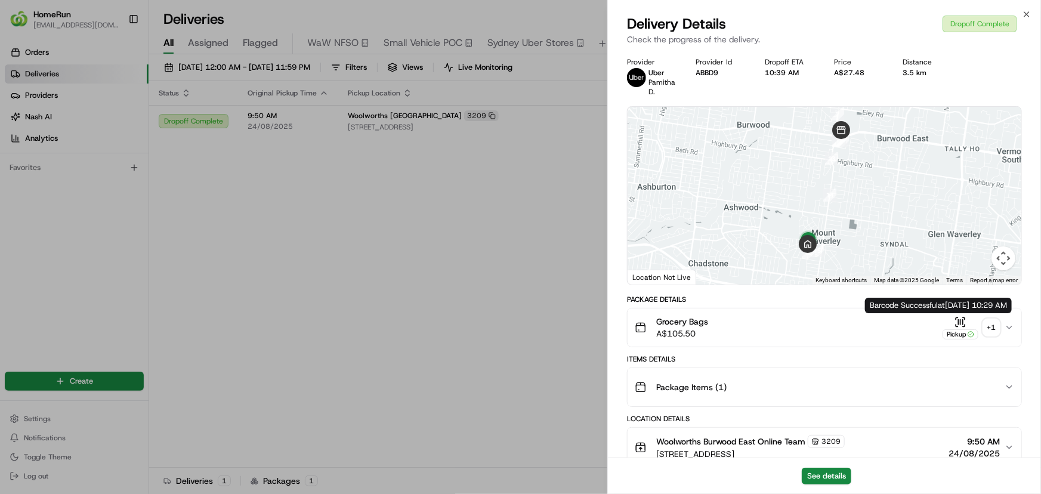
click at [992, 329] on div "+ 1" at bounding box center [991, 327] width 17 height 17
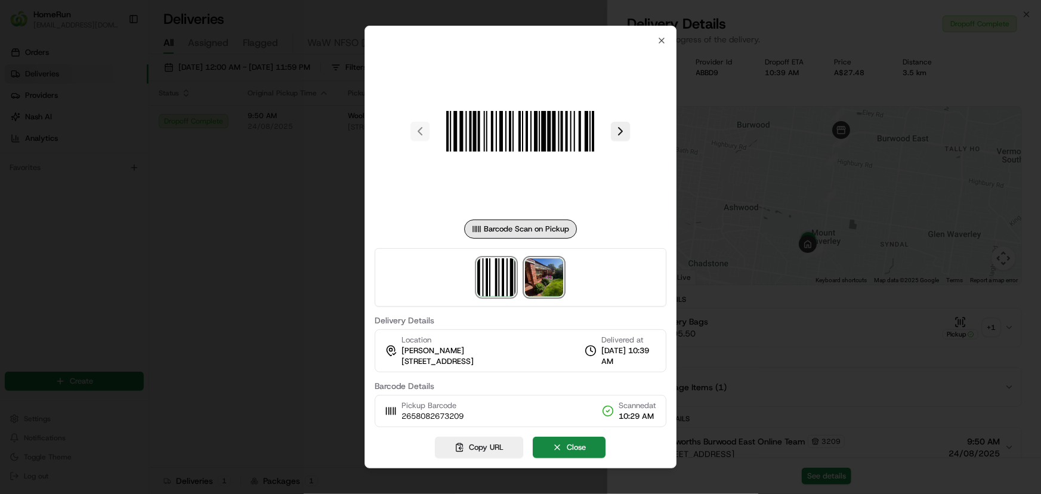
click at [548, 269] on img at bounding box center [545, 277] width 38 height 38
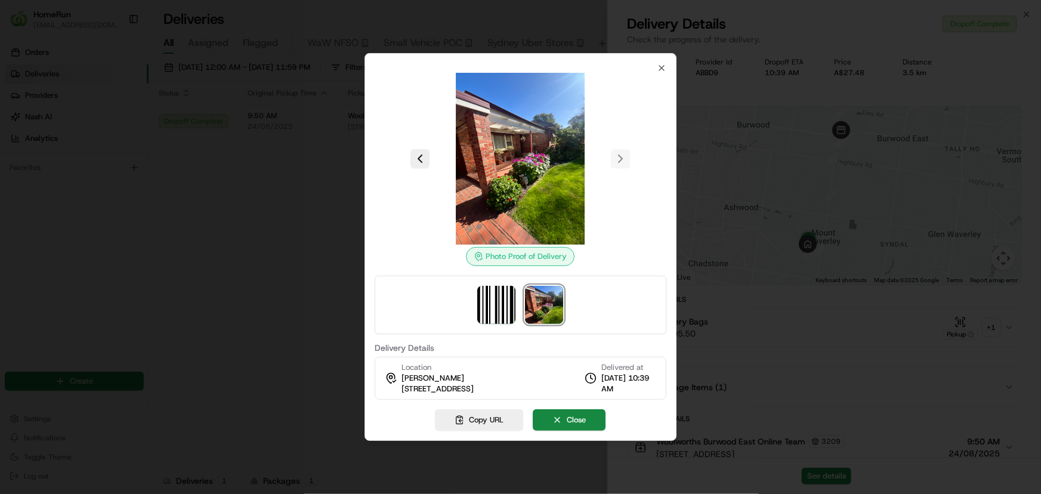
click at [249, 310] on div at bounding box center [520, 247] width 1041 height 494
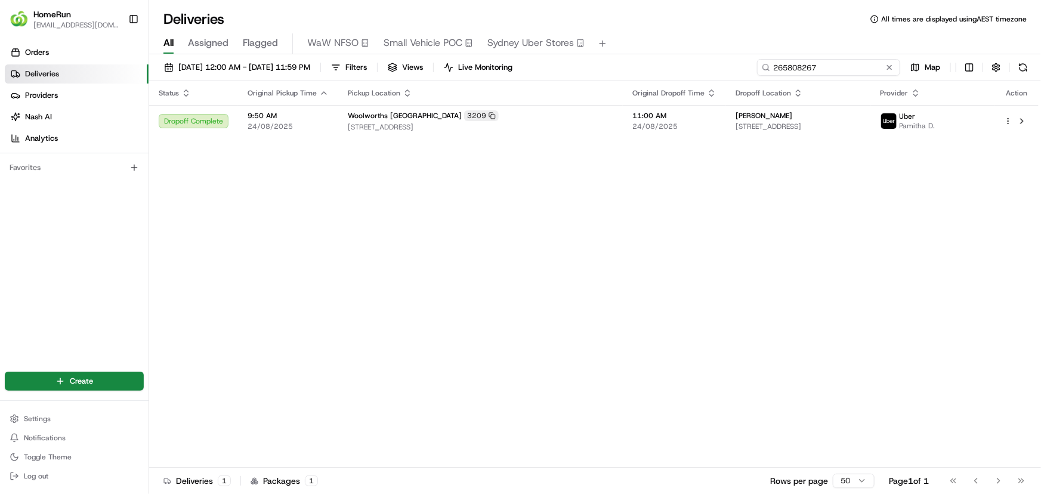
drag, startPoint x: 617, startPoint y: 39, endPoint x: 488, endPoint y: 17, distance: 130.7
click at [515, 33] on div "Deliveries All times are displayed using AEST timezone All Assigned Flagged WaW…" at bounding box center [595, 247] width 892 height 494
paste input "6107164"
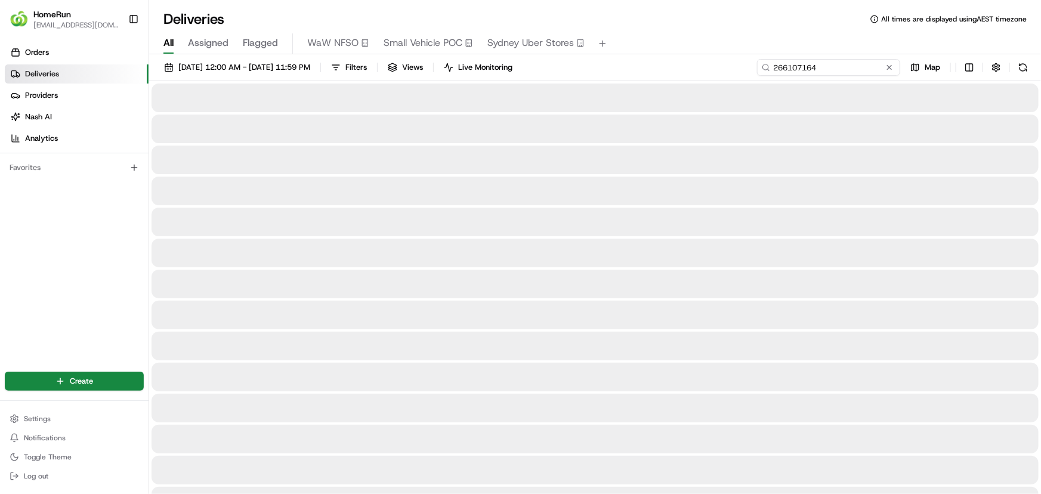
click at [847, 62] on input "266107164" at bounding box center [828, 67] width 143 height 17
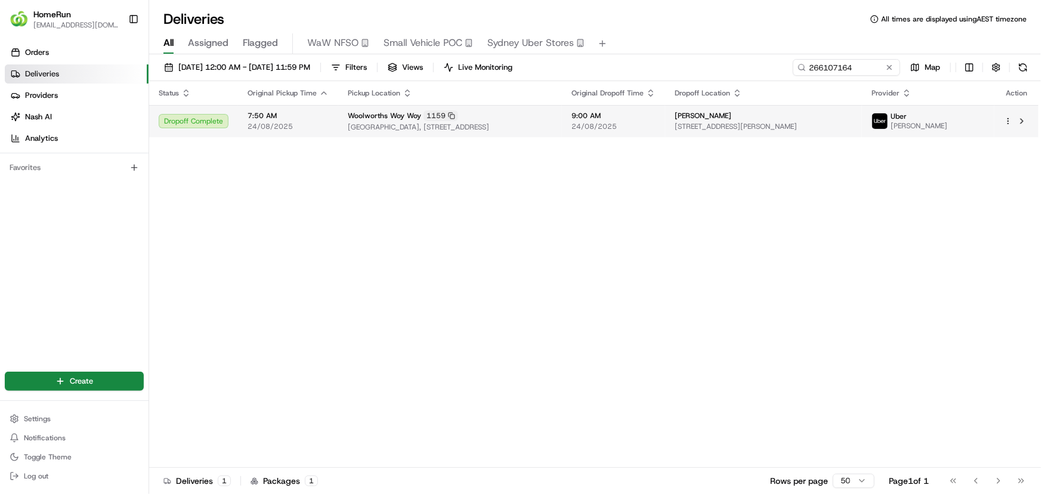
click at [758, 112] on div "Kayla-lee Raj" at bounding box center [764, 116] width 178 height 10
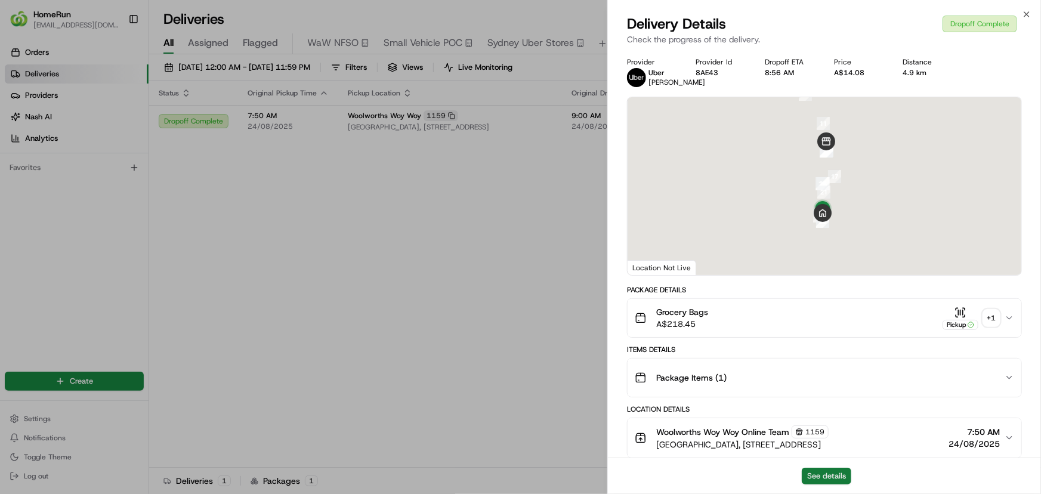
click at [824, 473] on button "See details" at bounding box center [827, 476] width 50 height 17
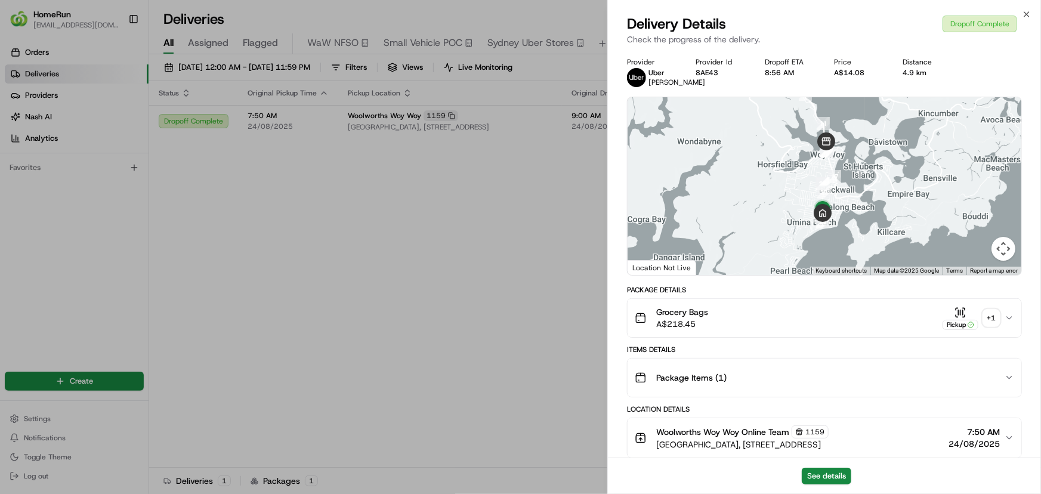
drag, startPoint x: 483, startPoint y: 270, endPoint x: 722, endPoint y: 196, distance: 250.4
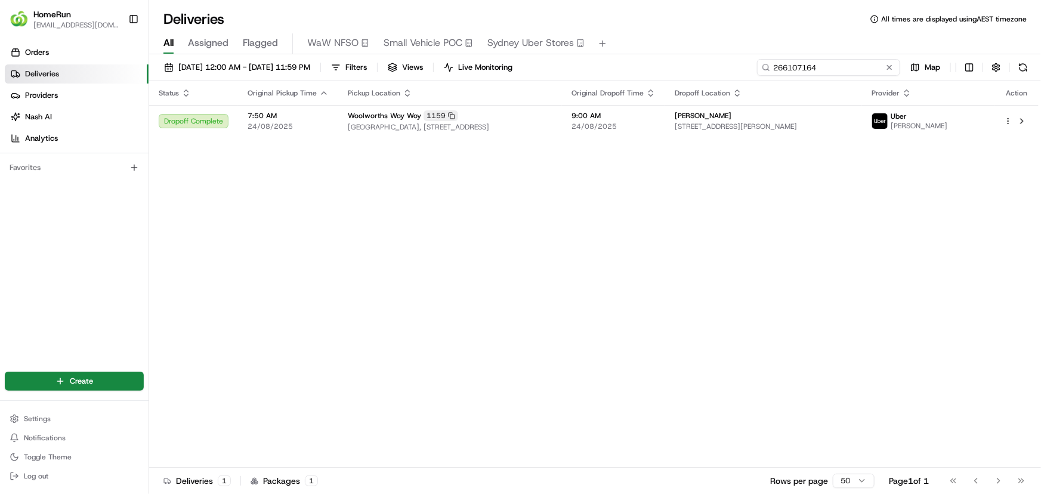
drag, startPoint x: 668, startPoint y: 48, endPoint x: 538, endPoint y: 50, distance: 130.0
click at [619, 41] on div "Deliveries All times are displayed using AEST timezone All Assigned Flagged WaW…" at bounding box center [595, 247] width 892 height 494
paste input "58235"
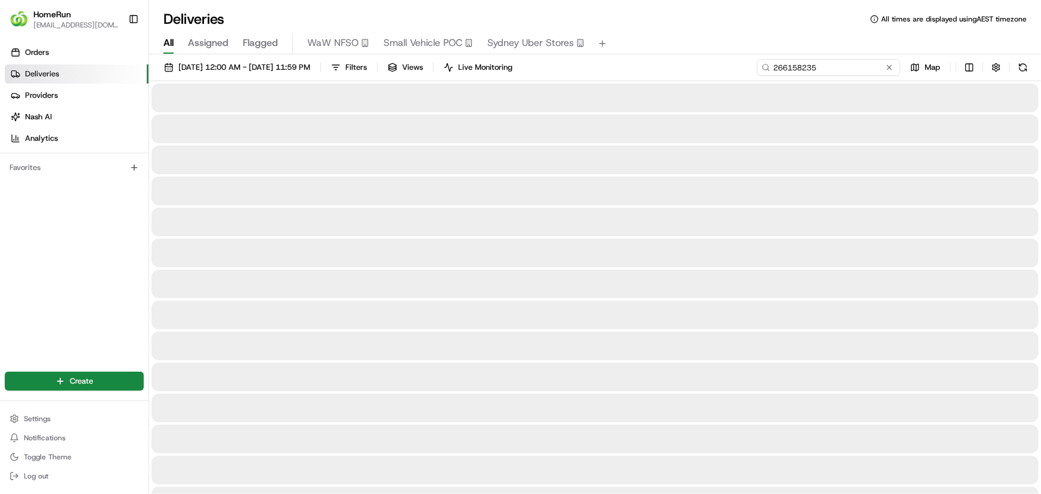
click at [865, 66] on input "266158235" at bounding box center [828, 67] width 143 height 17
click at [811, 65] on input "266158235" at bounding box center [828, 67] width 143 height 17
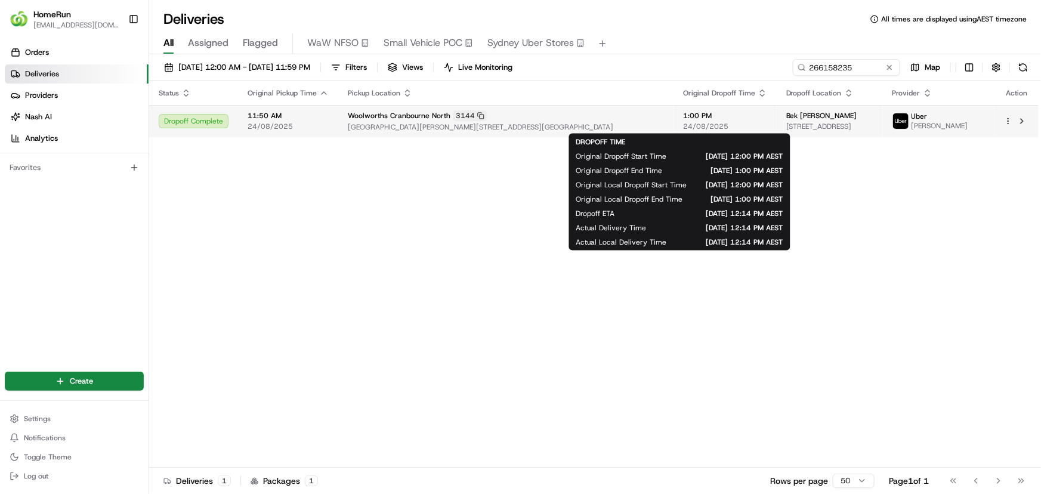
click at [683, 112] on span "1:00 PM" at bounding box center [725, 116] width 84 height 10
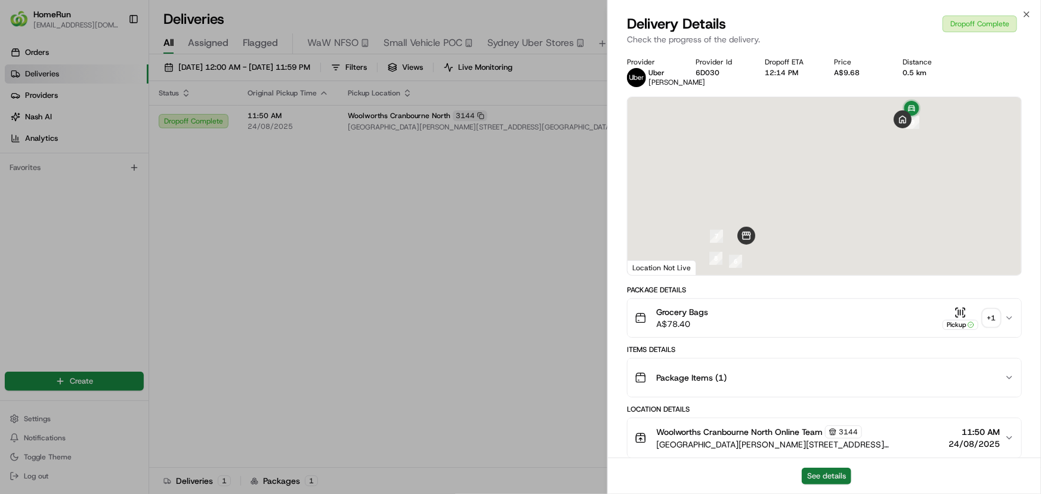
click at [842, 468] on button "See details" at bounding box center [827, 476] width 50 height 17
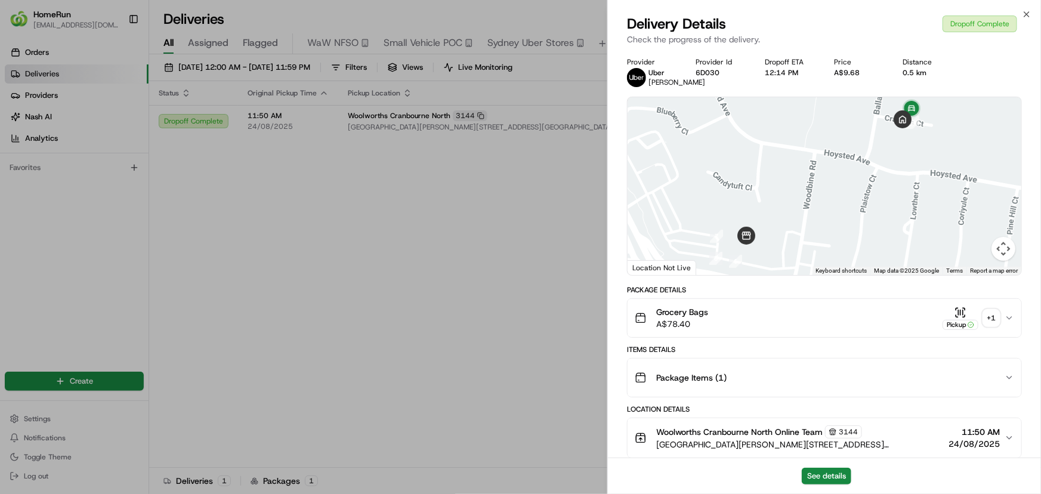
click at [990, 326] on div "+ 1" at bounding box center [991, 318] width 17 height 17
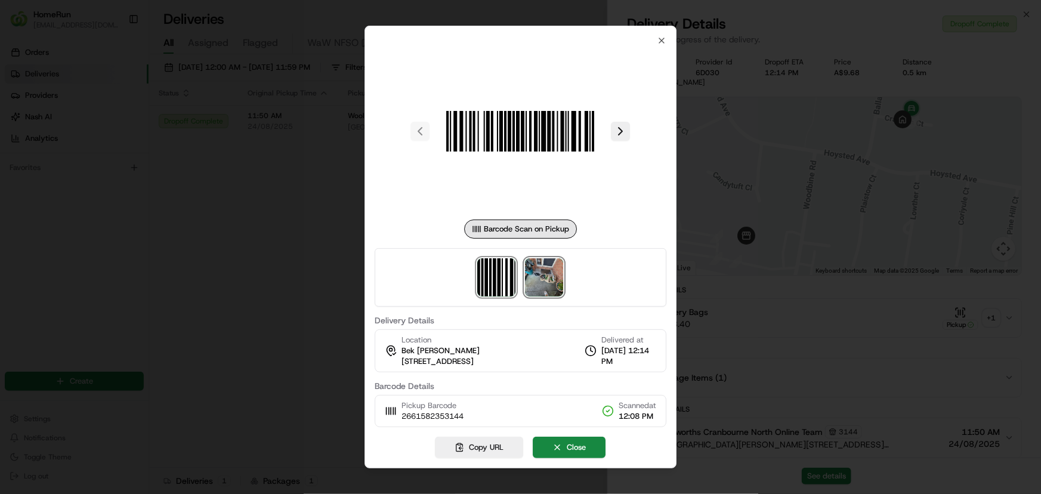
drag, startPoint x: 535, startPoint y: 276, endPoint x: 542, endPoint y: 283, distance: 10.1
click at [536, 277] on img at bounding box center [545, 277] width 38 height 38
click at [307, 262] on div at bounding box center [520, 247] width 1041 height 494
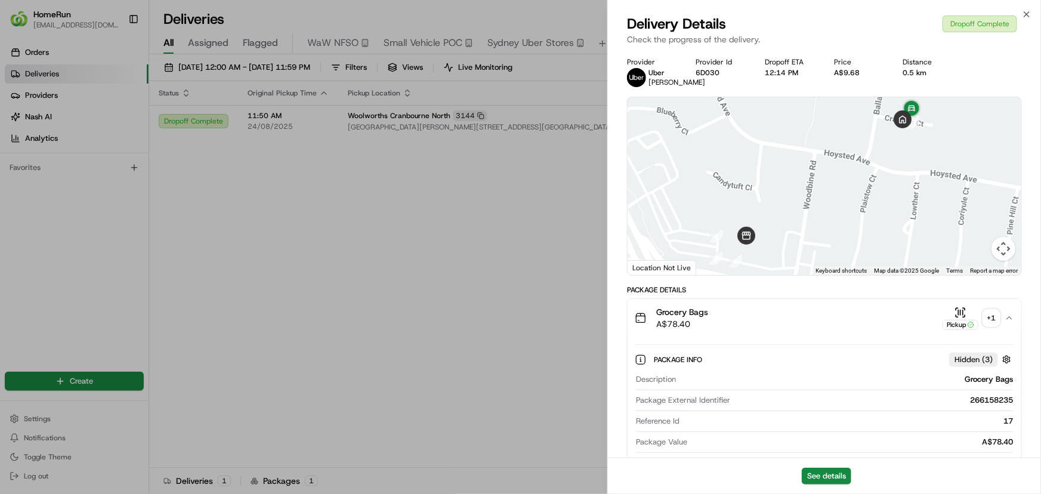
drag, startPoint x: 453, startPoint y: 209, endPoint x: 500, endPoint y: 199, distance: 48.2
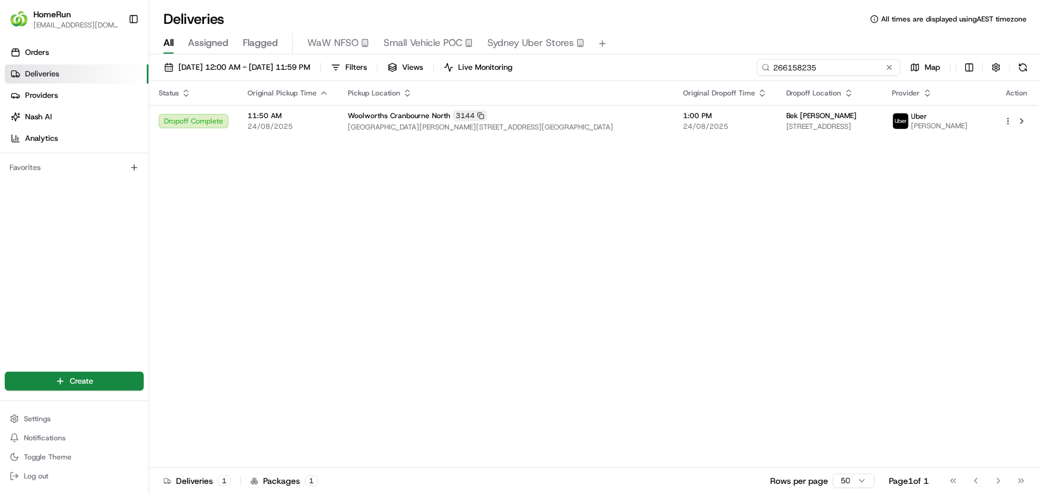
drag, startPoint x: 863, startPoint y: 65, endPoint x: 530, endPoint y: 39, distance: 333.8
click at [595, 37] on div "Deliveries All times are displayed using AEST timezone All Assigned Flagged WaW…" at bounding box center [595, 247] width 892 height 494
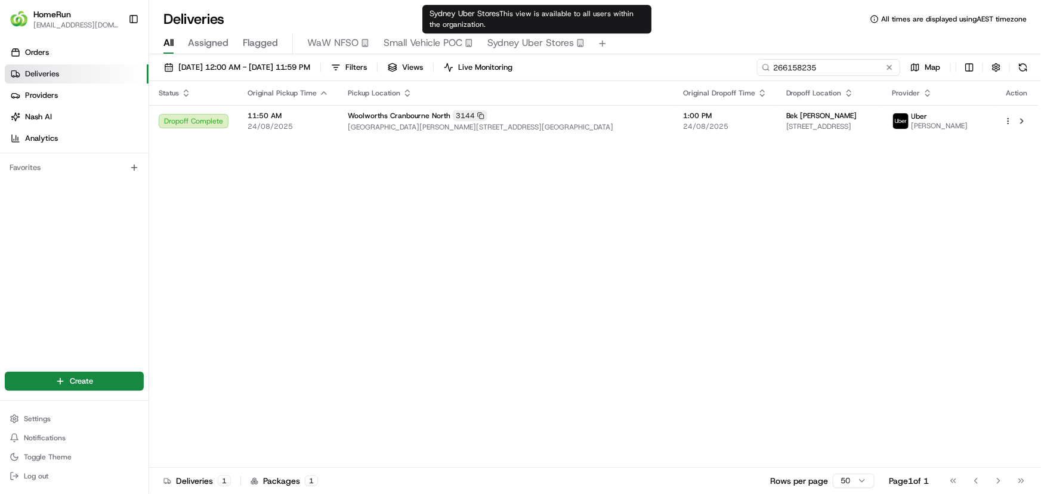
paste input "04466"
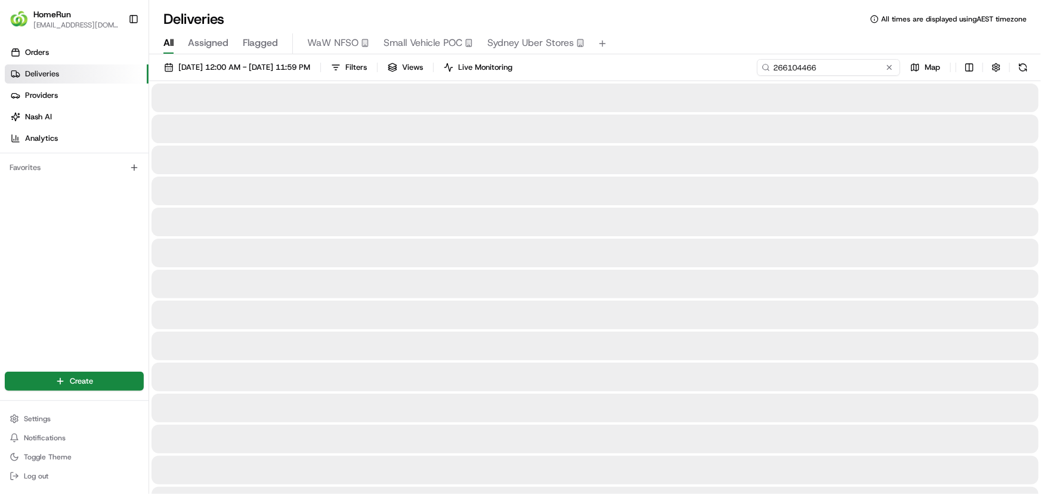
click at [852, 66] on input "266104466" at bounding box center [828, 67] width 143 height 17
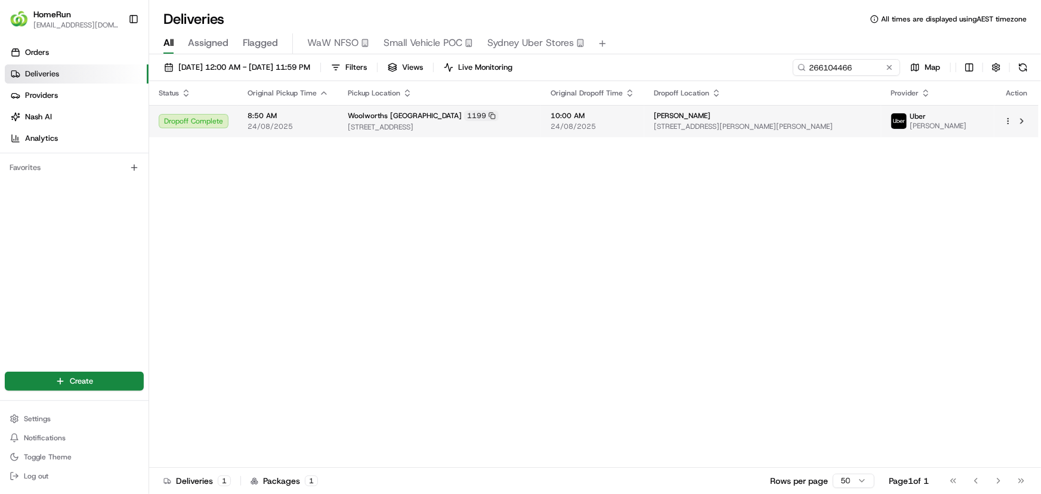
click at [585, 106] on td "10:00 AM 24/08/2025" at bounding box center [592, 121] width 103 height 32
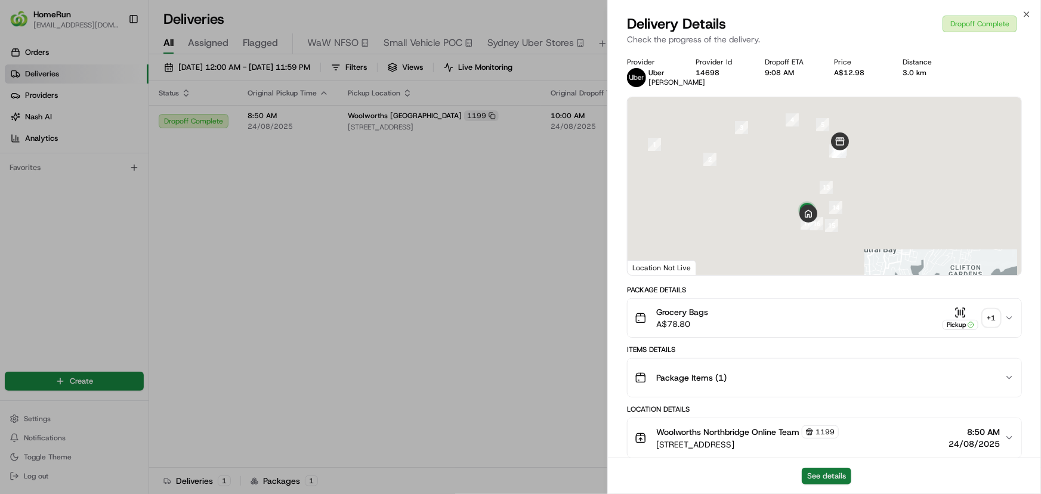
click at [820, 476] on button "See details" at bounding box center [827, 476] width 50 height 17
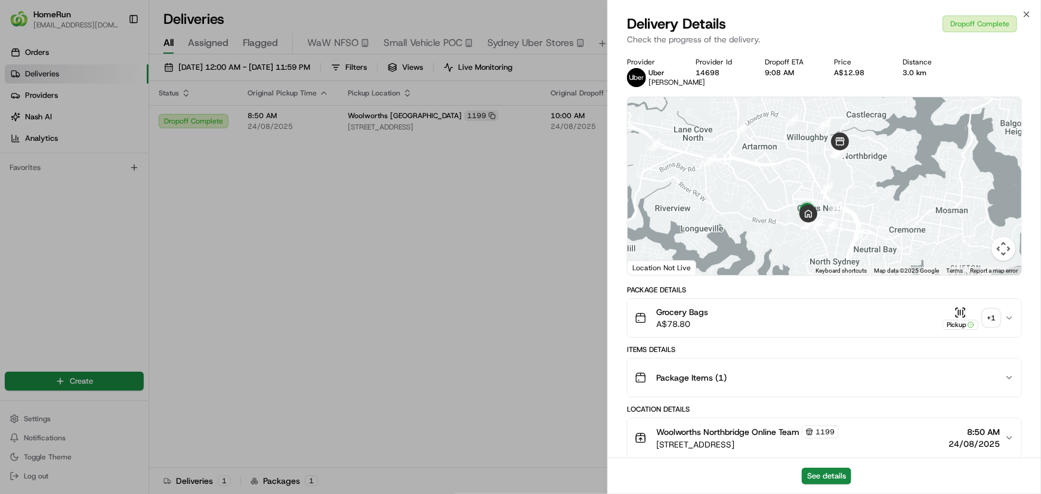
click at [996, 326] on div "+ 1" at bounding box center [991, 318] width 17 height 17
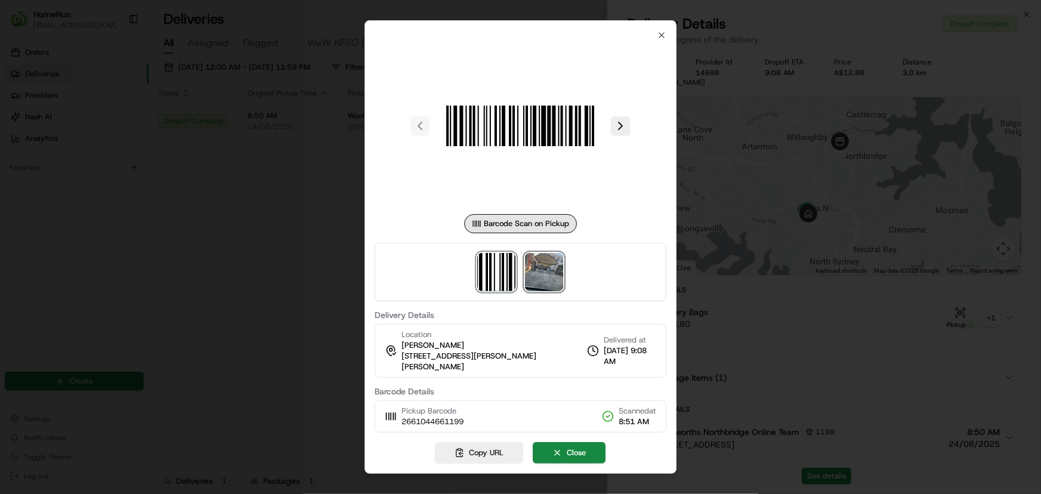
click at [546, 284] on img at bounding box center [545, 272] width 38 height 38
drag, startPoint x: 256, startPoint y: 304, endPoint x: 302, endPoint y: 320, distance: 48.5
click at [256, 307] on div at bounding box center [520, 247] width 1041 height 494
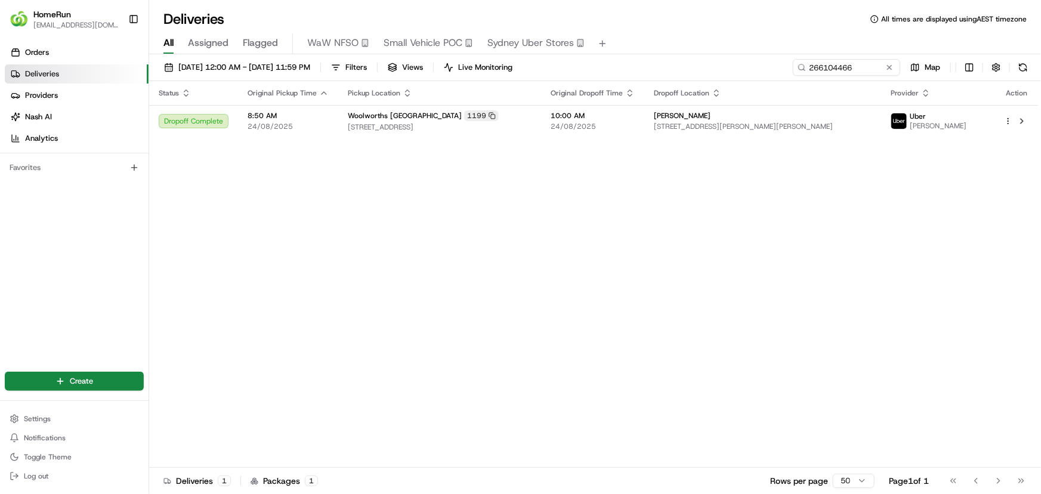
drag, startPoint x: 405, startPoint y: 305, endPoint x: 789, endPoint y: 167, distance: 408.1
drag, startPoint x: 838, startPoint y: 67, endPoint x: 558, endPoint y: 98, distance: 281.5
click at [593, 71] on div "01/08/2025 12:00 AM - 31/08/2025 11:59 PM Filters Views Live Monitoring 2661044…" at bounding box center [595, 70] width 892 height 22
paste input "0898032"
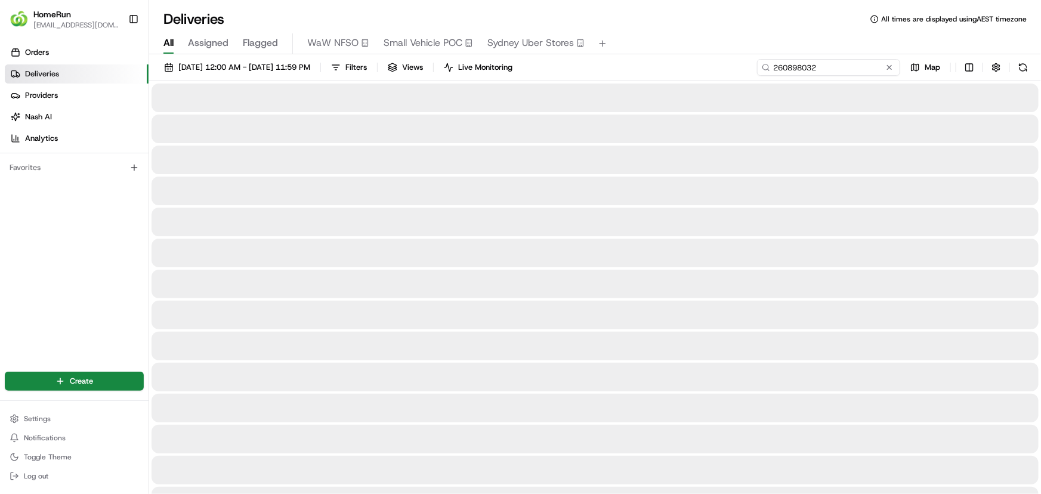
click at [868, 64] on input "260898032" at bounding box center [828, 67] width 143 height 17
click at [722, 21] on div "Deliveries All times are displayed using AEST timezone" at bounding box center [595, 19] width 892 height 19
click at [860, 71] on input "260898032" at bounding box center [828, 67] width 143 height 17
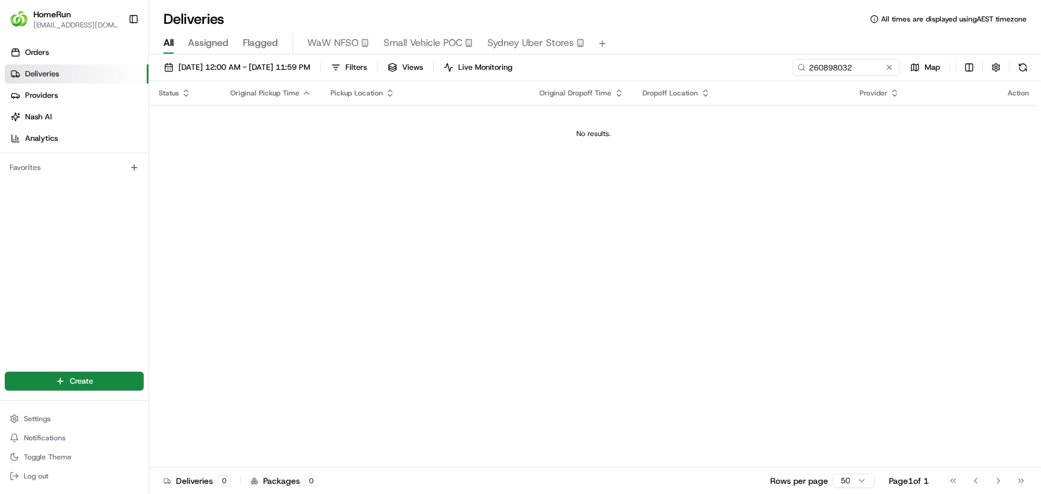
click at [410, 227] on div "Status Original Pickup Time Pickup Location Original Dropoff Time Dropoff Locat…" at bounding box center [593, 274] width 889 height 387
click at [840, 65] on input "260898032" at bounding box center [828, 67] width 143 height 17
drag, startPoint x: 374, startPoint y: 174, endPoint x: 310, endPoint y: 109, distance: 91.5
click at [373, 174] on div "Status Original Pickup Time Pickup Location Original Dropoff Time Dropoff Locat…" at bounding box center [593, 274] width 889 height 387
drag, startPoint x: 472, startPoint y: 337, endPoint x: 1039, endPoint y: 84, distance: 620.8
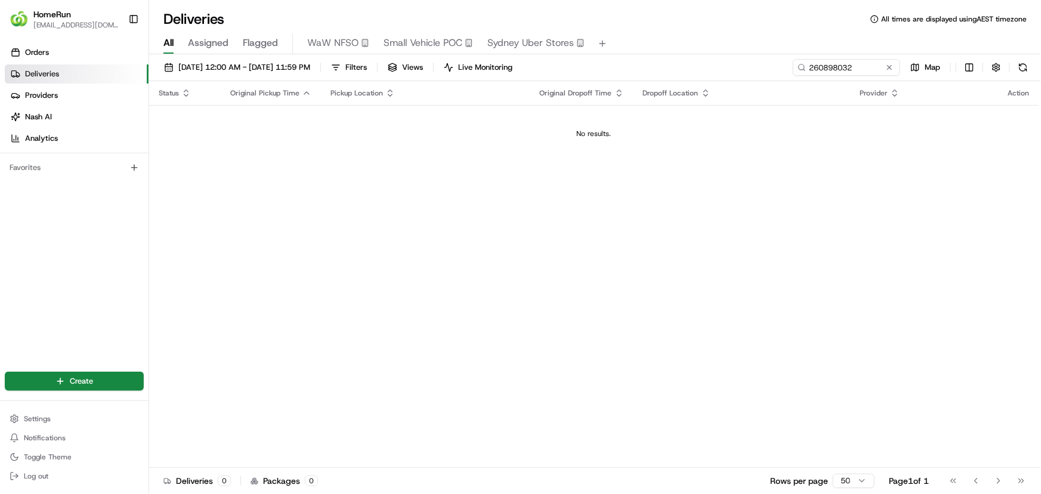
click at [484, 337] on div "Status Original Pickup Time Pickup Location Original Dropoff Time Dropoff Locat…" at bounding box center [593, 274] width 889 height 387
drag, startPoint x: 873, startPoint y: 64, endPoint x: 491, endPoint y: 40, distance: 382.5
click at [536, 40] on div "Deliveries All times are displayed using AEST timezone All Assigned Flagged WaW…" at bounding box center [595, 247] width 892 height 494
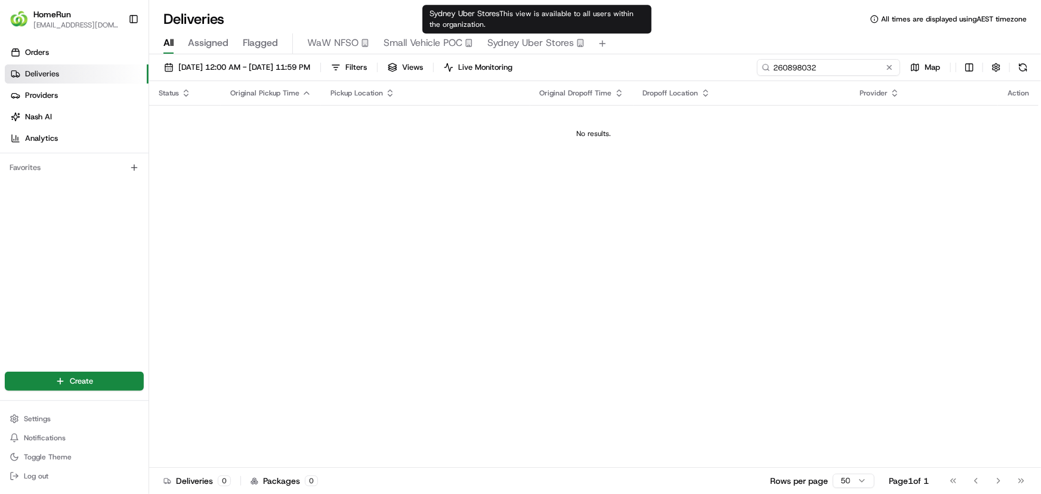
paste input "6198831"
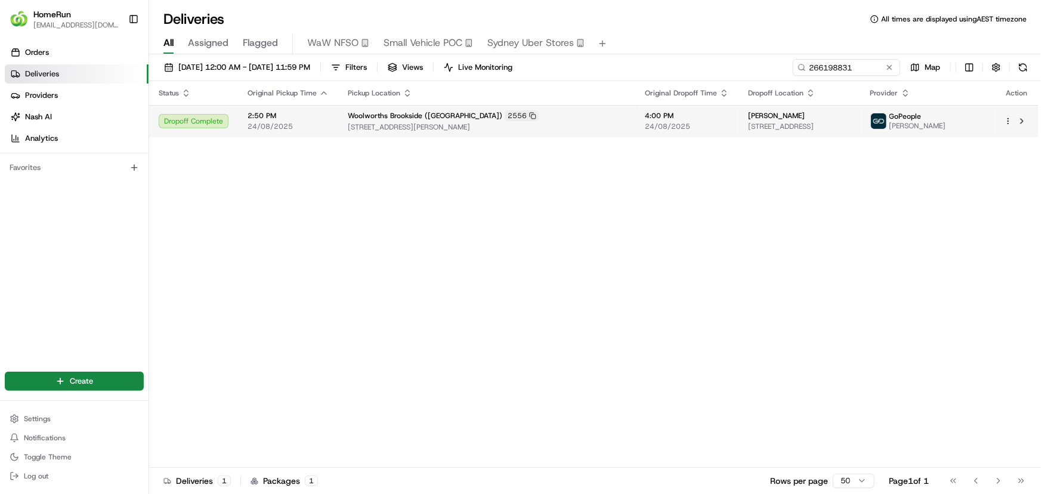
click at [665, 131] on span "24/08/2025" at bounding box center [687, 127] width 84 height 10
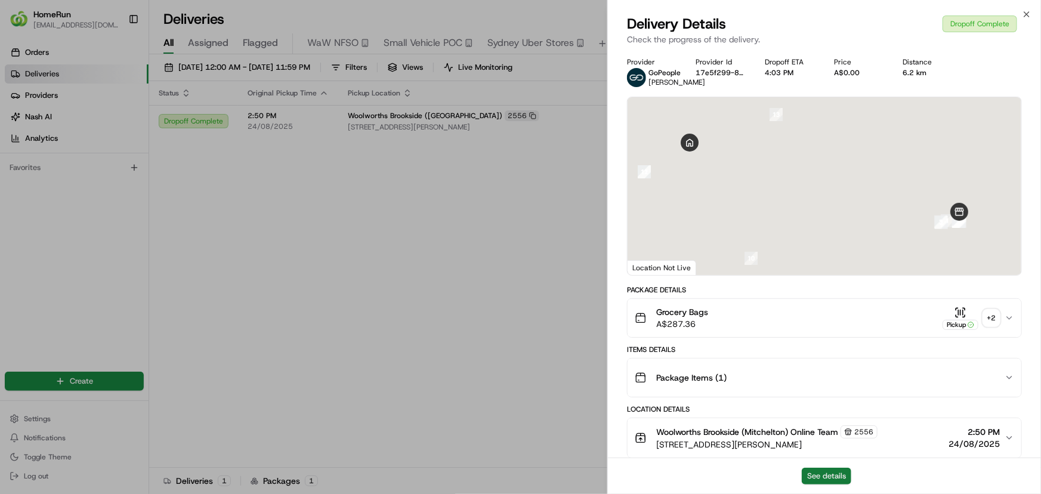
click at [837, 474] on button "See details" at bounding box center [827, 476] width 50 height 17
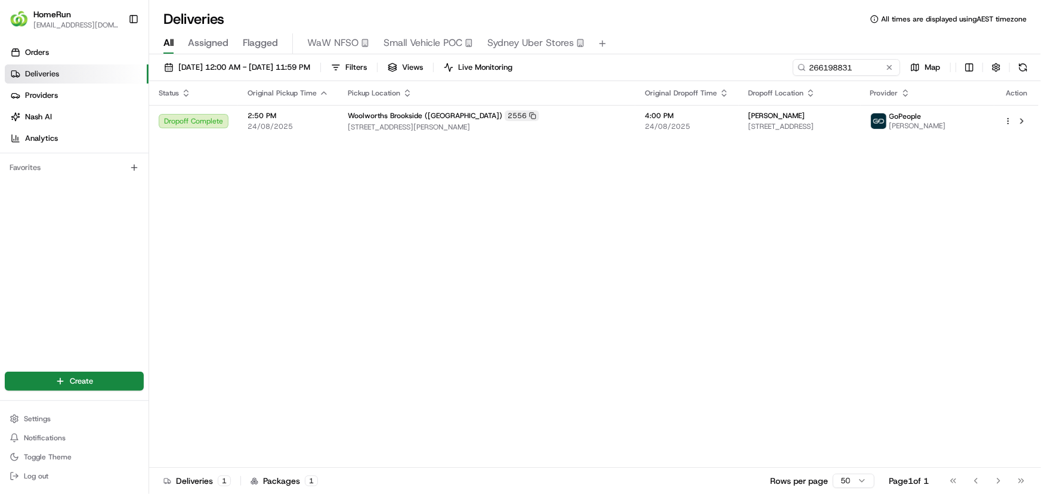
click at [450, 245] on div "Status Original Pickup Time Pickup Location Original Dropoff Time Dropoff Locat…" at bounding box center [593, 274] width 889 height 387
drag, startPoint x: 868, startPoint y: 72, endPoint x: 668, endPoint y: 87, distance: 200.4
click at [716, 85] on div "01/08/2025 12:00 AM - 31/08/2025 11:59 PM Filters Views Live Monitoring 2661988…" at bounding box center [595, 275] width 892 height 442
paste input "27089"
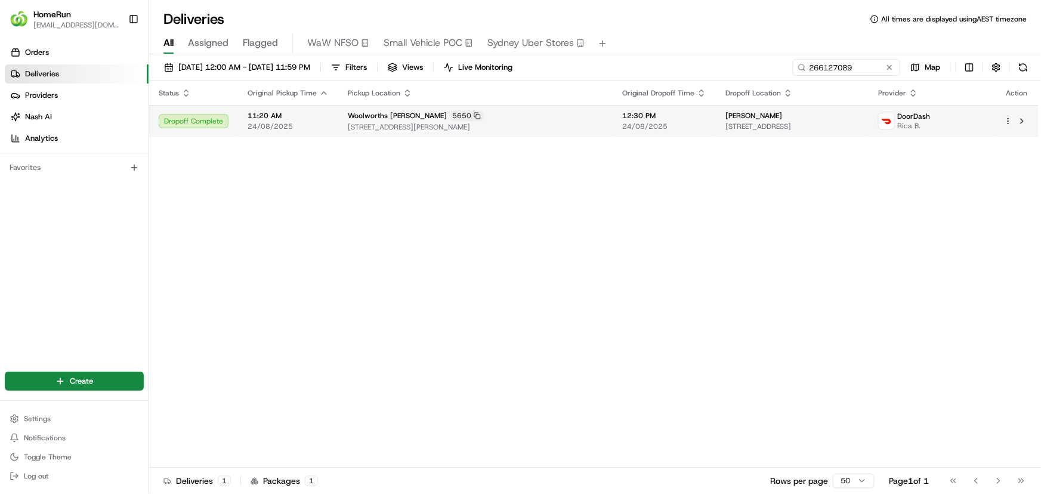
click at [564, 127] on span "360 Shepherds Hill Road, Blackwood, SA 5051, AU" at bounding box center [475, 127] width 255 height 10
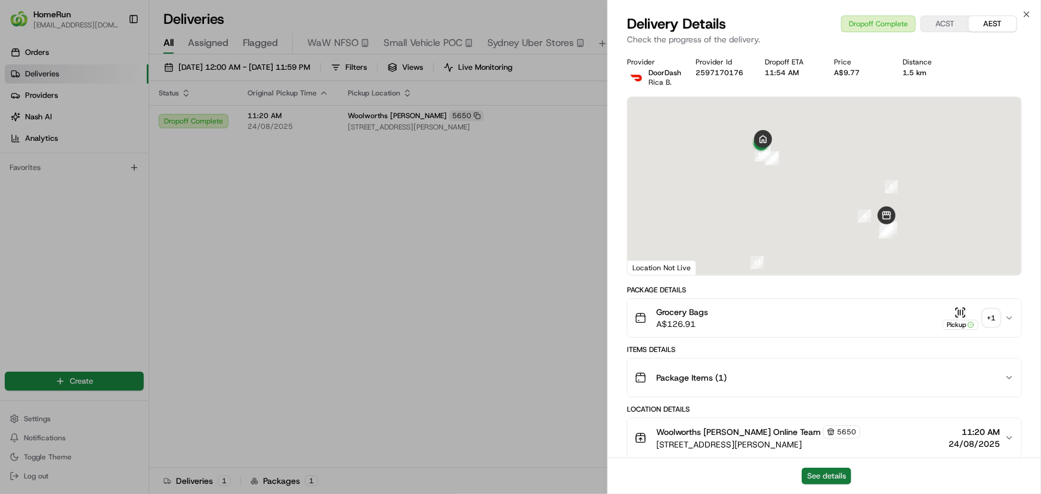
click at [818, 471] on button "See details" at bounding box center [827, 476] width 50 height 17
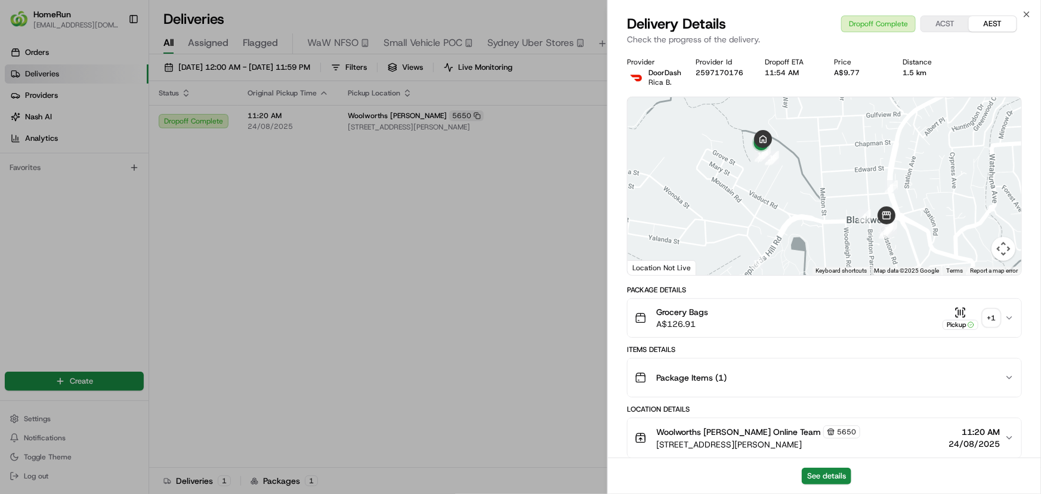
click at [990, 316] on div "+ 1" at bounding box center [991, 318] width 17 height 17
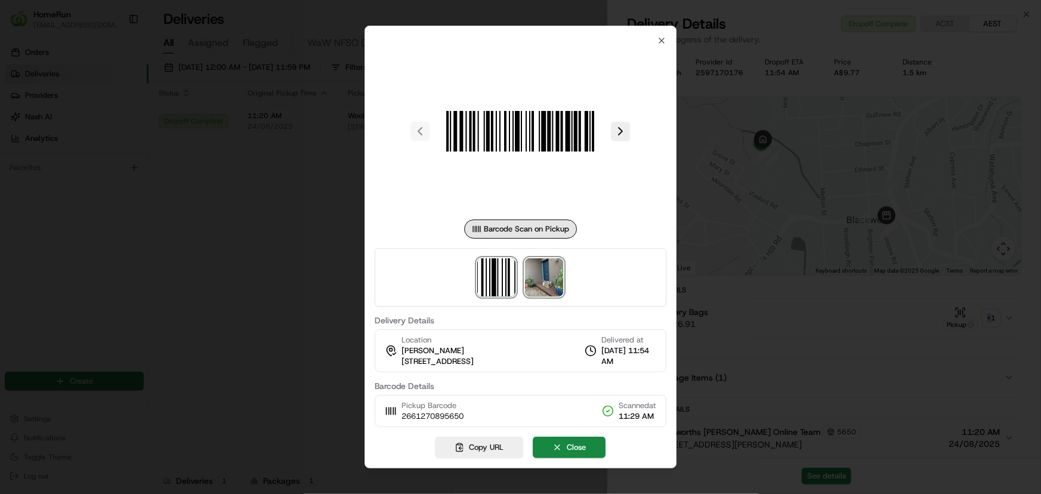
click at [548, 285] on img at bounding box center [545, 277] width 38 height 38
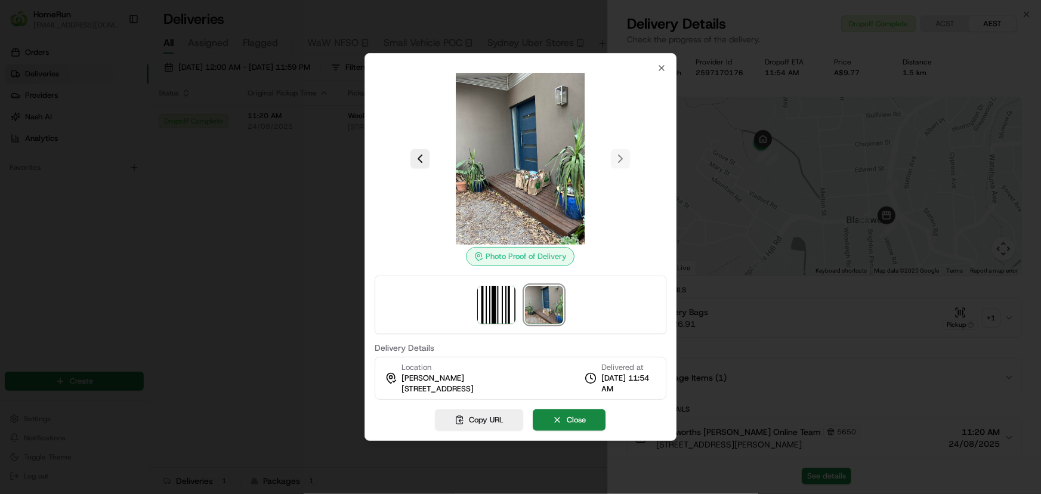
click at [381, 332] on div at bounding box center [521, 305] width 292 height 58
click at [293, 309] on div at bounding box center [520, 247] width 1041 height 494
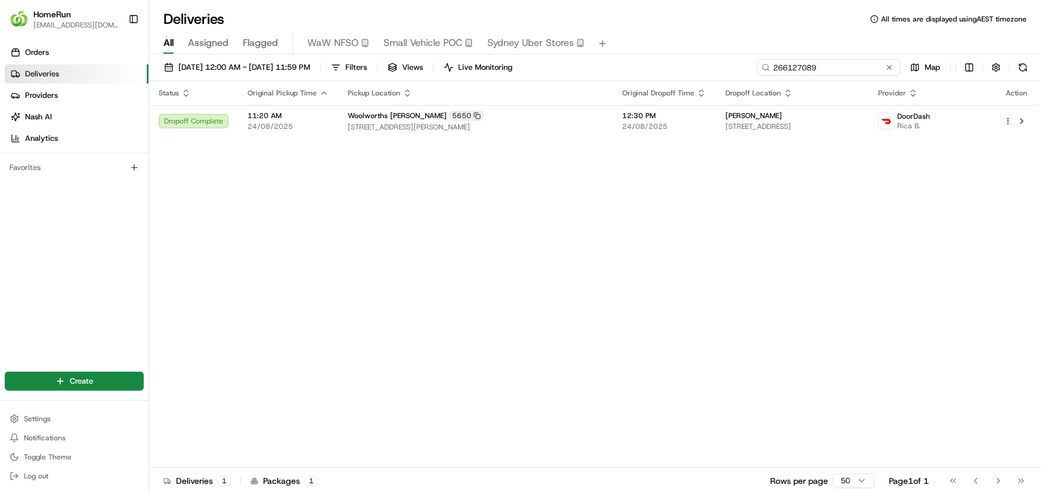
drag, startPoint x: 861, startPoint y: 67, endPoint x: 466, endPoint y: 82, distance: 395.8
click at [472, 82] on div "01/08/2025 12:00 AM - 31/08/2025 11:59 PM Filters Views Live Monitoring 2661270…" at bounding box center [595, 275] width 892 height 442
paste input "076314"
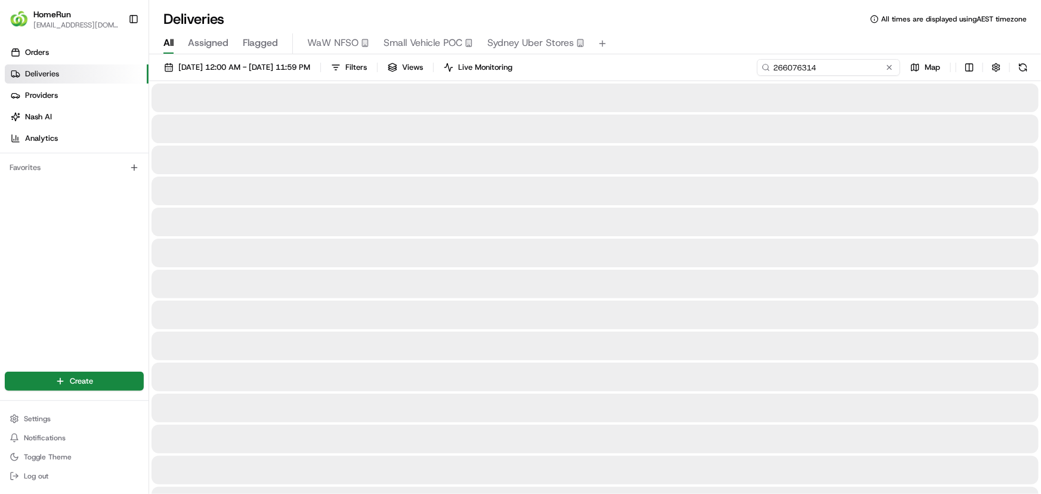
click at [872, 71] on input "266076314" at bounding box center [828, 67] width 143 height 17
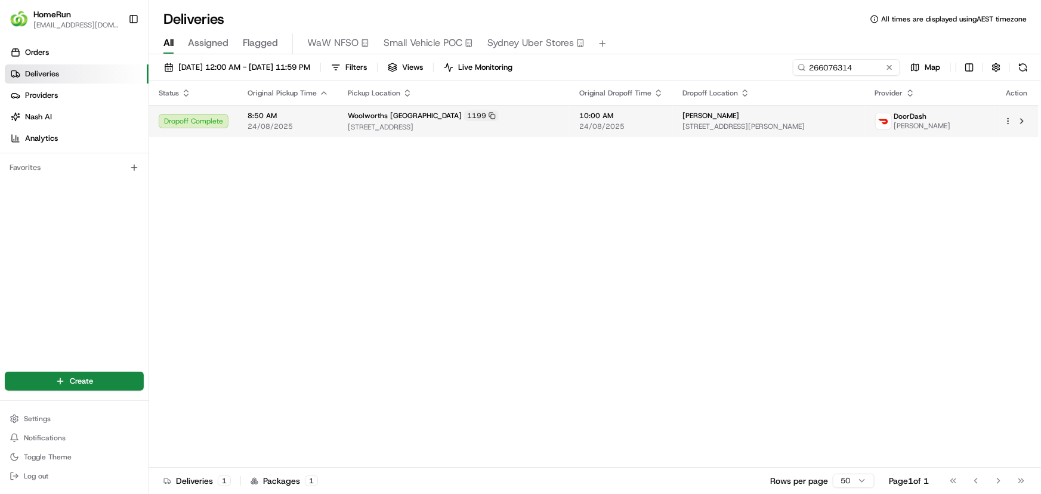
click at [746, 134] on td "Nella Auvinen 2 Miller St, U 6, North Sydney, NSW 2060, AU" at bounding box center [769, 121] width 193 height 32
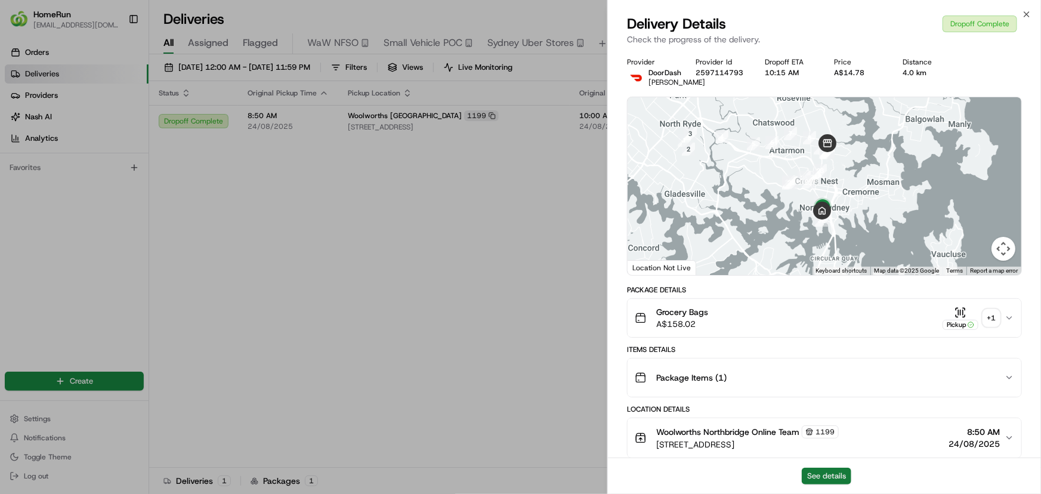
click at [818, 478] on button "See details" at bounding box center [827, 476] width 50 height 17
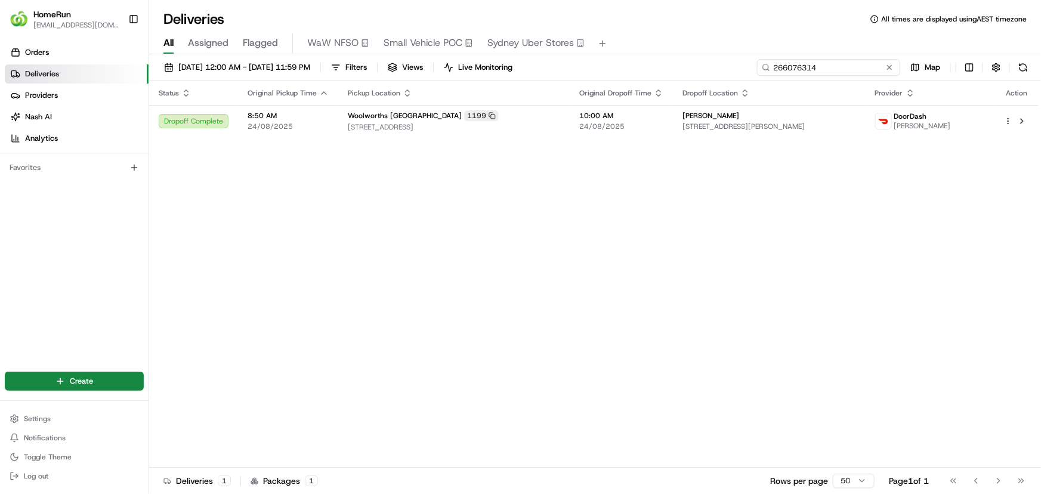
drag, startPoint x: 699, startPoint y: 65, endPoint x: 418, endPoint y: 55, distance: 281.1
click at [536, 60] on div "01/08/2025 12:00 AM - 31/08/2025 11:59 PM Filters Views Live Monitoring 2660763…" at bounding box center [595, 70] width 892 height 22
paste input "5865375"
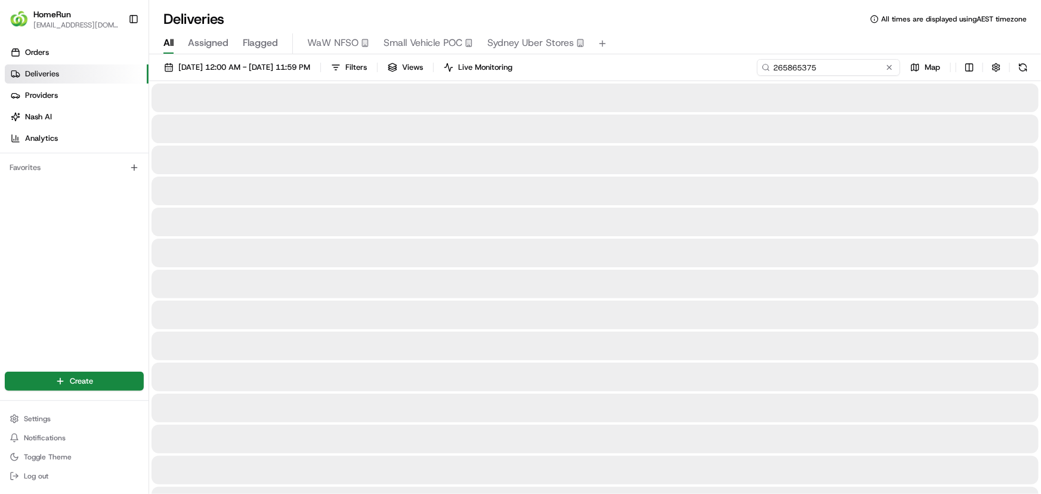
click at [791, 71] on input "265865375" at bounding box center [828, 67] width 143 height 17
click at [835, 67] on input "265865375" at bounding box center [828, 67] width 143 height 17
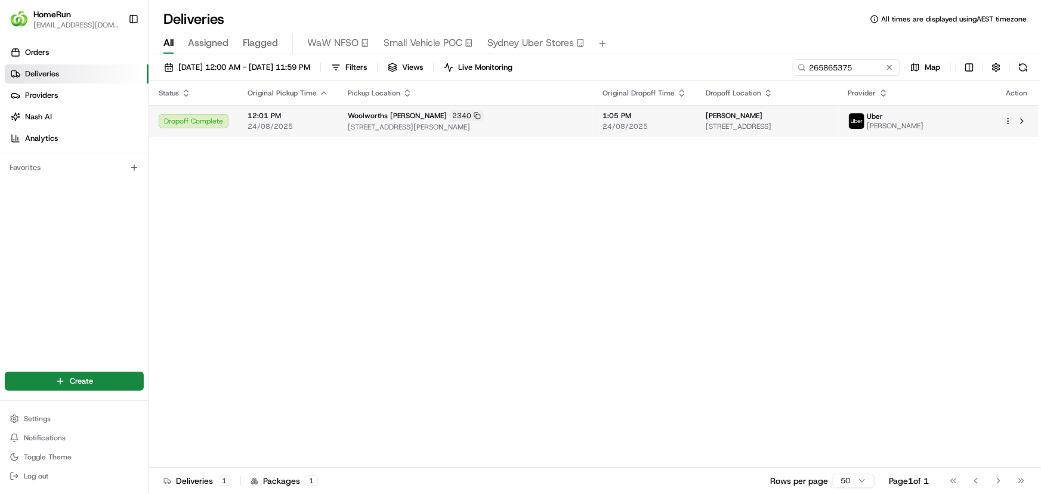
click at [706, 131] on span "2 Briarfield St, 15, Mundingburra, QLD 4812, AU" at bounding box center [767, 127] width 123 height 10
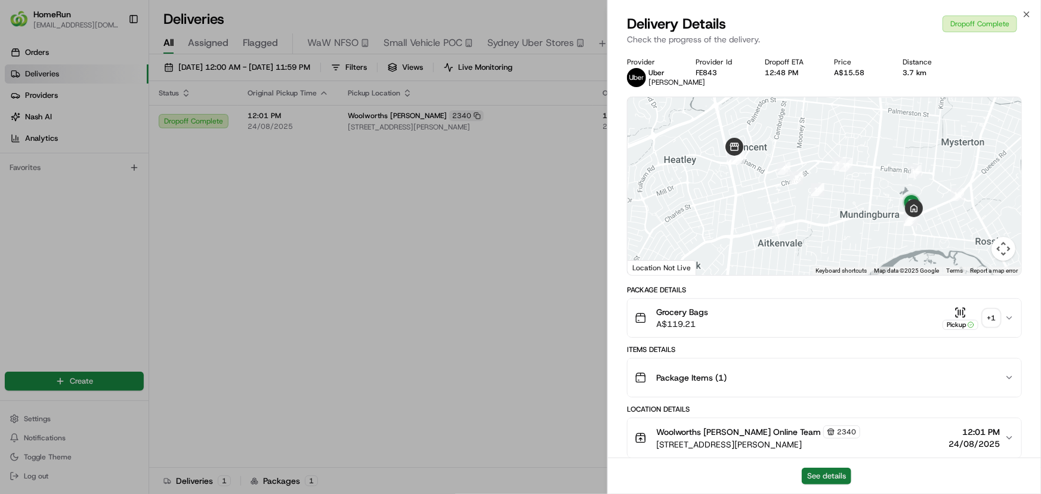
click at [815, 477] on button "See details" at bounding box center [827, 476] width 50 height 17
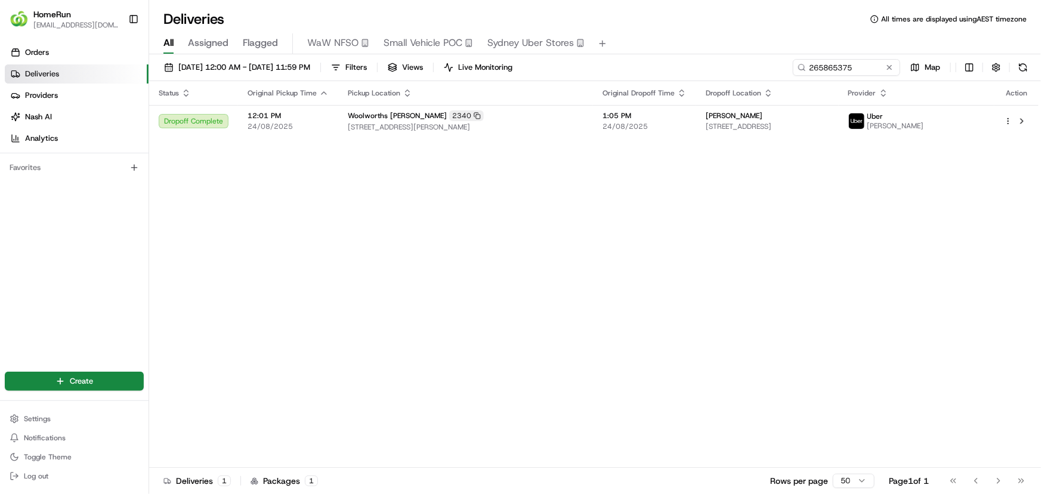
drag, startPoint x: 459, startPoint y: 206, endPoint x: 465, endPoint y: 203, distance: 7.0
drag, startPoint x: 848, startPoint y: 78, endPoint x: 614, endPoint y: 78, distance: 233.8
click at [673, 78] on div "01/08/2025 12:00 AM - 31/08/2025 11:59 PM Filters Views Live Monitoring 2658653…" at bounding box center [595, 70] width 892 height 22
paste input "6057149"
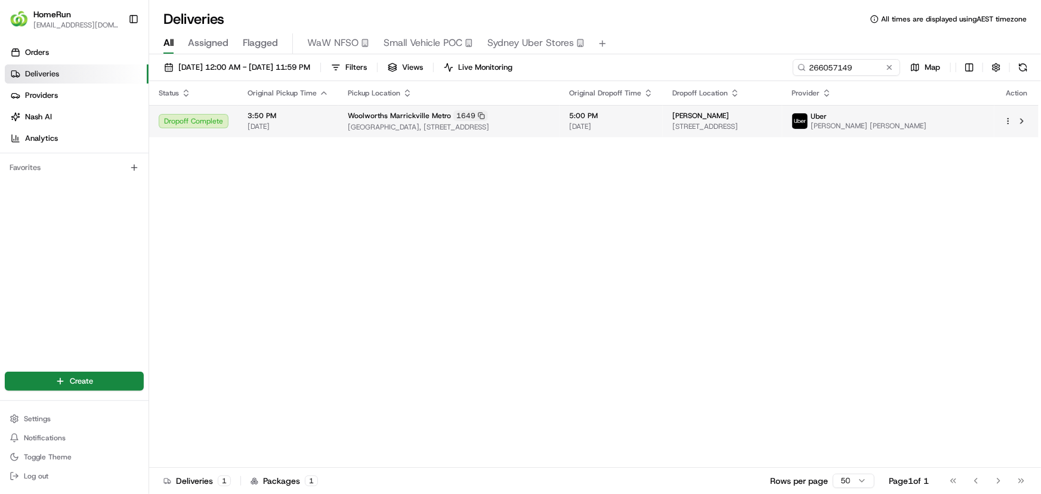
click at [503, 119] on div "Woolworths Marrickville Metro 1649" at bounding box center [449, 115] width 202 height 11
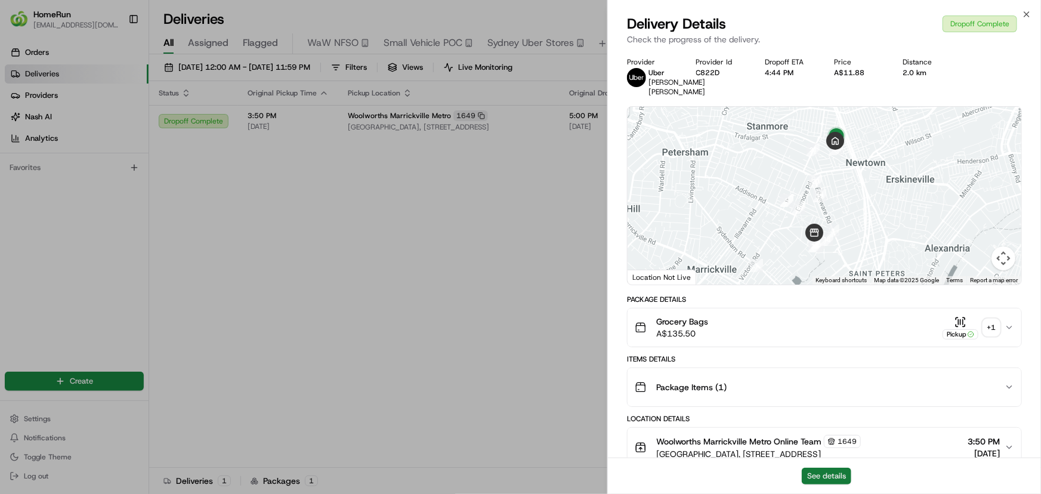
click at [808, 472] on button "See details" at bounding box center [827, 476] width 50 height 17
click at [985, 327] on button "Pickup + 1" at bounding box center [970, 327] width 57 height 23
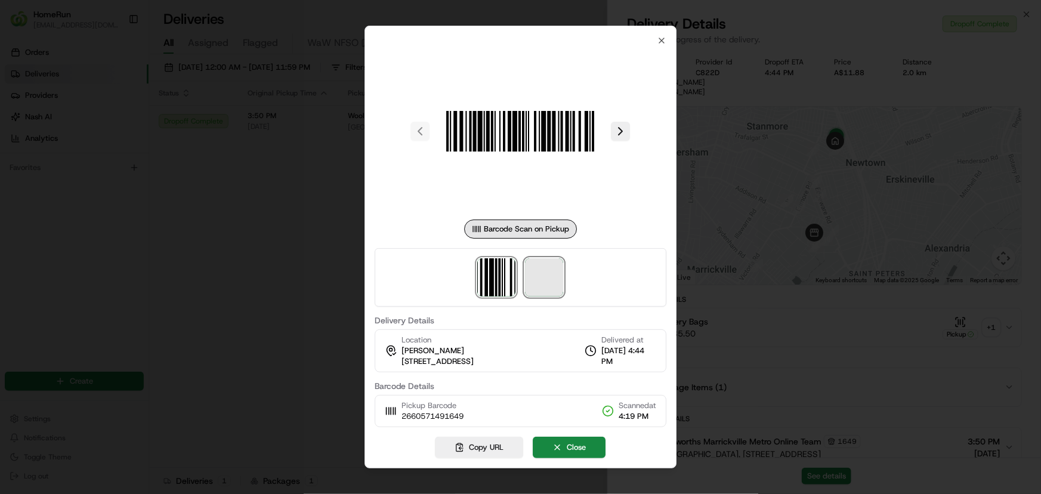
click at [554, 273] on span at bounding box center [545, 277] width 38 height 38
drag, startPoint x: 215, startPoint y: 254, endPoint x: 211, endPoint y: 341, distance: 87.8
click at [210, 341] on div at bounding box center [520, 247] width 1041 height 494
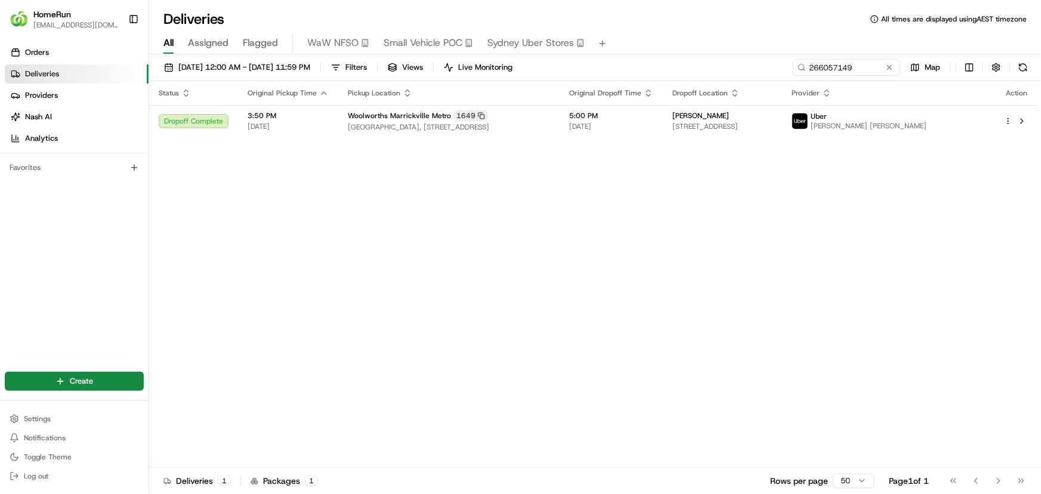
drag, startPoint x: 866, startPoint y: 58, endPoint x: 669, endPoint y: 65, distance: 197.6
click at [669, 65] on div "01/08/2025 12:00 AM - 31/08/2025 11:59 PM Filters Views Live Monitoring 2660571…" at bounding box center [595, 275] width 892 height 442
click at [862, 71] on input "266057149" at bounding box center [828, 67] width 143 height 17
drag, startPoint x: 841, startPoint y: 67, endPoint x: 685, endPoint y: 71, distance: 156.3
click at [685, 71] on div "01/08/2025 12:00 AM - 31/08/2025 11:59 PM Filters Views Live Monitoring 2660571…" at bounding box center [595, 70] width 892 height 22
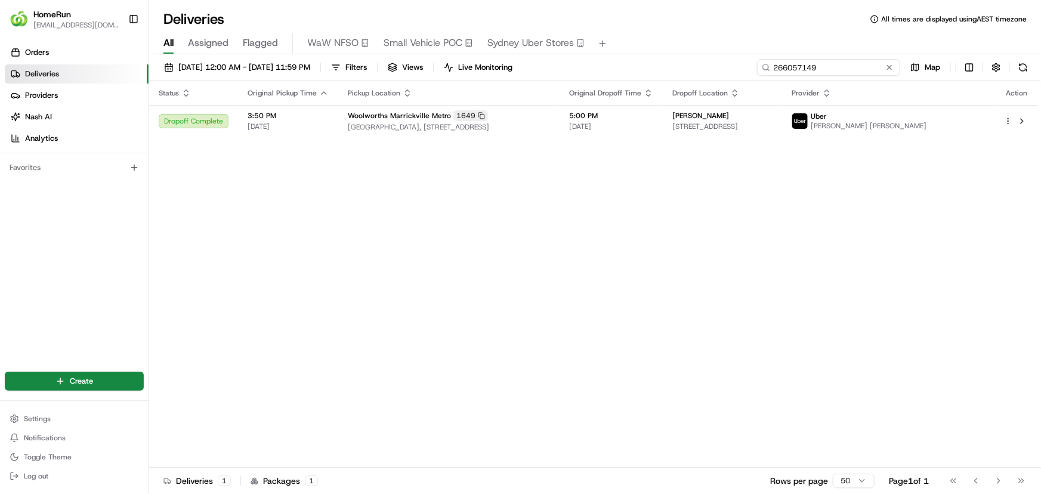
paste input "3930025"
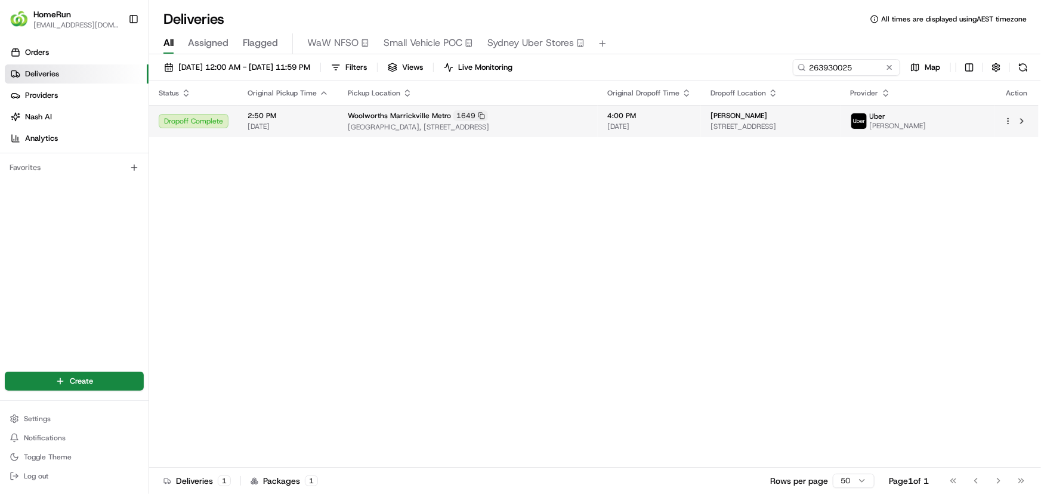
click at [588, 120] on div "Woolworths Marrickville Metro 1649" at bounding box center [468, 115] width 240 height 11
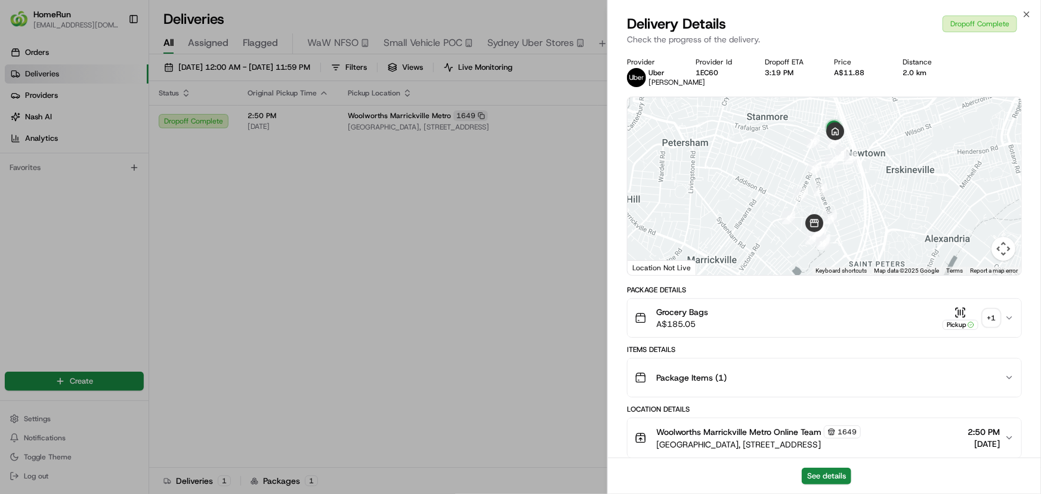
click at [991, 326] on div "+ 1" at bounding box center [991, 318] width 17 height 17
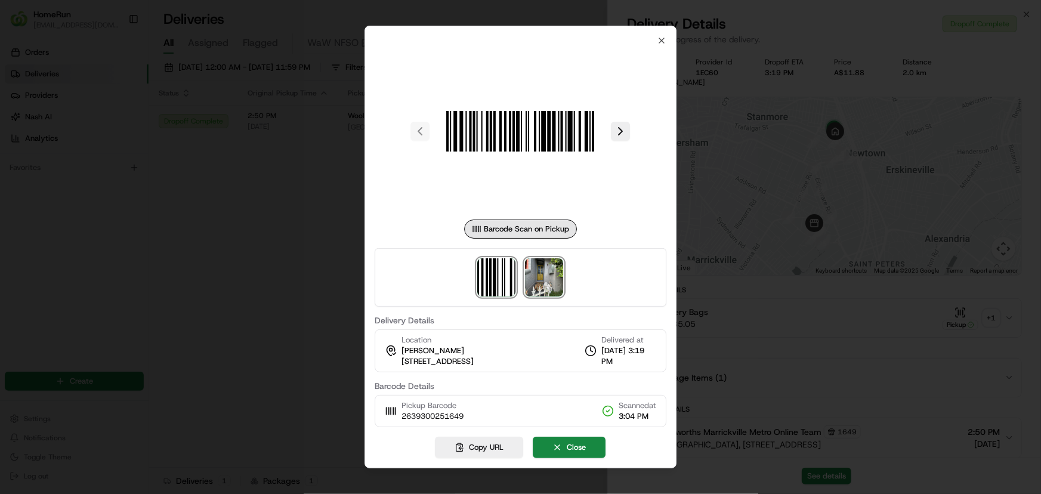
click at [558, 285] on img at bounding box center [545, 277] width 38 height 38
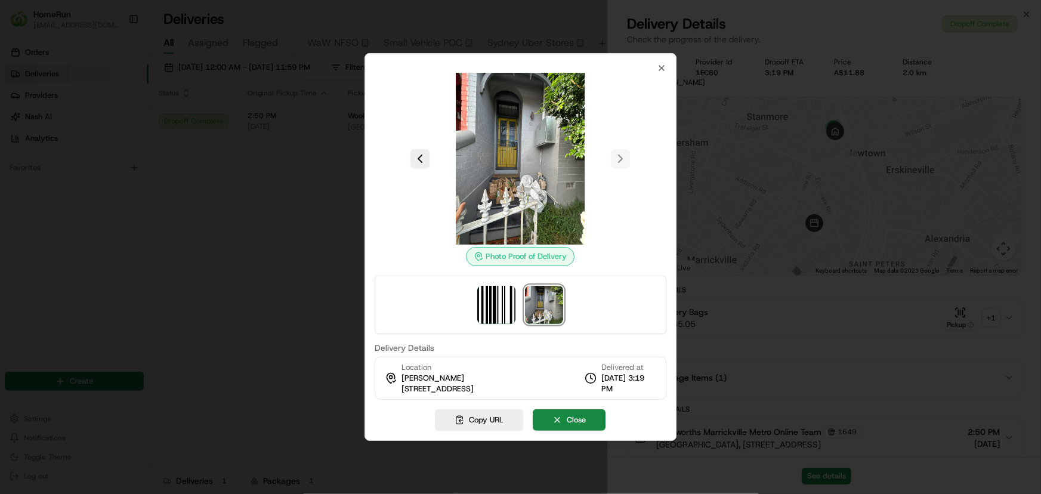
drag, startPoint x: 322, startPoint y: 308, endPoint x: 335, endPoint y: 310, distance: 12.7
click at [322, 310] on div at bounding box center [520, 247] width 1041 height 494
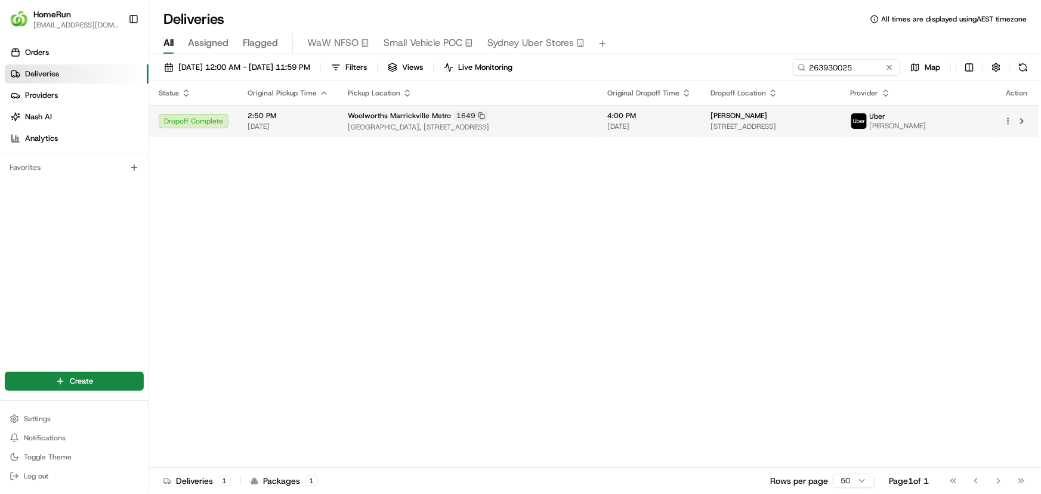
click at [754, 115] on span "tegan cox" at bounding box center [738, 116] width 57 height 10
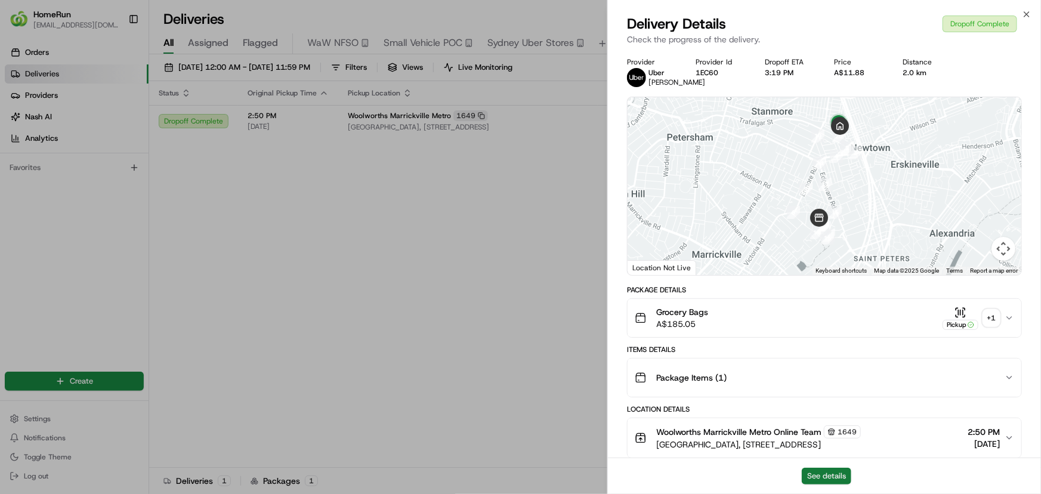
click at [835, 471] on button "See details" at bounding box center [827, 476] width 50 height 17
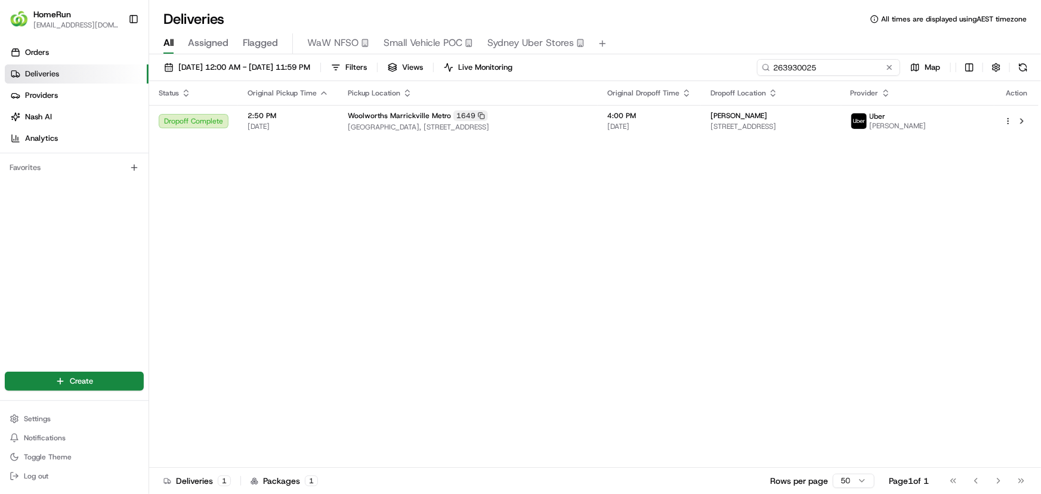
paste input "6193144"
drag, startPoint x: 836, startPoint y: 73, endPoint x: 769, endPoint y: 70, distance: 66.9
click at [769, 70] on div "266193144" at bounding box center [828, 67] width 143 height 17
type input "266193144"
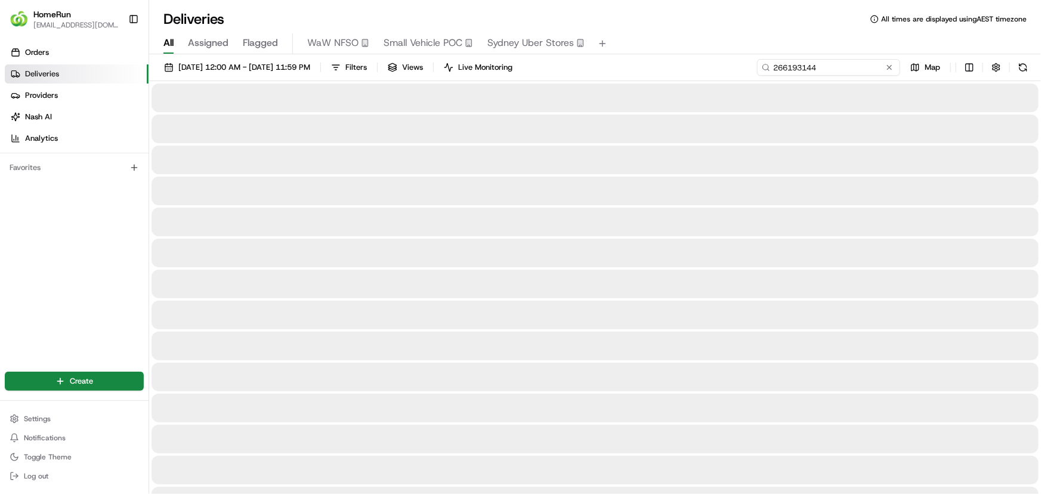
click at [848, 69] on input "266193144" at bounding box center [828, 67] width 143 height 17
click at [820, 62] on input "266193144" at bounding box center [828, 67] width 143 height 17
click at [833, 69] on input "266193144" at bounding box center [828, 67] width 143 height 17
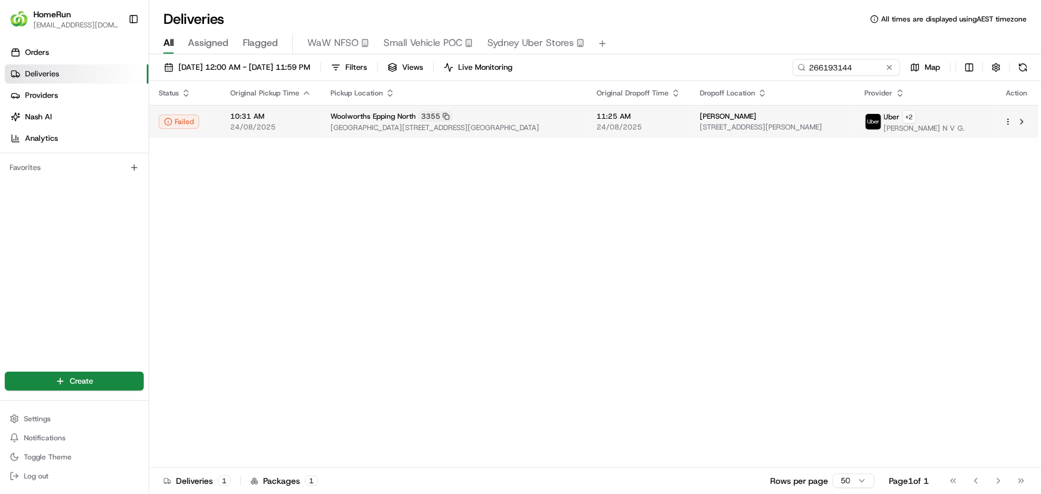
click at [447, 128] on span "Cnr Epping Road & Lyndarum Drive, Epping North, VIC 3076, AU" at bounding box center [453, 128] width 247 height 10
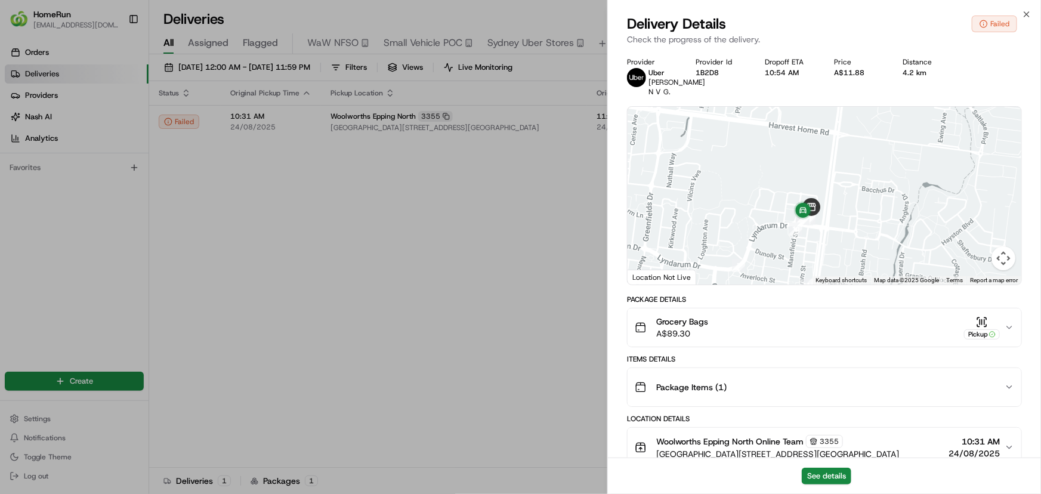
drag, startPoint x: 897, startPoint y: 240, endPoint x: 926, endPoint y: 199, distance: 50.8
click at [926, 199] on div at bounding box center [825, 196] width 394 height 178
click at [838, 472] on button "See details" at bounding box center [827, 476] width 50 height 17
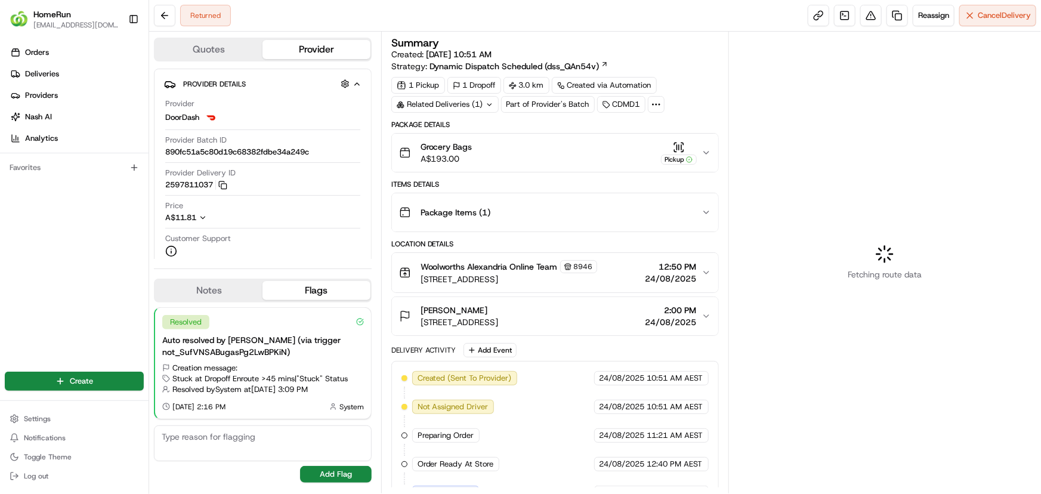
scroll to position [211, 0]
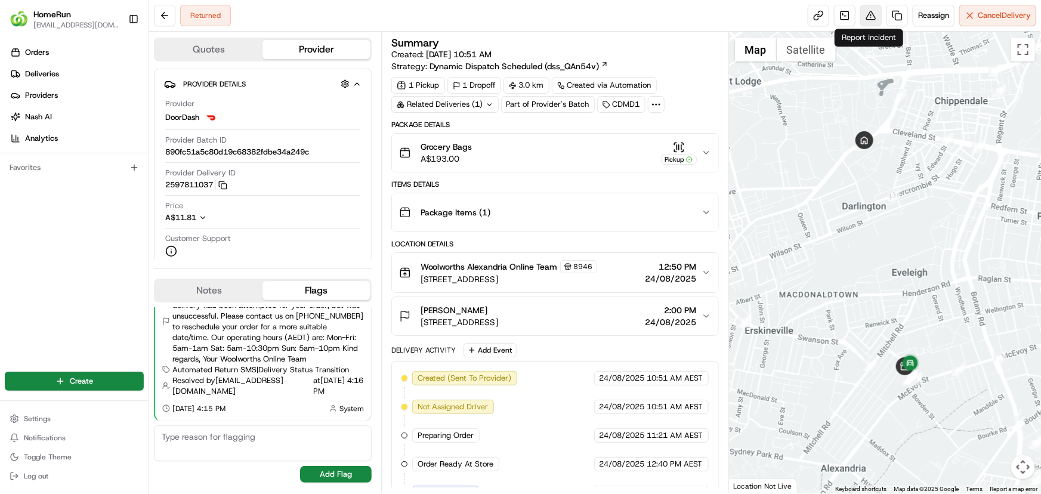
click at [866, 12] on button at bounding box center [870, 15] width 21 height 21
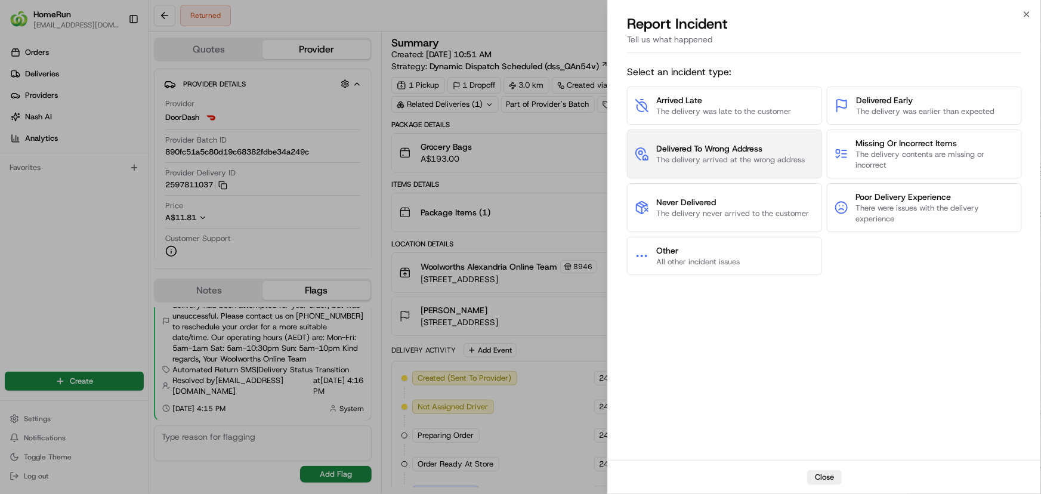
click at [694, 159] on span "The delivery arrived at the wrong address" at bounding box center [730, 159] width 149 height 11
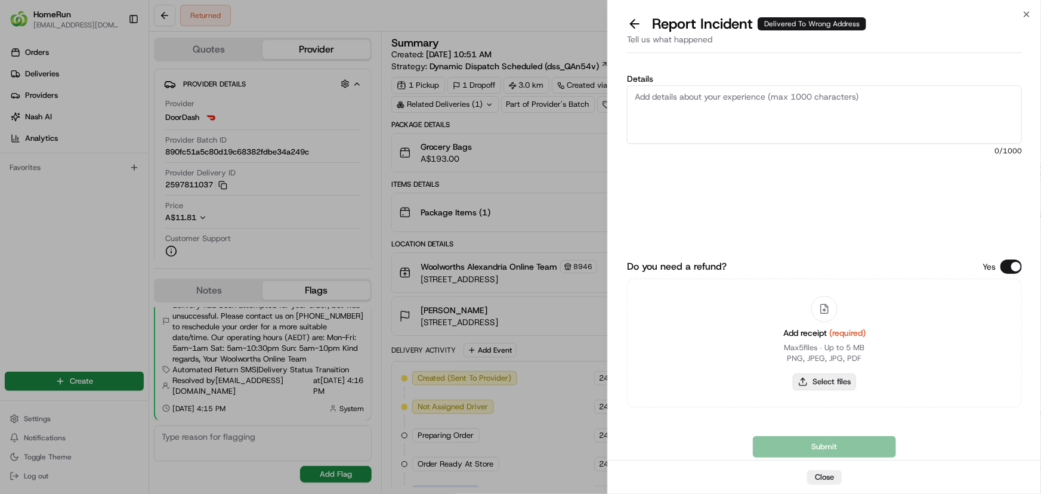
click at [825, 382] on button "Select files" at bounding box center [824, 381] width 63 height 17
type input "C:\fakepath\inv-266147310.pdf"
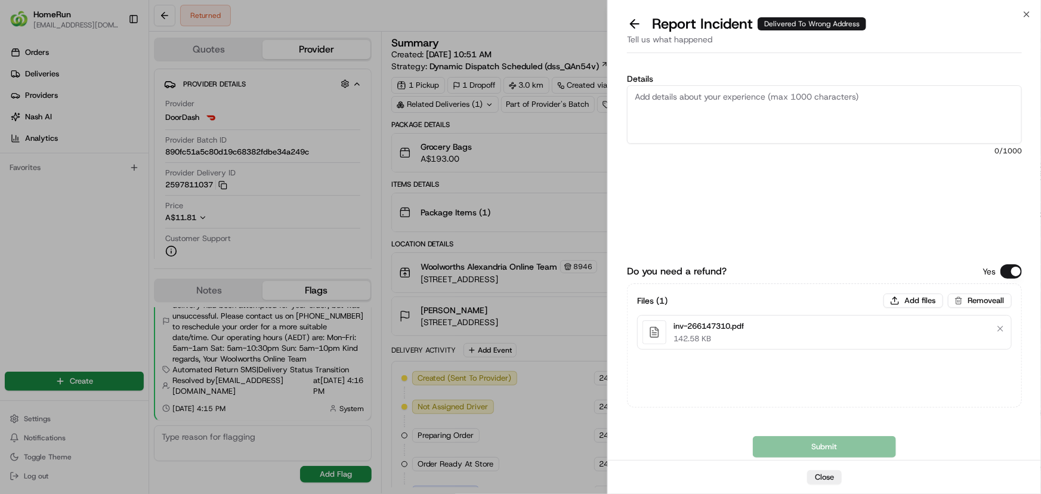
click at [774, 200] on div "Details 0 /1000" at bounding box center [824, 151] width 395 height 153
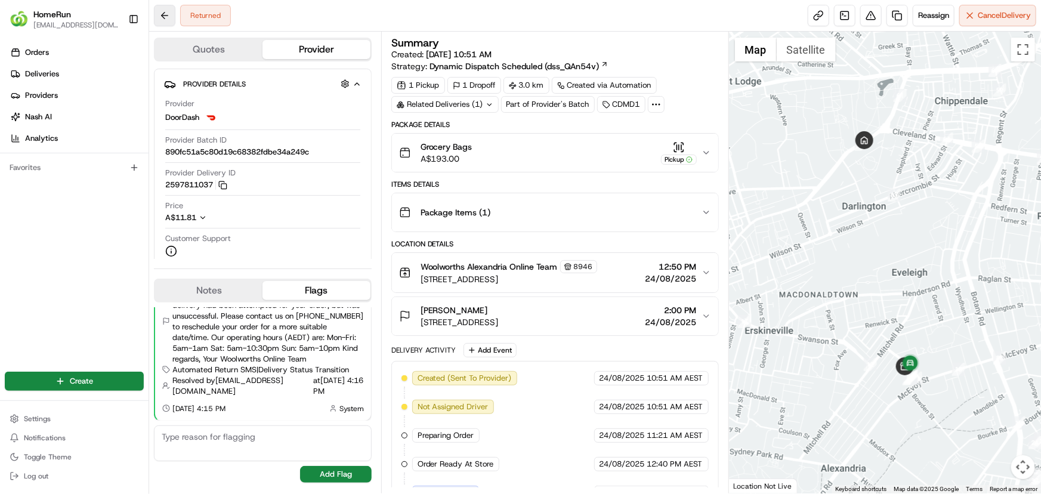
click at [161, 16] on button at bounding box center [164, 15] width 21 height 21
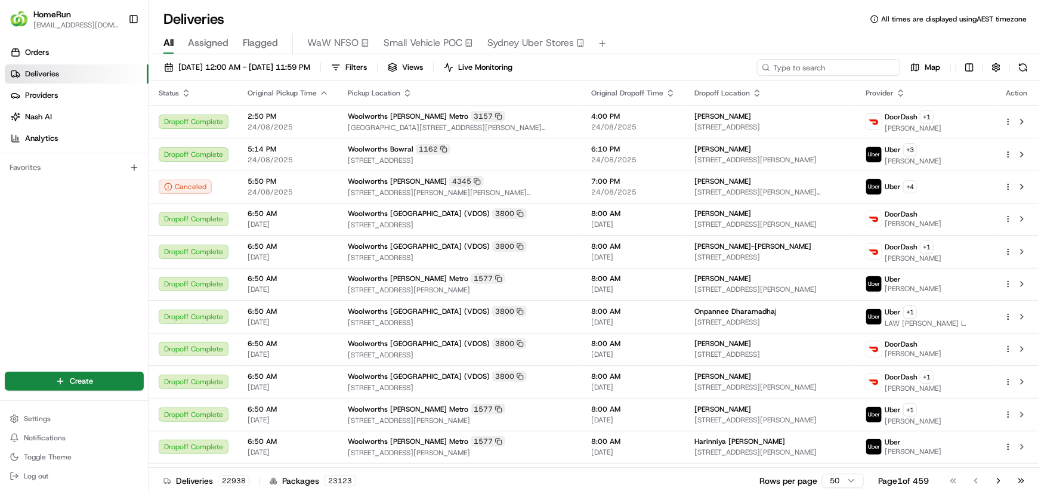
click at [815, 69] on input at bounding box center [828, 67] width 143 height 17
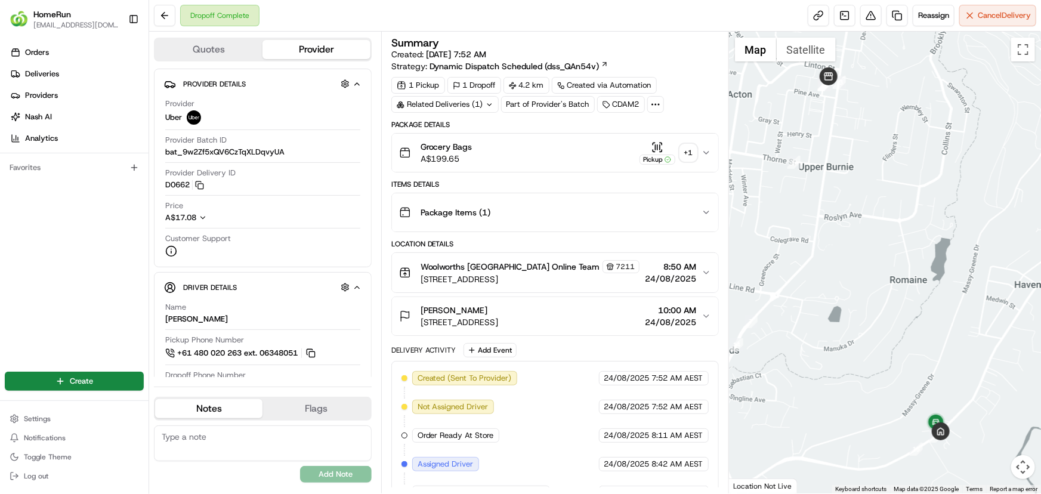
click at [437, 103] on div "Related Deliveries (1)" at bounding box center [444, 104] width 107 height 17
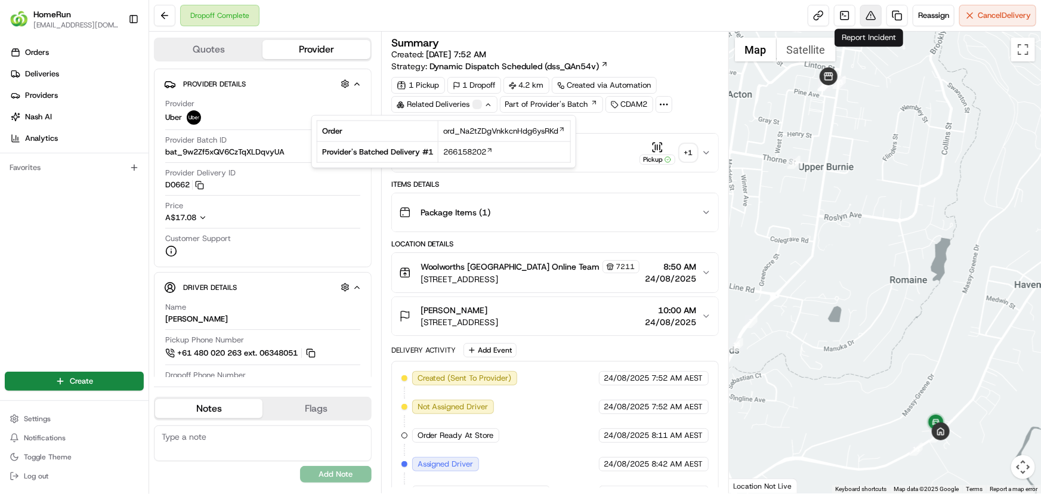
click at [870, 18] on button at bounding box center [870, 15] width 21 height 21
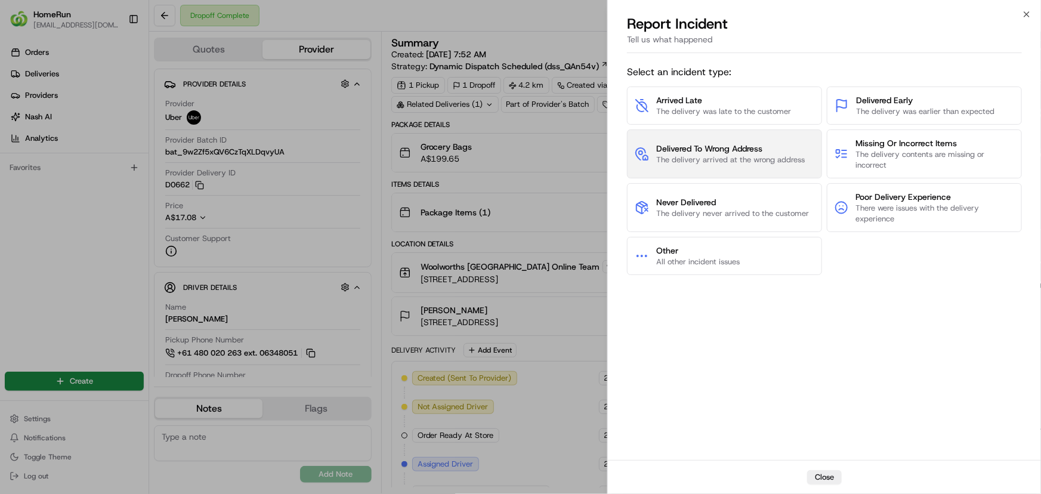
click at [692, 149] on span "Delivered To Wrong Address" at bounding box center [730, 149] width 149 height 12
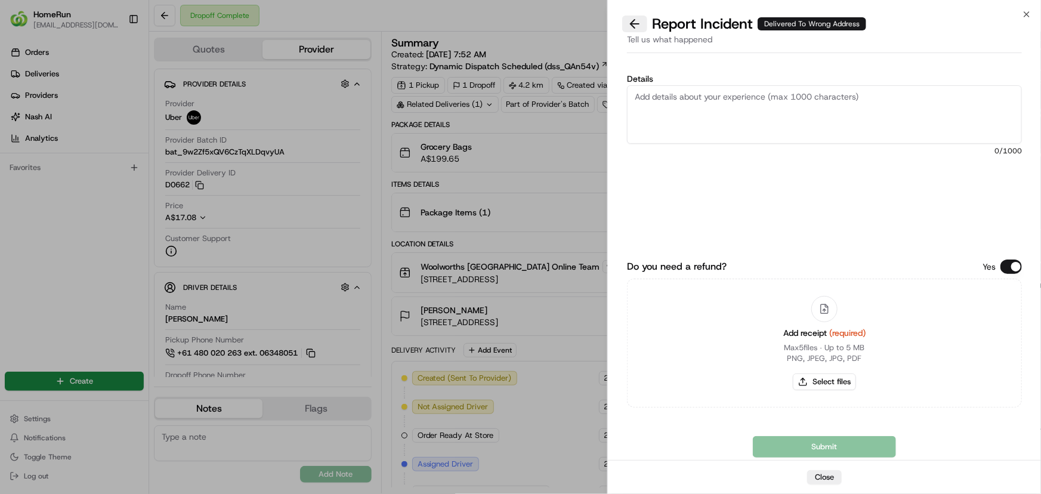
click at [638, 30] on button at bounding box center [634, 24] width 25 height 17
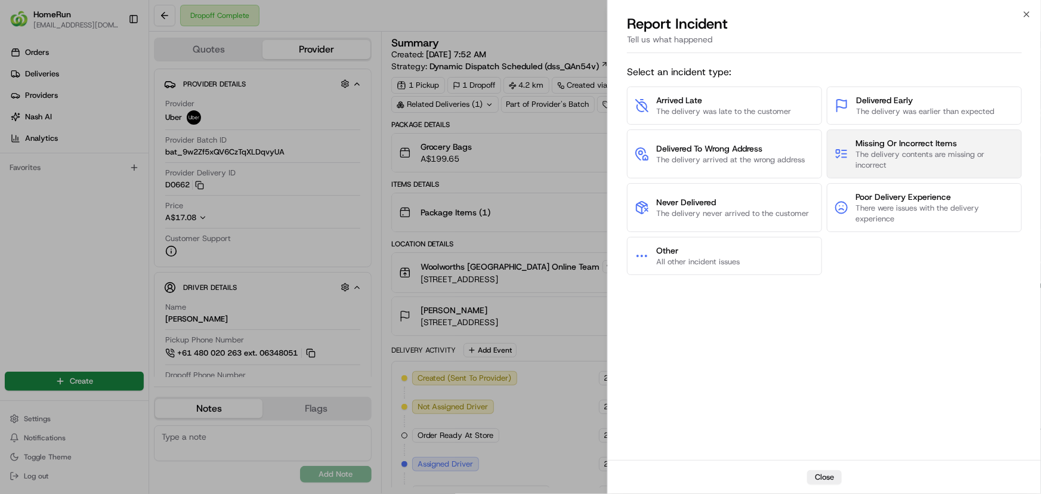
click at [897, 145] on span "Missing Or Incorrect Items" at bounding box center [934, 143] width 159 height 12
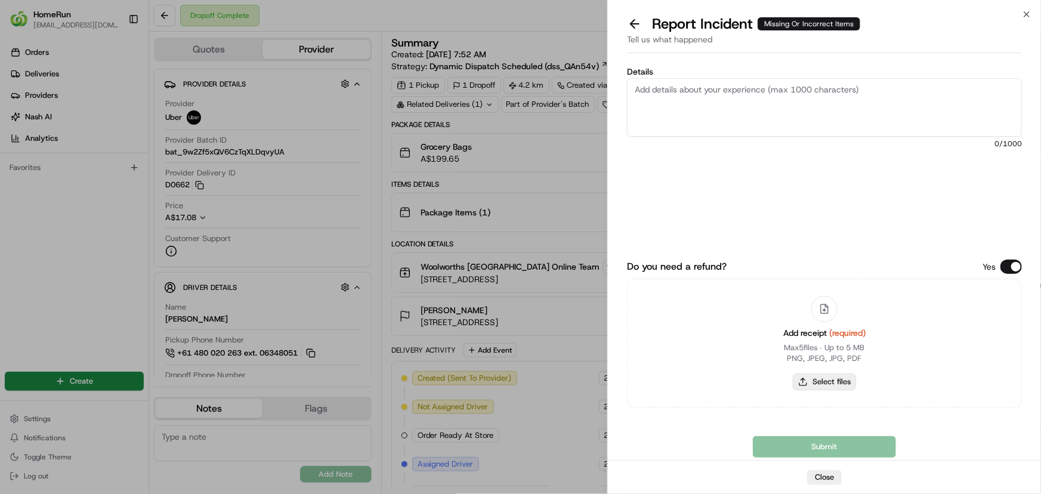
click at [830, 382] on button "Select files" at bounding box center [824, 381] width 63 height 17
type input "C:\fakepath\inv-266109868.pdf"
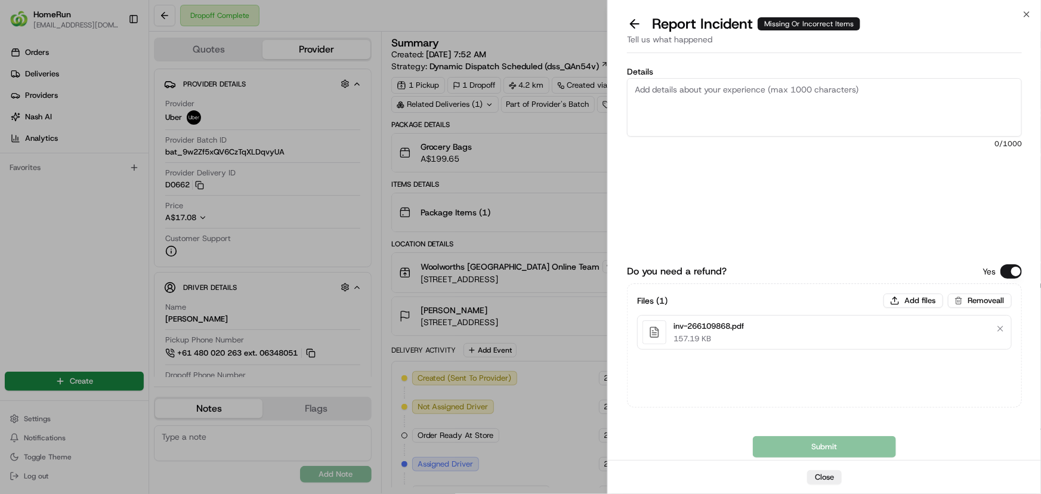
click at [787, 75] on label "Details" at bounding box center [824, 71] width 395 height 8
click at [787, 78] on textarea "Details" at bounding box center [824, 107] width 395 height 58
click at [774, 97] on textarea "Details" at bounding box center [824, 107] width 395 height 58
paste textarea "Bundled order - Incorrect bags provided"
type textarea "Bundled order - Incorrect bags provided"
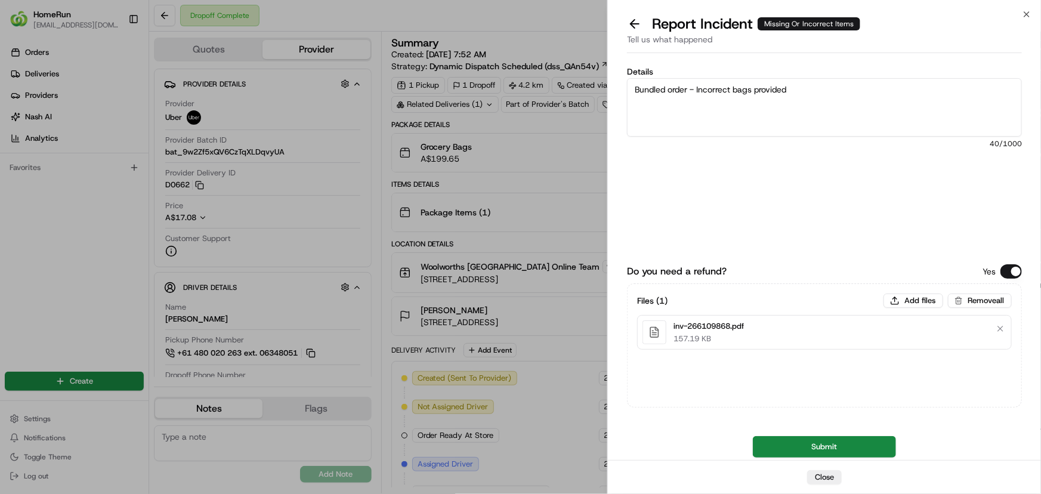
click at [789, 452] on button "Submit" at bounding box center [824, 446] width 143 height 21
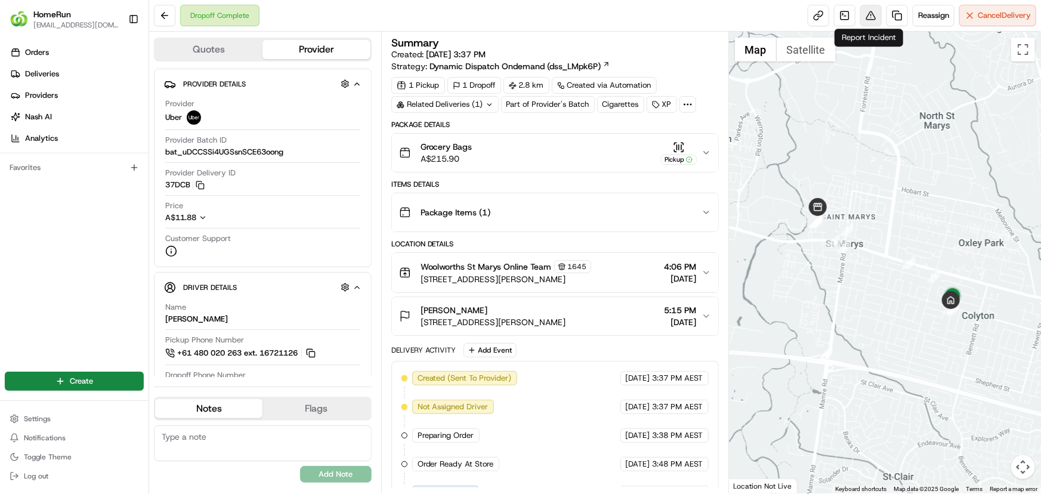
click at [870, 17] on button at bounding box center [870, 15] width 21 height 21
click at [470, 106] on div "Related Deliveries (1)" at bounding box center [444, 104] width 107 height 17
click at [461, 106] on div "Related Deliveries (1)" at bounding box center [444, 104] width 107 height 17
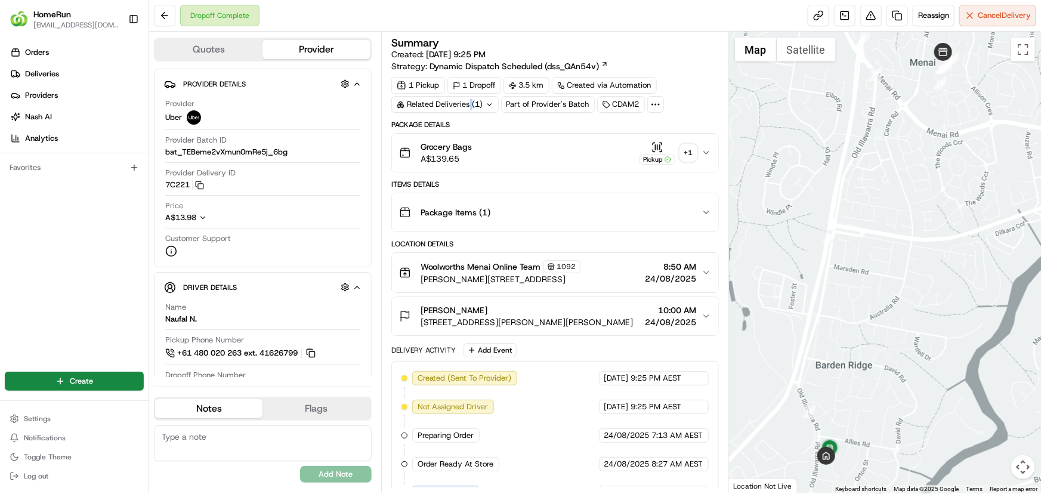
click at [469, 105] on div "Related Deliveries (1)" at bounding box center [444, 104] width 107 height 17
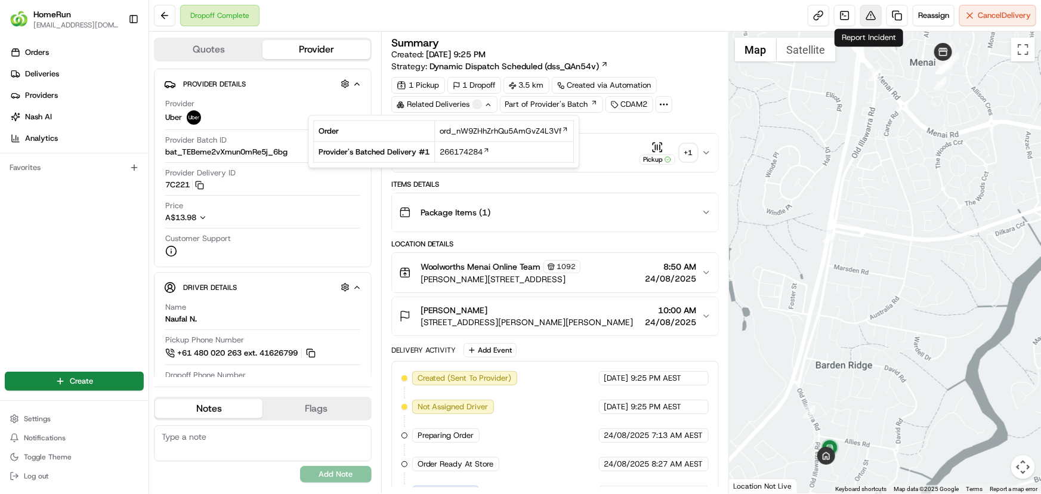
click at [870, 18] on button at bounding box center [870, 15] width 21 height 21
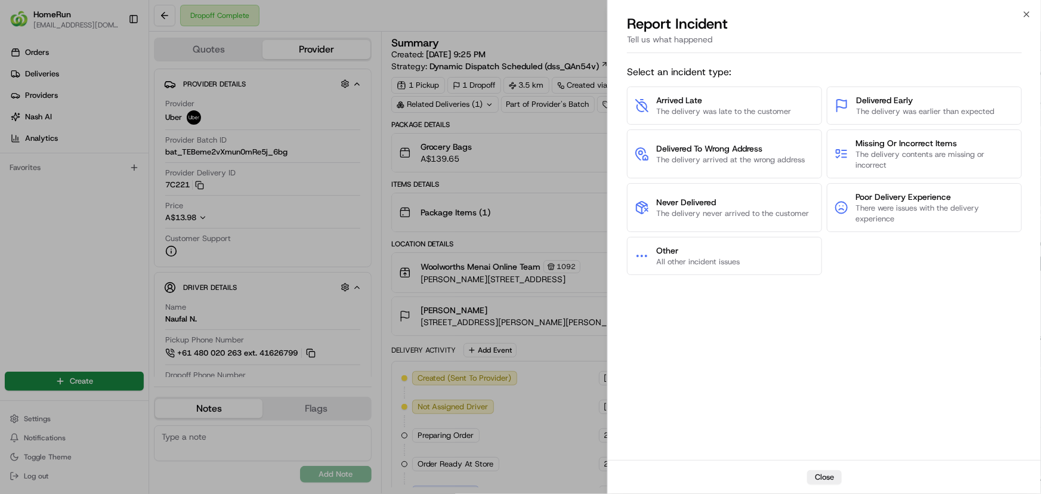
click at [841, 351] on div "Select an incident type: Arrived Late The delivery was late to the customer Del…" at bounding box center [824, 258] width 395 height 397
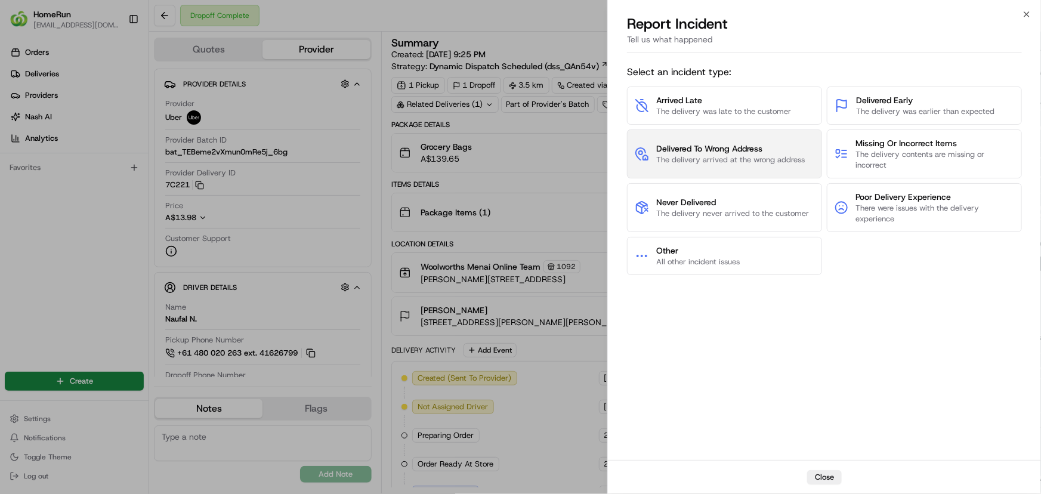
click at [698, 155] on span "The delivery arrived at the wrong address" at bounding box center [730, 159] width 149 height 11
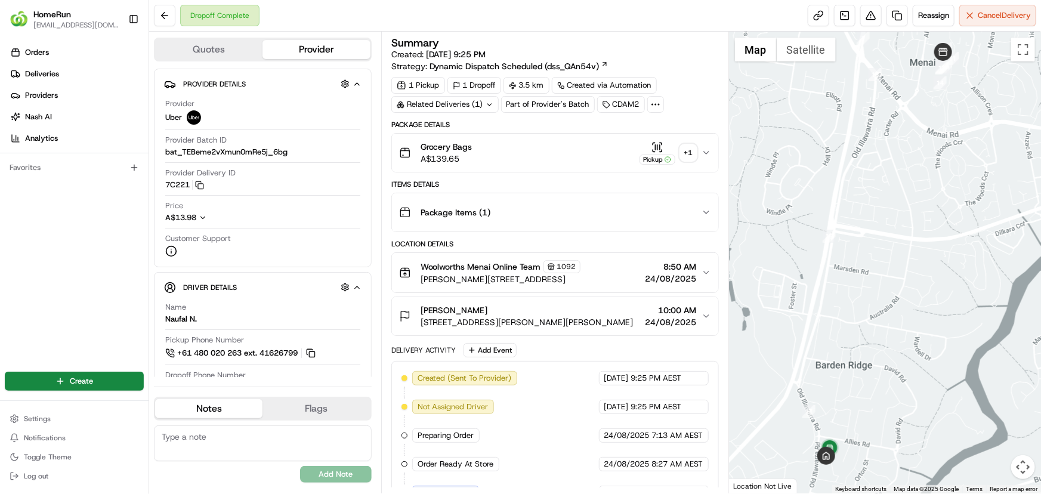
click at [691, 157] on div "+ 1" at bounding box center [688, 152] width 17 height 17
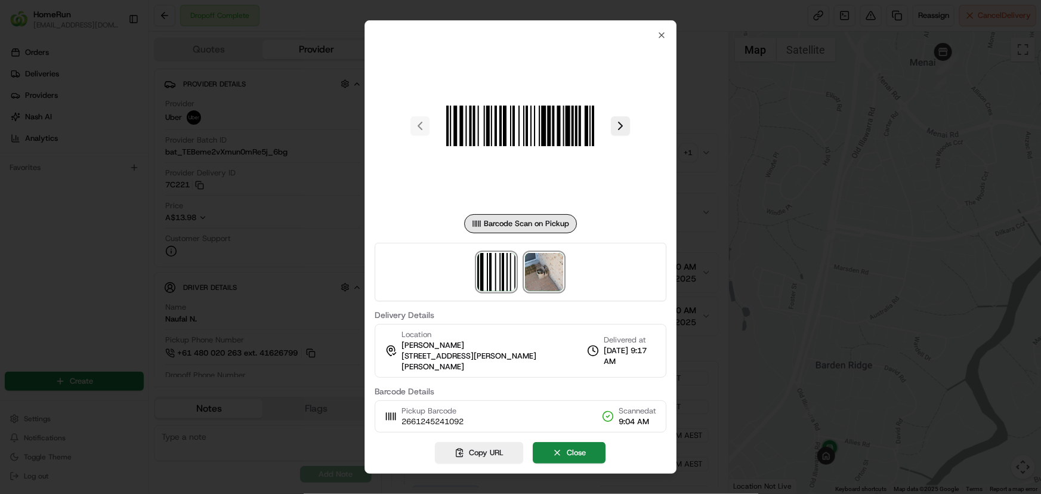
click at [542, 286] on img at bounding box center [545, 272] width 38 height 38
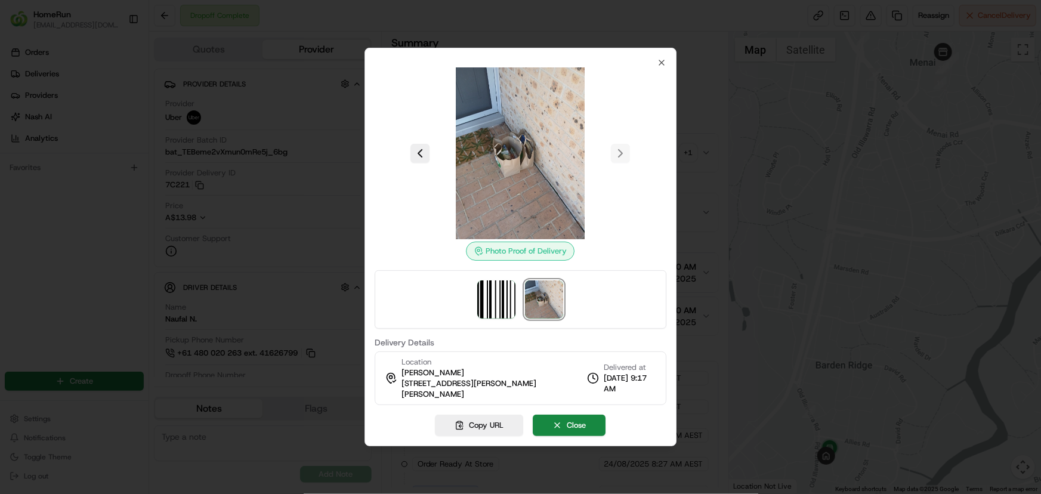
click at [85, 285] on div at bounding box center [520, 247] width 1041 height 494
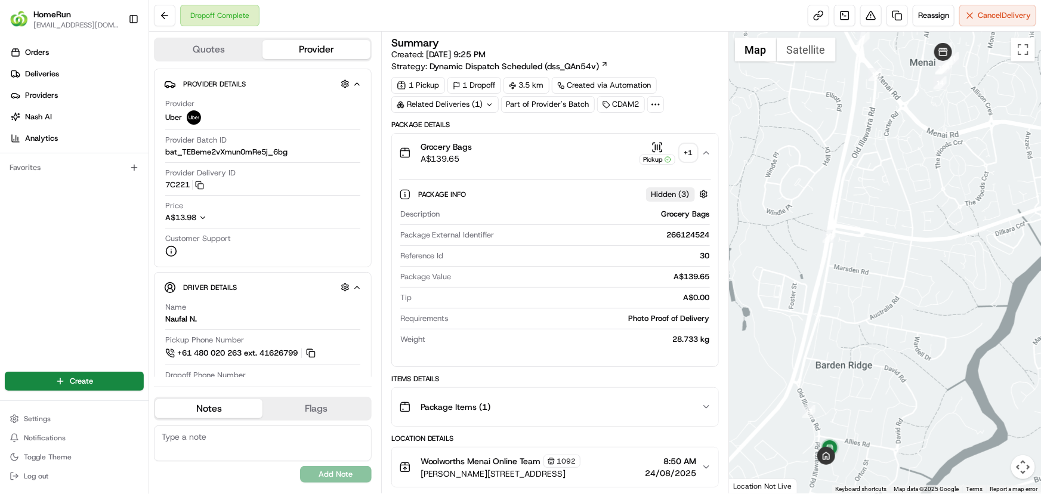
click at [458, 109] on div "Related Deliveries (1)" at bounding box center [444, 104] width 107 height 17
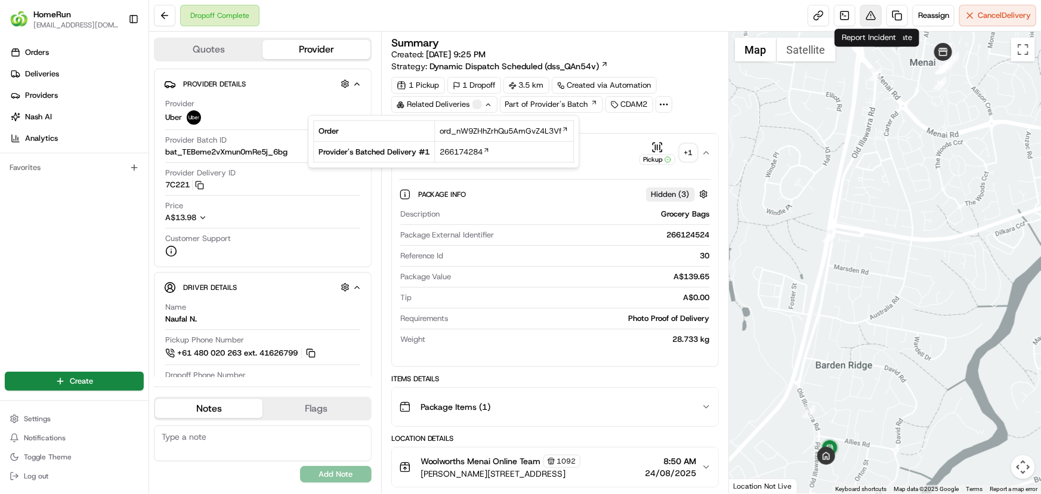
click at [872, 15] on button at bounding box center [870, 15] width 21 height 21
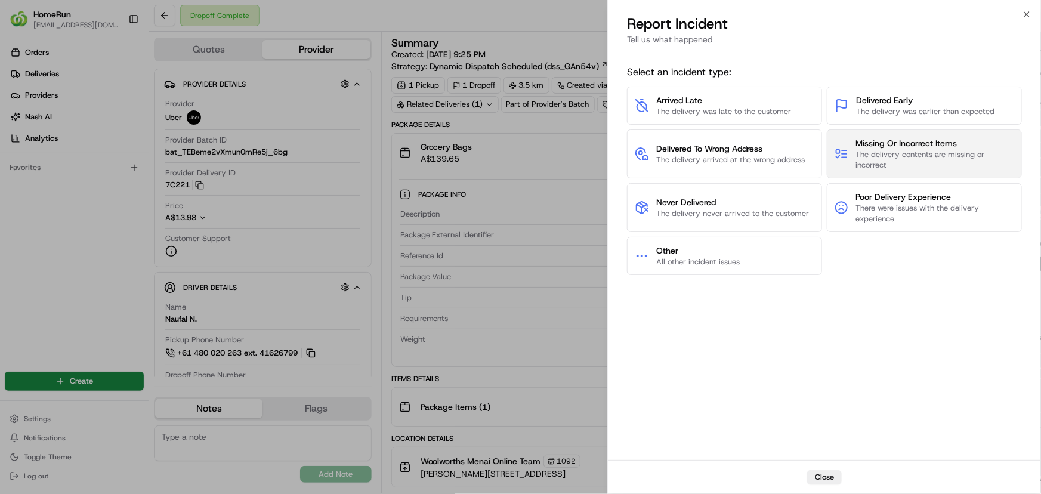
drag, startPoint x: 929, startPoint y: 148, endPoint x: 935, endPoint y: 146, distance: 6.2
click at [935, 146] on span "Missing Or Incorrect Items" at bounding box center [934, 143] width 159 height 12
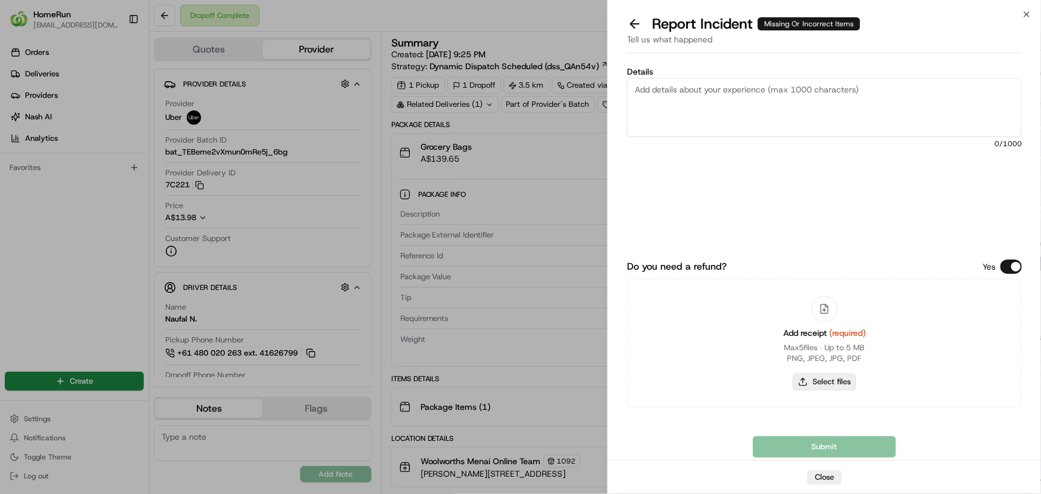
click at [844, 387] on button "Select files" at bounding box center [824, 381] width 63 height 17
type input "C:\fakepath\INV-266124524.pdf"
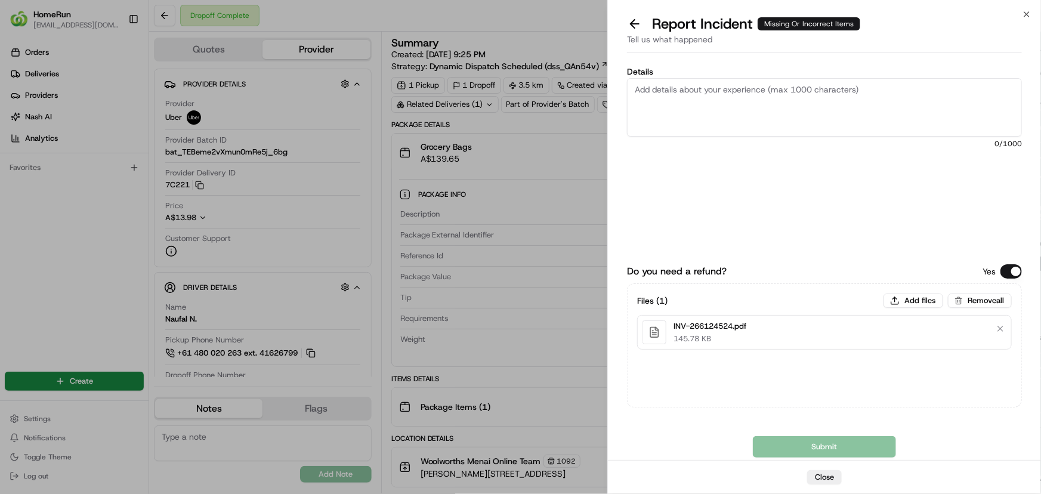
click at [712, 92] on textarea "Details" at bounding box center [824, 107] width 395 height 58
paste textarea "Bundled order - Incorrect bags provided"
type textarea "Bundled order - Incorrect bags provided"
click at [794, 222] on div "Details Bundled order - Incorrect bags provided 40 /1000" at bounding box center [824, 145] width 395 height 156
click at [839, 452] on button "Submit" at bounding box center [824, 446] width 143 height 21
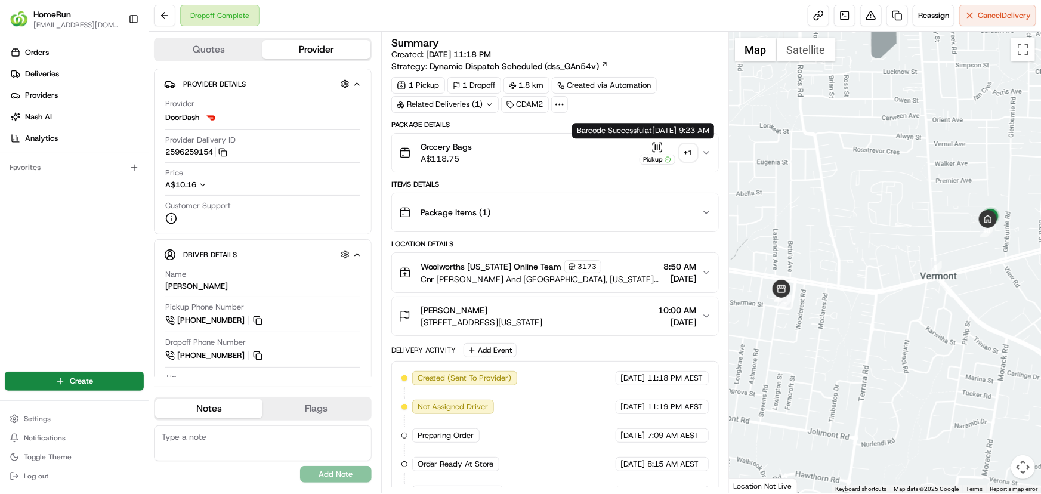
click at [684, 152] on div "+ 1" at bounding box center [688, 152] width 17 height 17
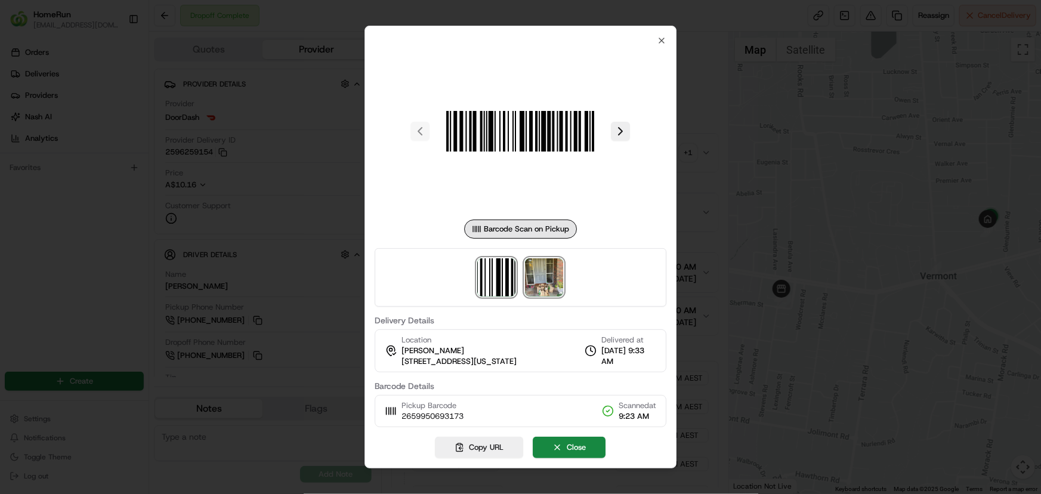
click at [537, 274] on img at bounding box center [545, 277] width 38 height 38
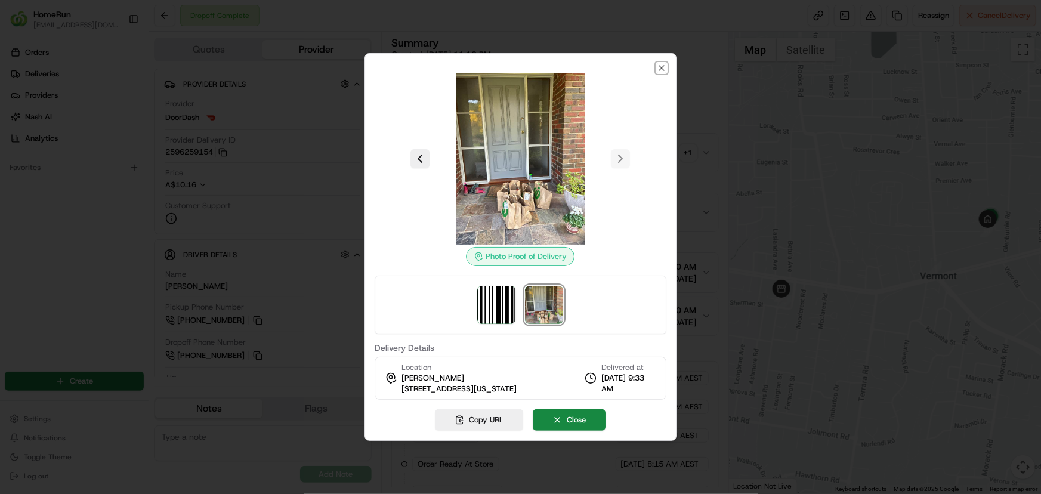
drag, startPoint x: 657, startPoint y: 67, endPoint x: 722, endPoint y: 60, distance: 66.1
click at [657, 69] on icon "button" at bounding box center [662, 68] width 10 height 10
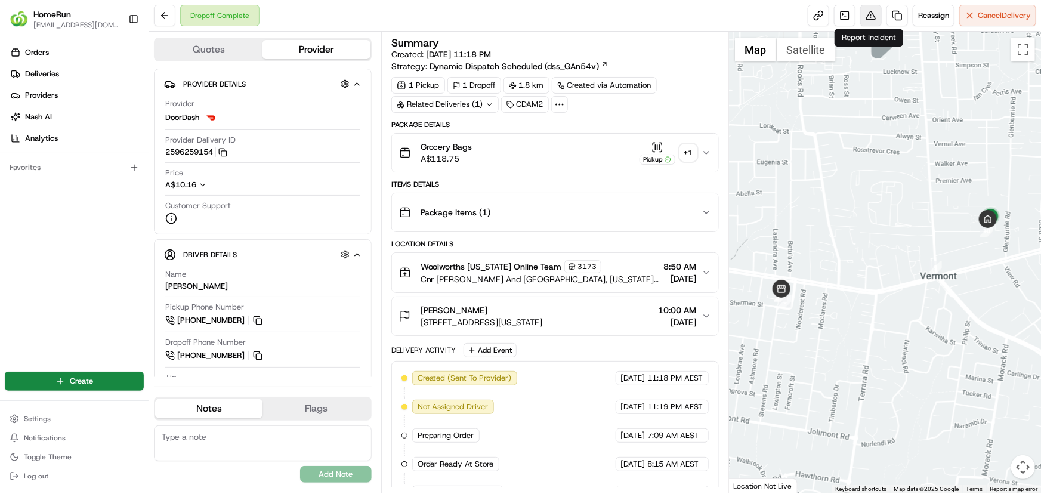
click at [866, 17] on button at bounding box center [870, 15] width 21 height 21
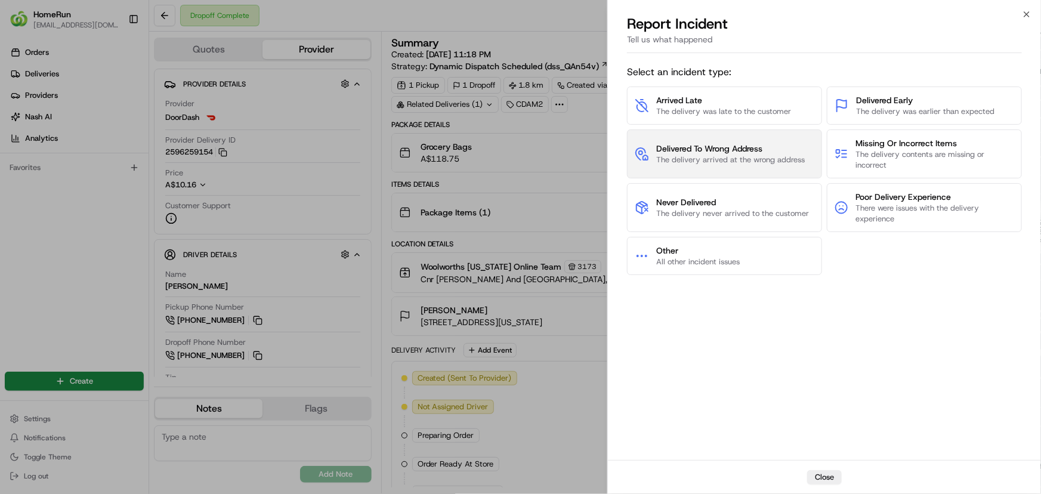
click at [738, 163] on span "The delivery arrived at the wrong address" at bounding box center [730, 159] width 149 height 11
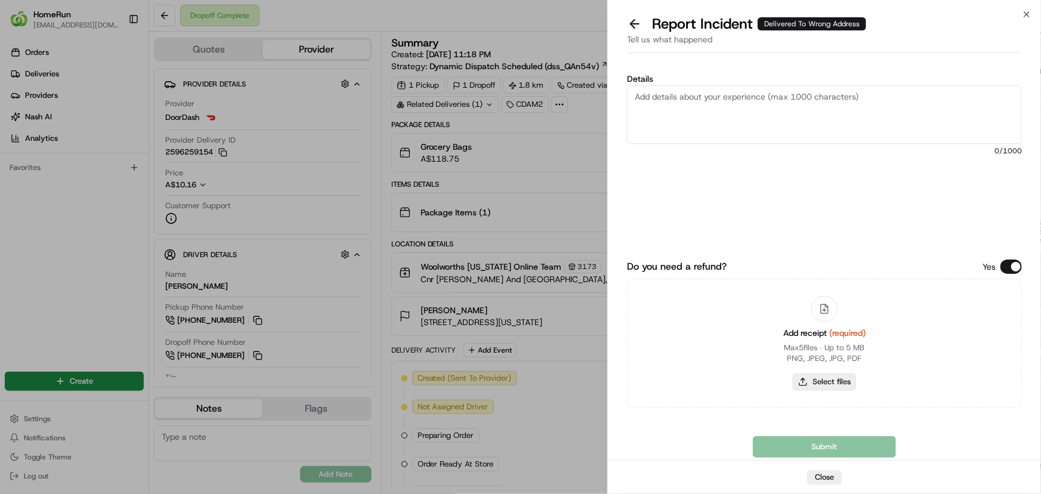
click at [831, 381] on button "Select files" at bounding box center [824, 381] width 63 height 17
type input "C:\fakepath\INV-265995069.pdf"
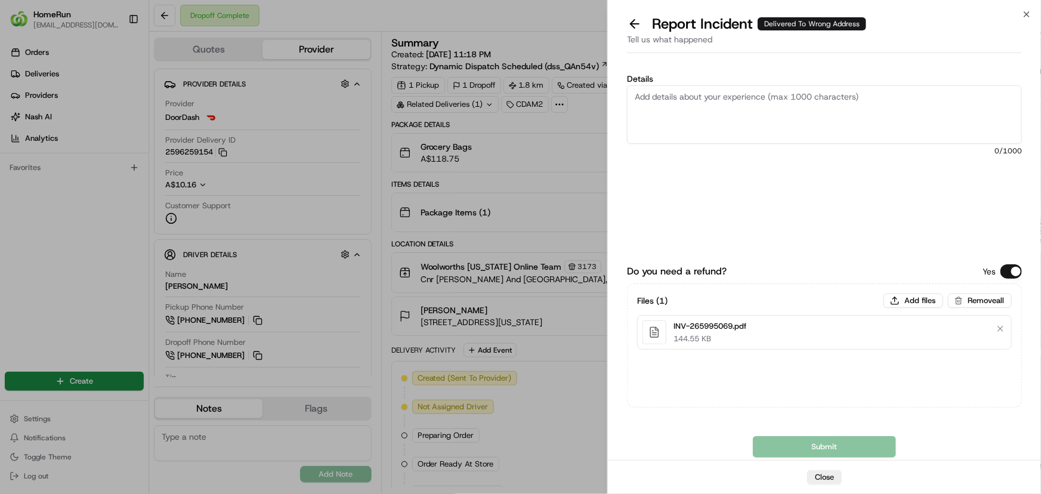
click at [710, 102] on textarea "Details" at bounding box center [824, 114] width 395 height 58
paste textarea "Delivered to incorrect address POD does not match previous ones."
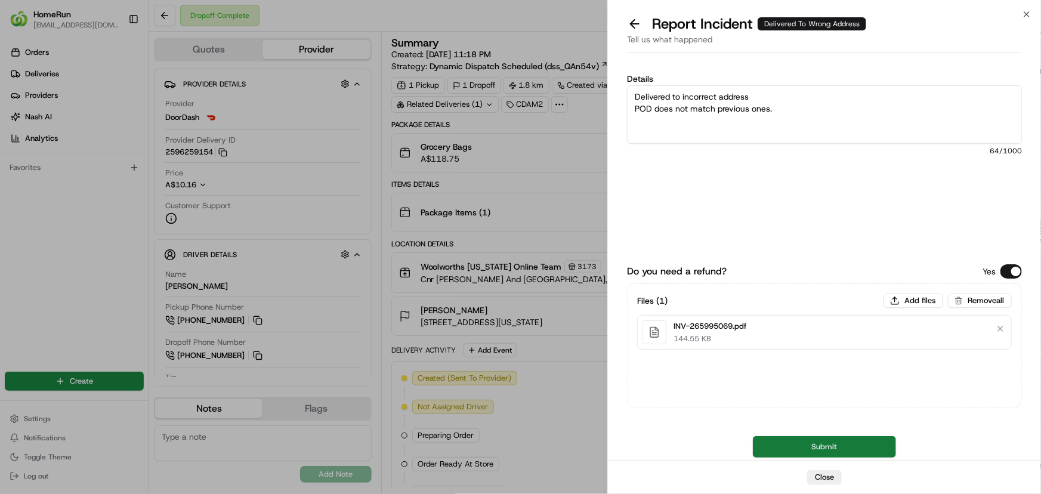
type textarea "Delivered to incorrect address POD does not match previous ones."
click at [782, 445] on button "Submit" at bounding box center [824, 446] width 143 height 21
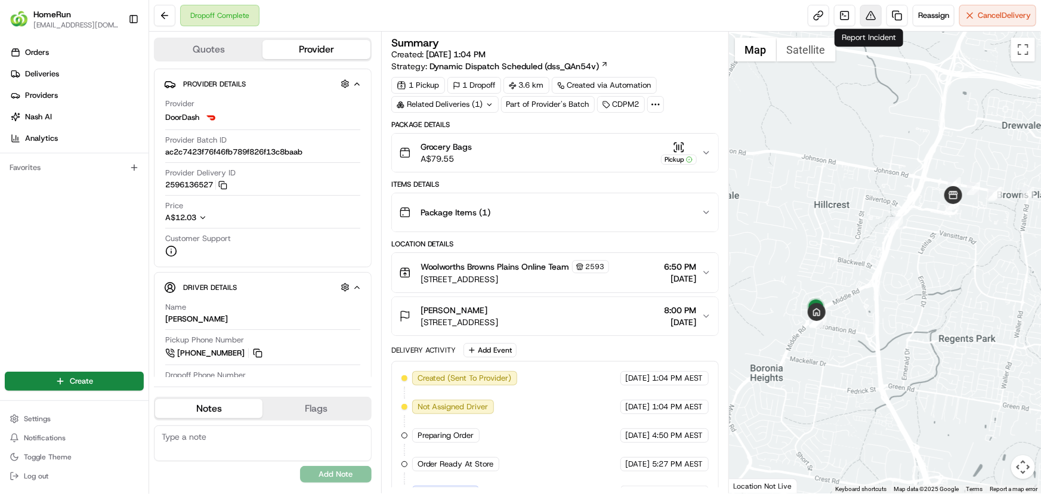
click at [867, 17] on button at bounding box center [870, 15] width 21 height 21
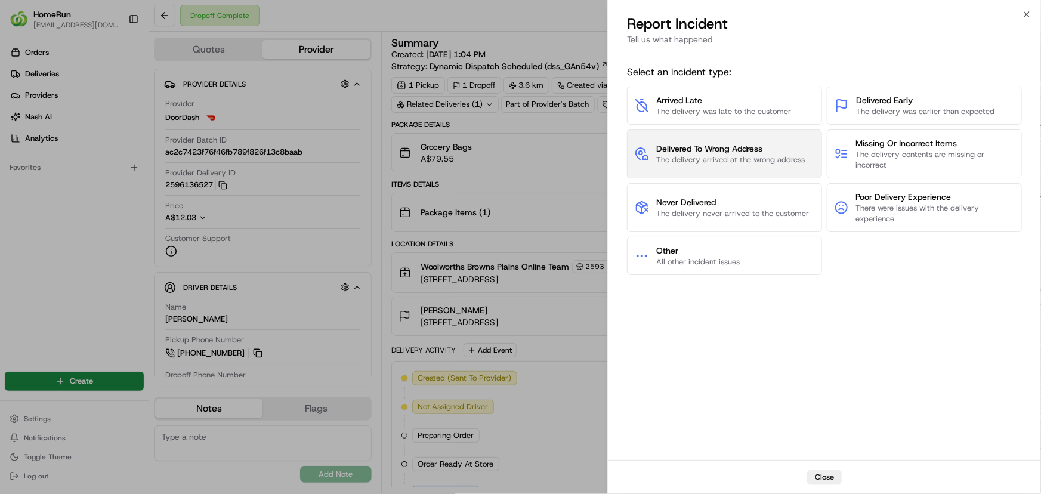
click at [697, 167] on button "Delivered To Wrong Address The delivery arrived at the wrong address" at bounding box center [724, 153] width 195 height 49
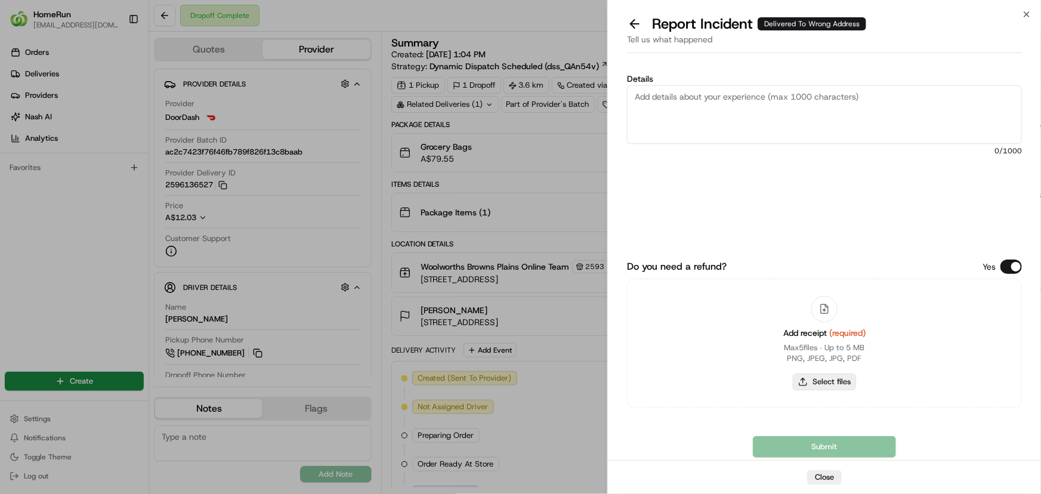
click at [801, 378] on button "Select files" at bounding box center [824, 381] width 63 height 17
type input "C:\fakepath\INV-265621901.pdf"
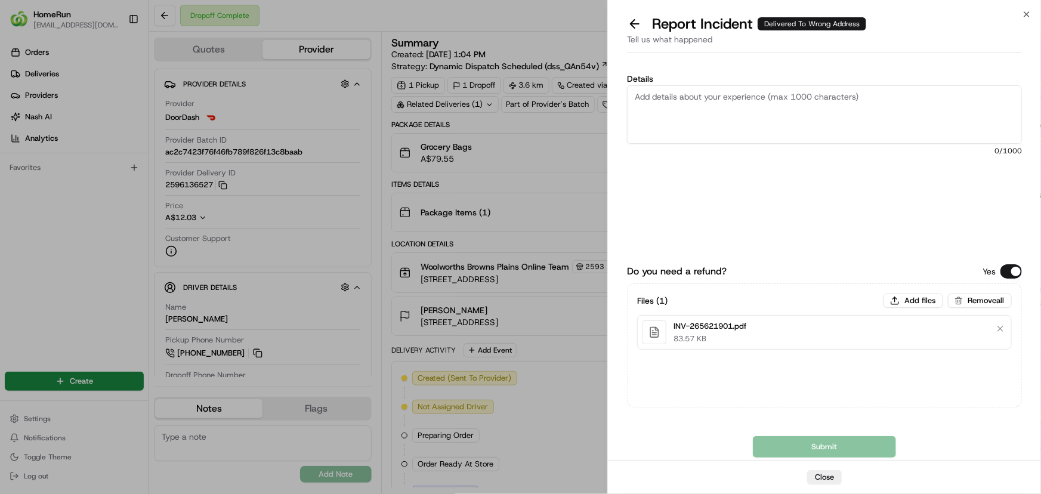
click at [712, 100] on textarea "Details" at bounding box center [824, 114] width 395 height 58
paste textarea "Delivered to incorrect address No POD provided"
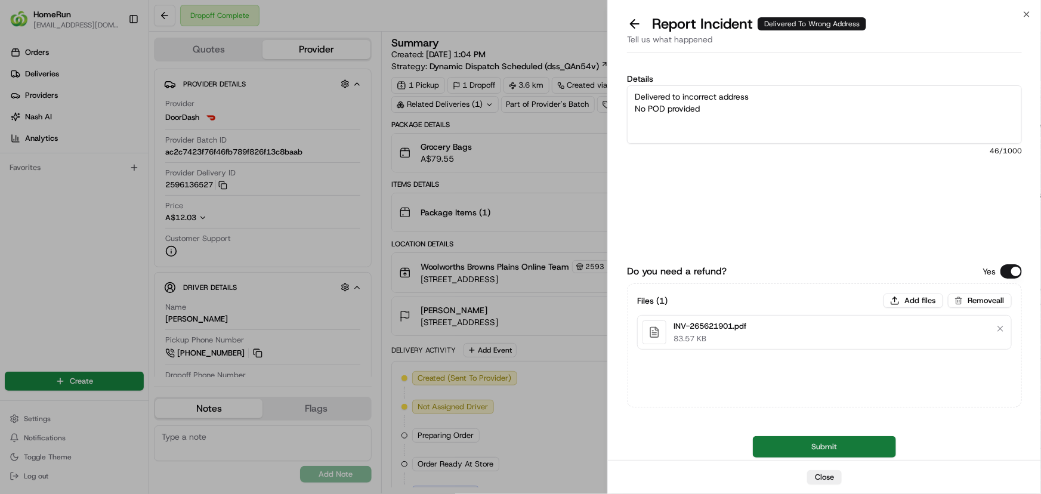
type textarea "Delivered to incorrect address No POD provided"
click at [784, 449] on button "Submit" at bounding box center [824, 446] width 143 height 21
